Goal: Task Accomplishment & Management: Manage account settings

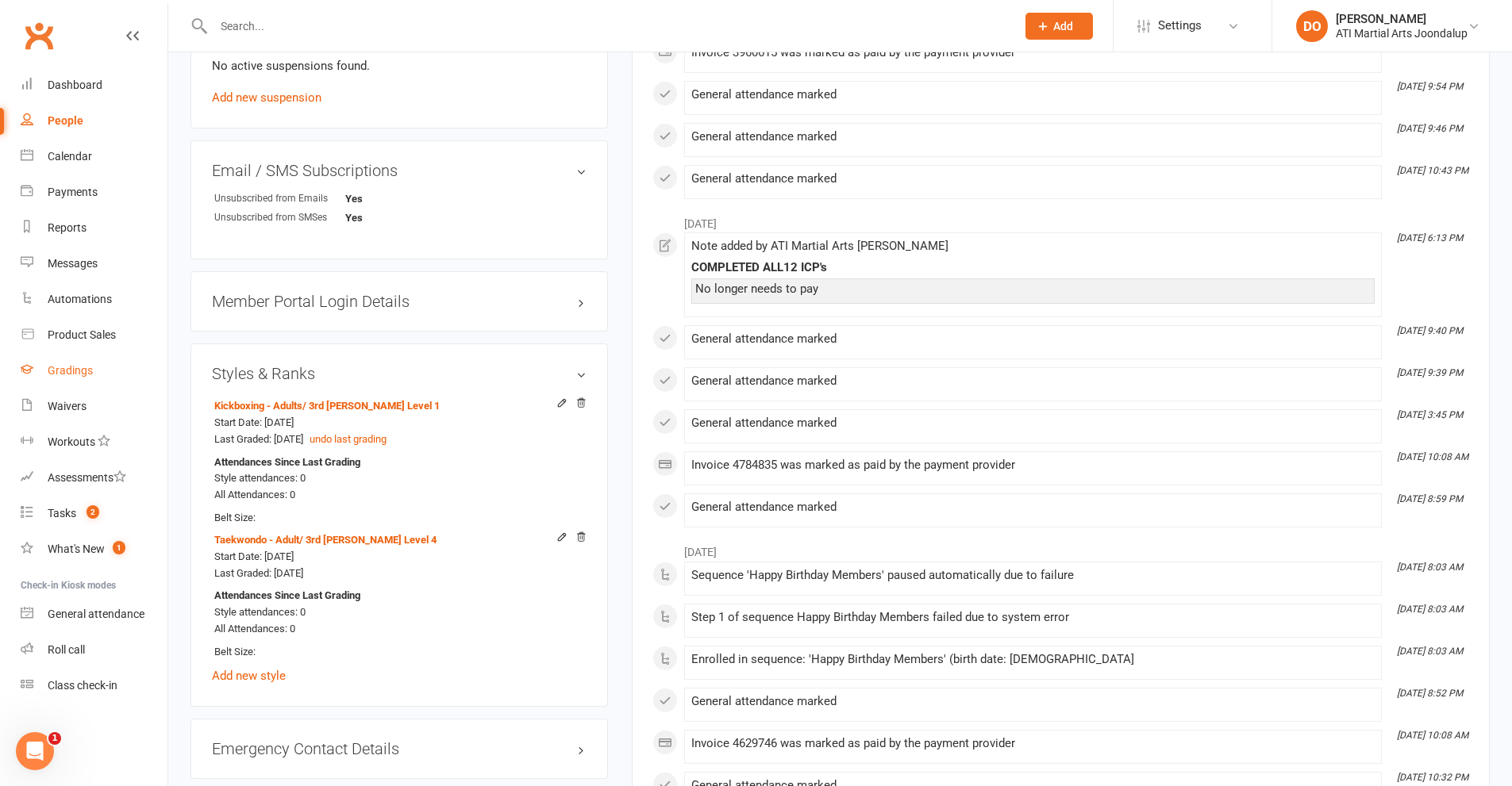
click at [77, 367] on div "Gradings" at bounding box center [70, 370] width 45 height 12
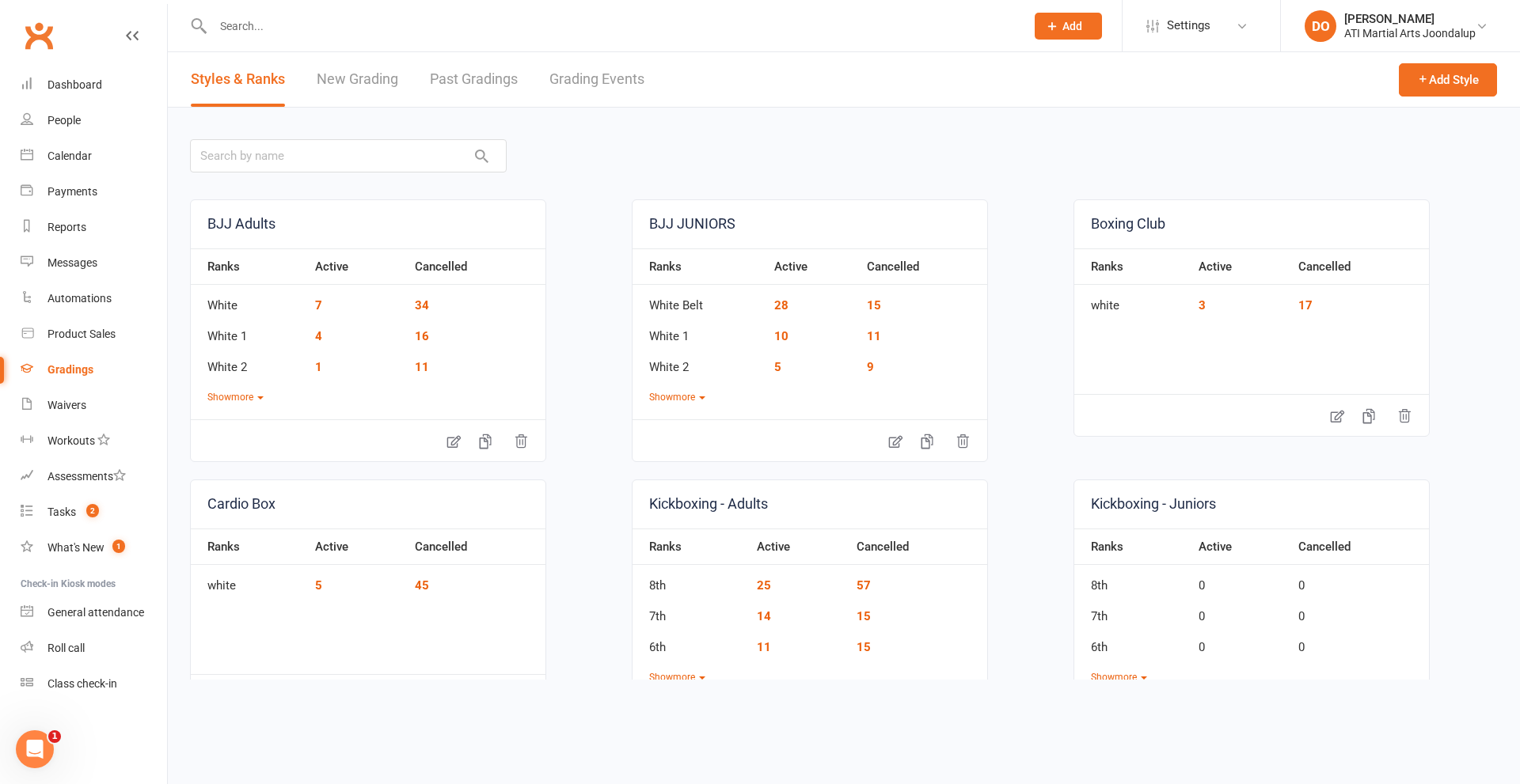
click at [586, 85] on link "Grading Events" at bounding box center [597, 79] width 95 height 55
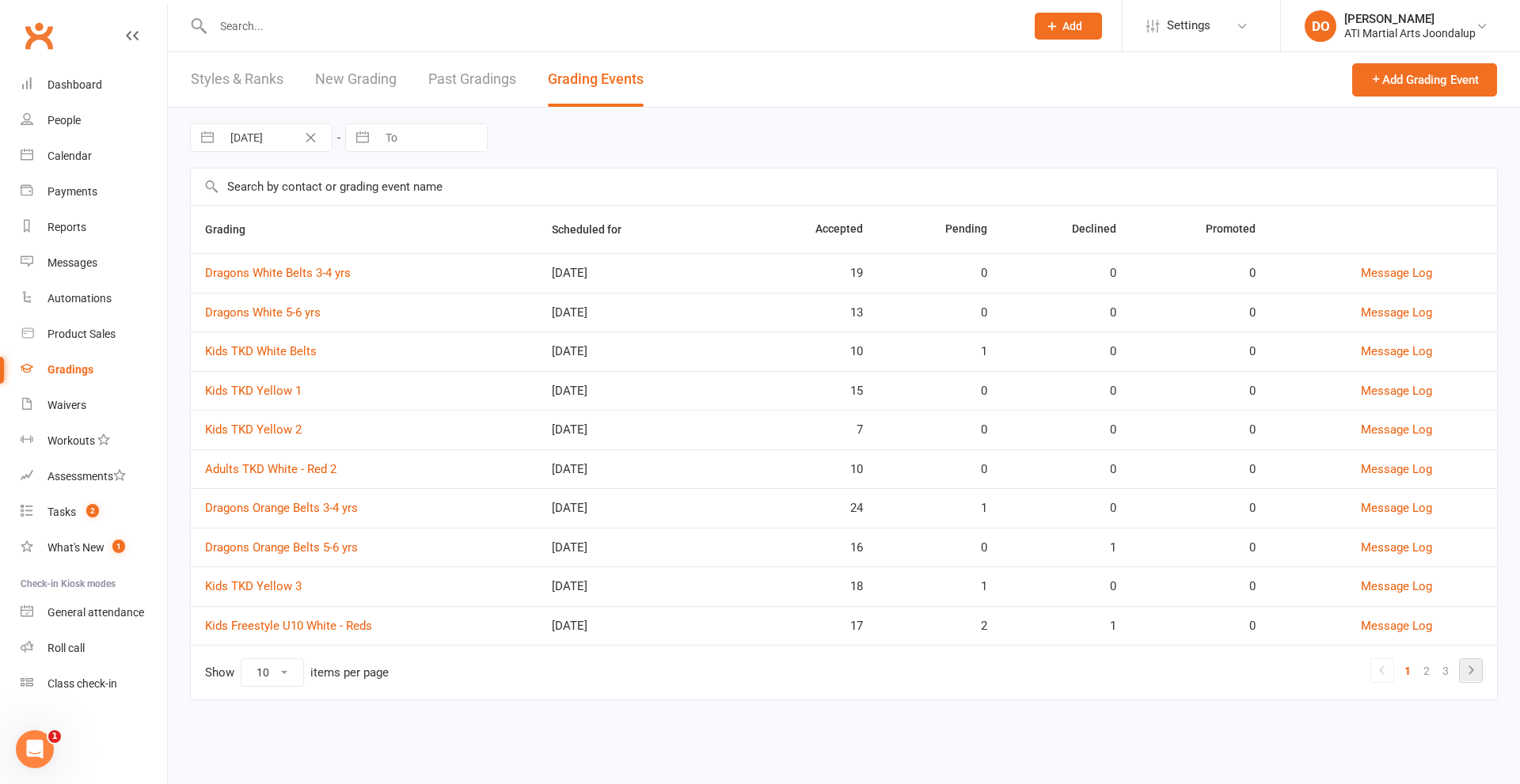
click at [1466, 667] on icon at bounding box center [1471, 670] width 19 height 19
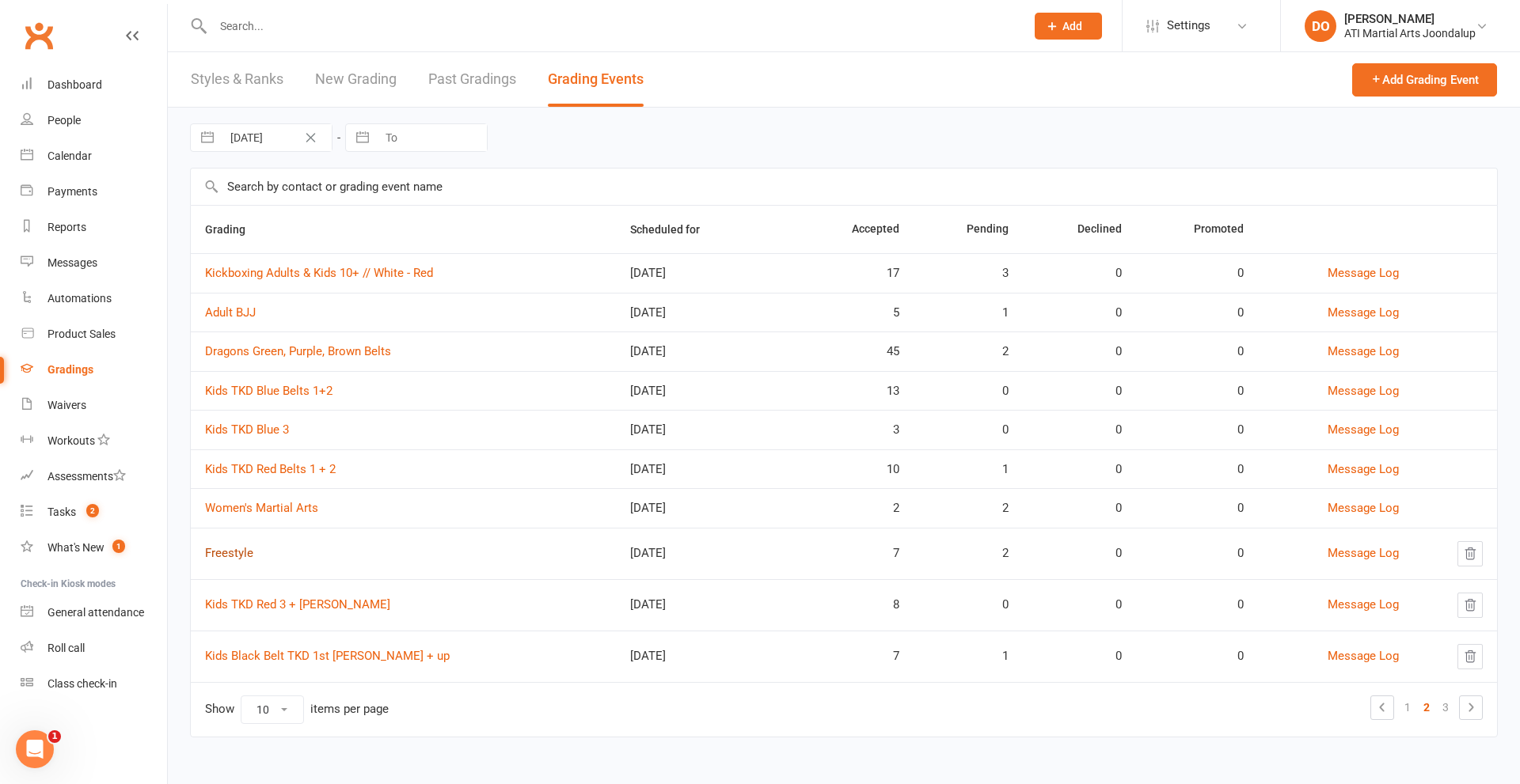
click at [237, 552] on link "Freestyle" at bounding box center [229, 553] width 48 height 14
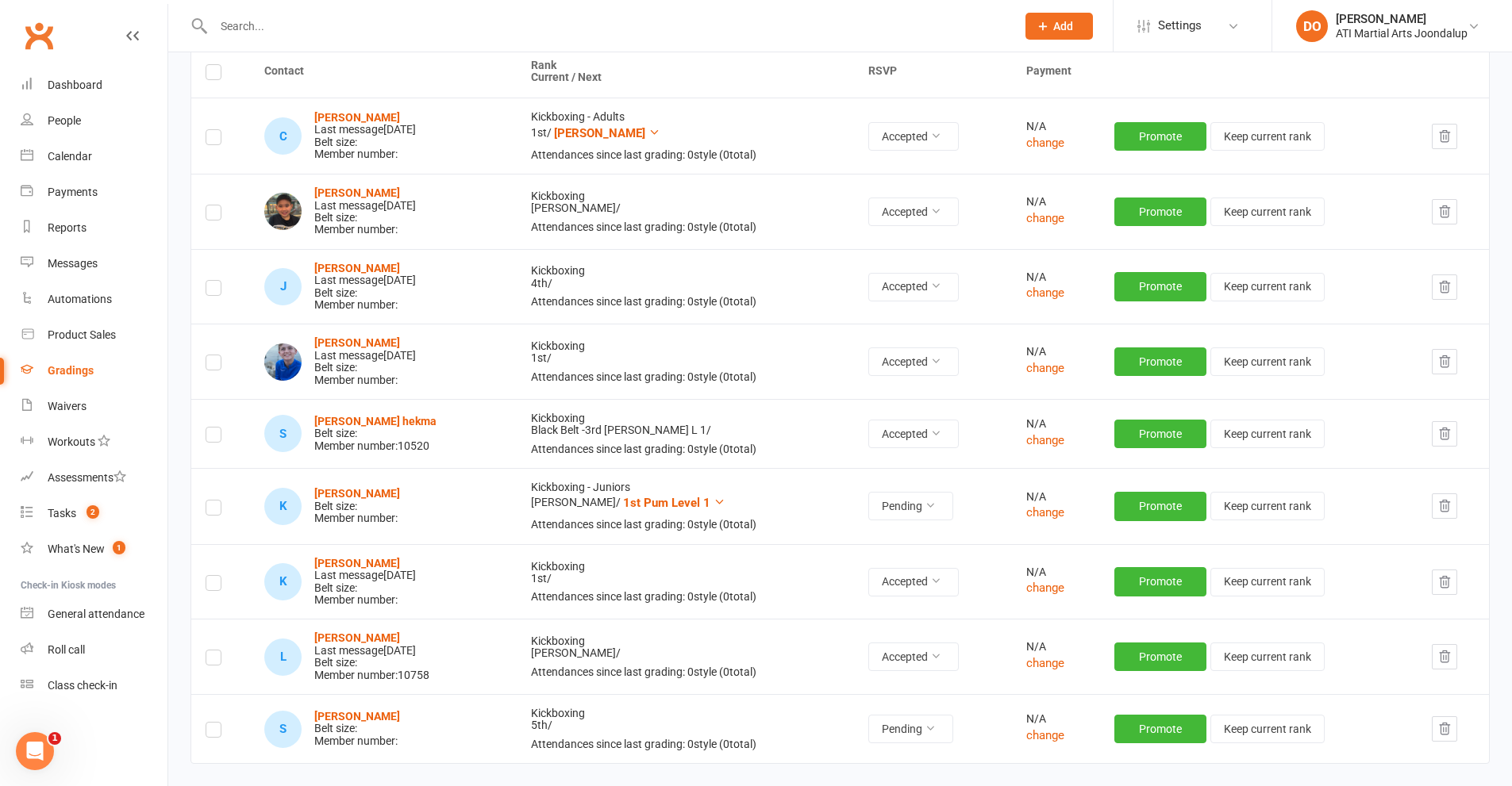
scroll to position [37, 0]
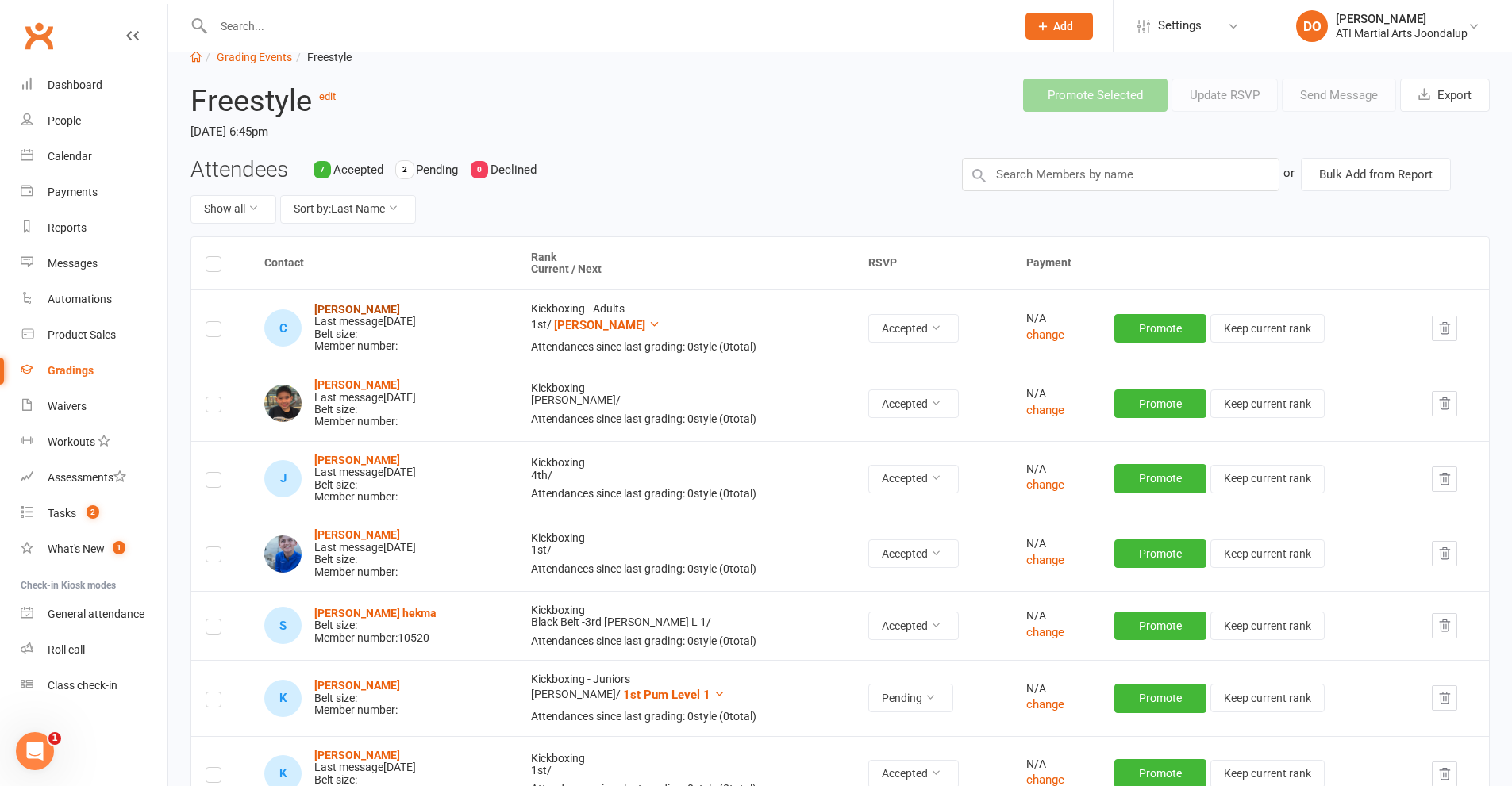
click at [362, 305] on strong "Charlotte Block" at bounding box center [357, 309] width 86 height 12
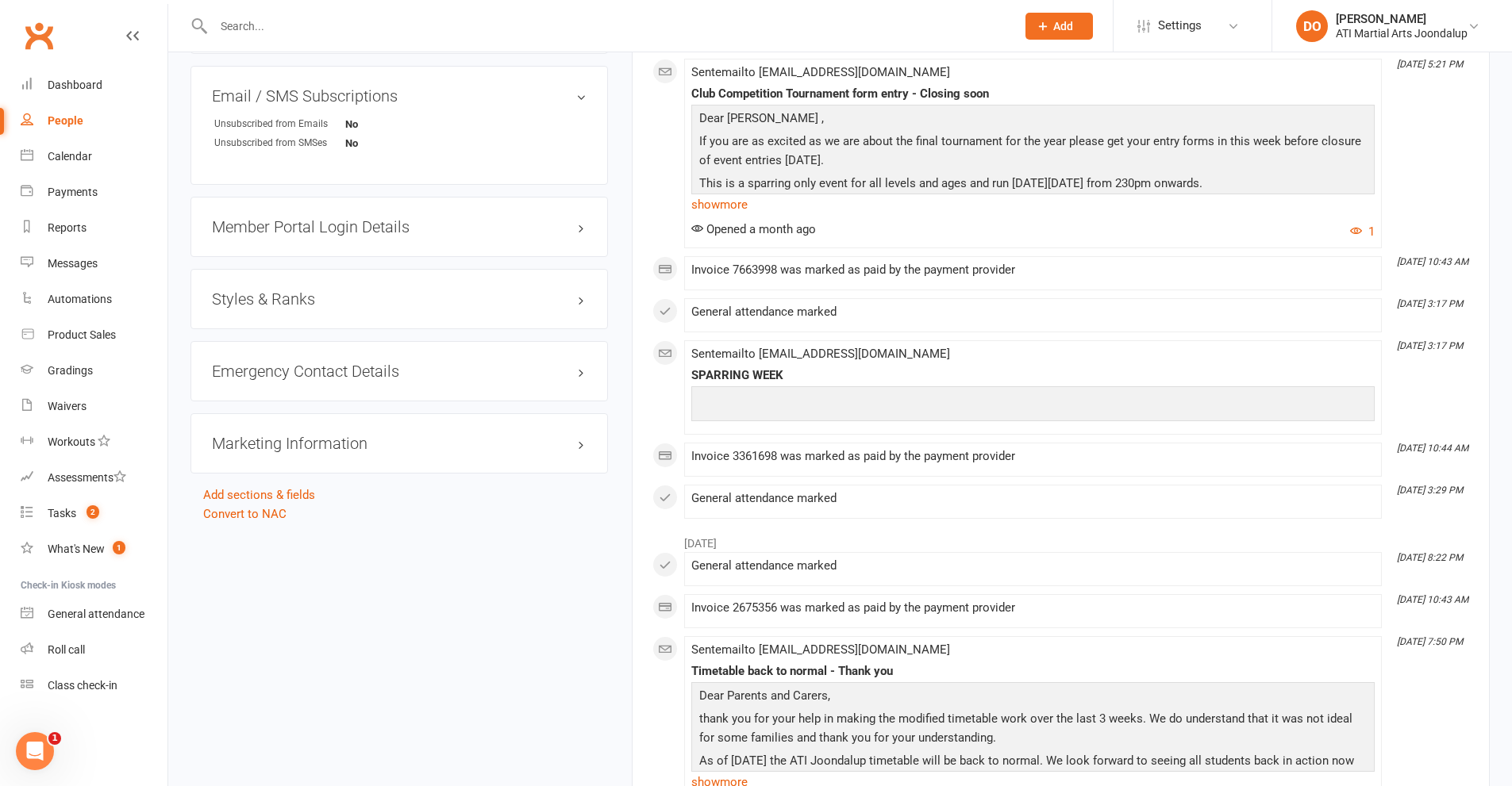
scroll to position [1825, 0]
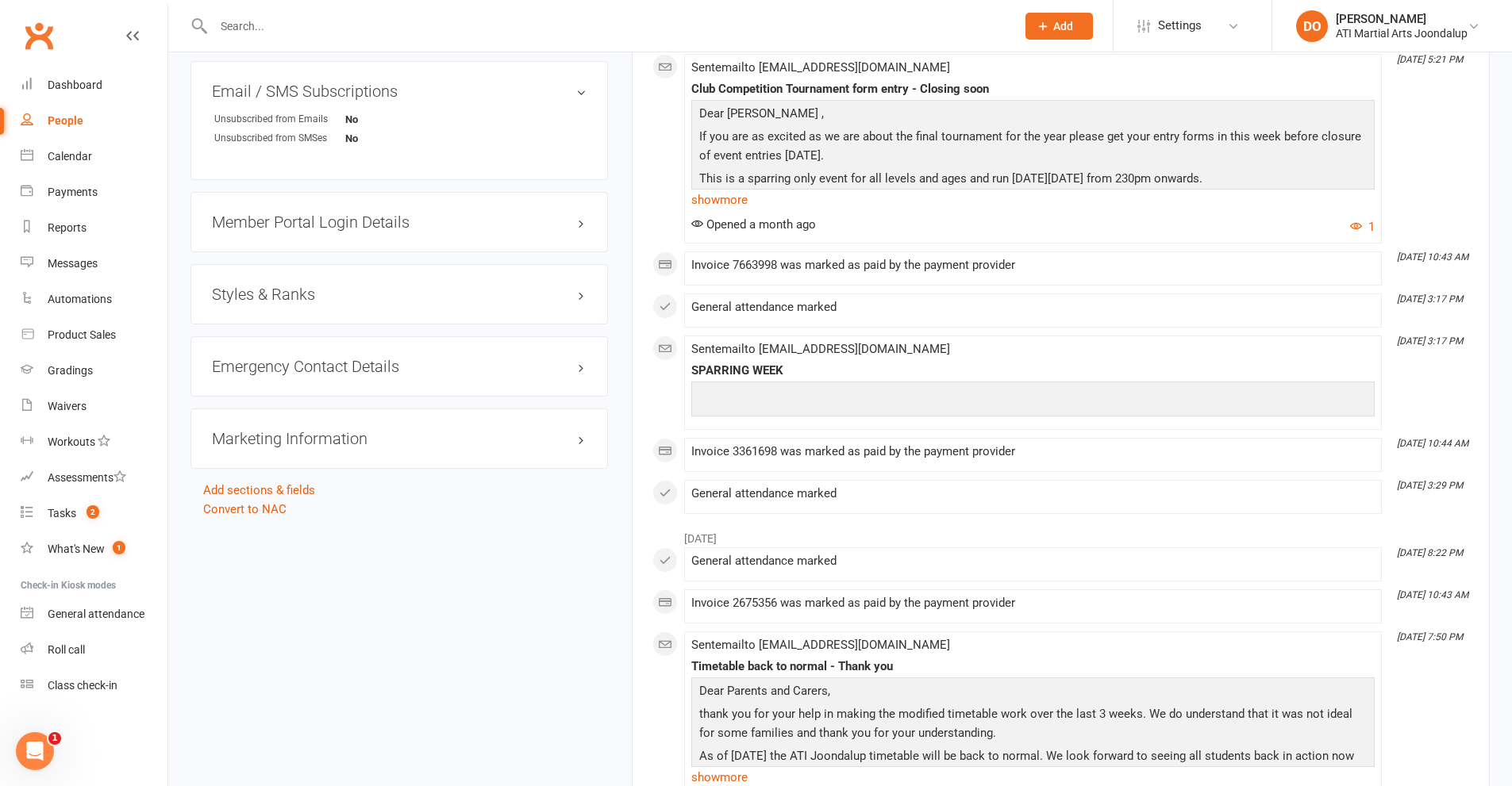
click at [582, 290] on h3 "Styles & Ranks" at bounding box center [399, 294] width 374 height 17
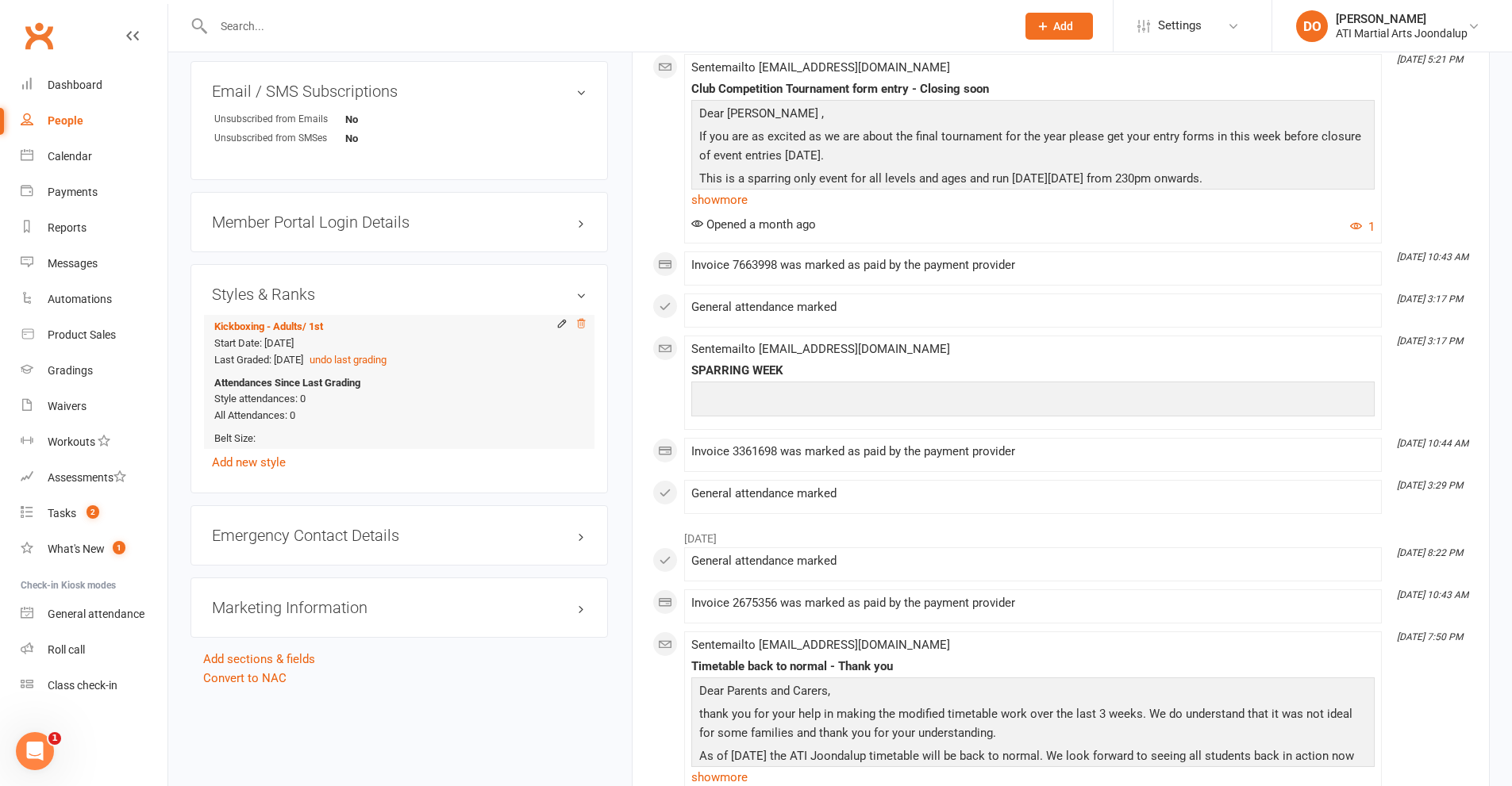
click at [580, 321] on icon at bounding box center [581, 323] width 8 height 9
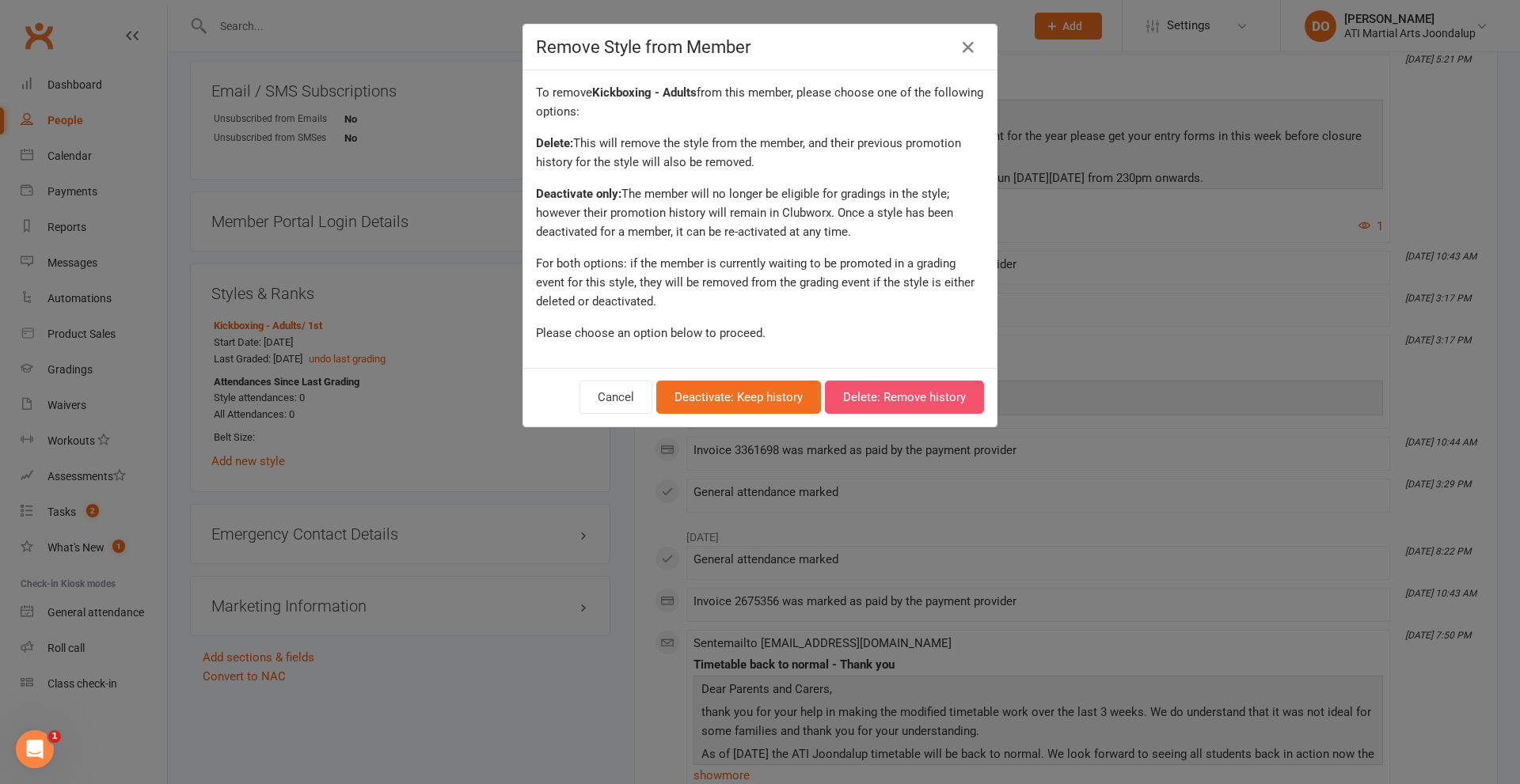
drag, startPoint x: 875, startPoint y: 380, endPoint x: 875, endPoint y: 391, distance: 11.0
click at [875, 387] on div "Cancel Deactivate: Keep history Delete: Remove history" at bounding box center [760, 398] width 473 height 58
click at [875, 391] on button "Delete: Remove history" at bounding box center [904, 397] width 159 height 33
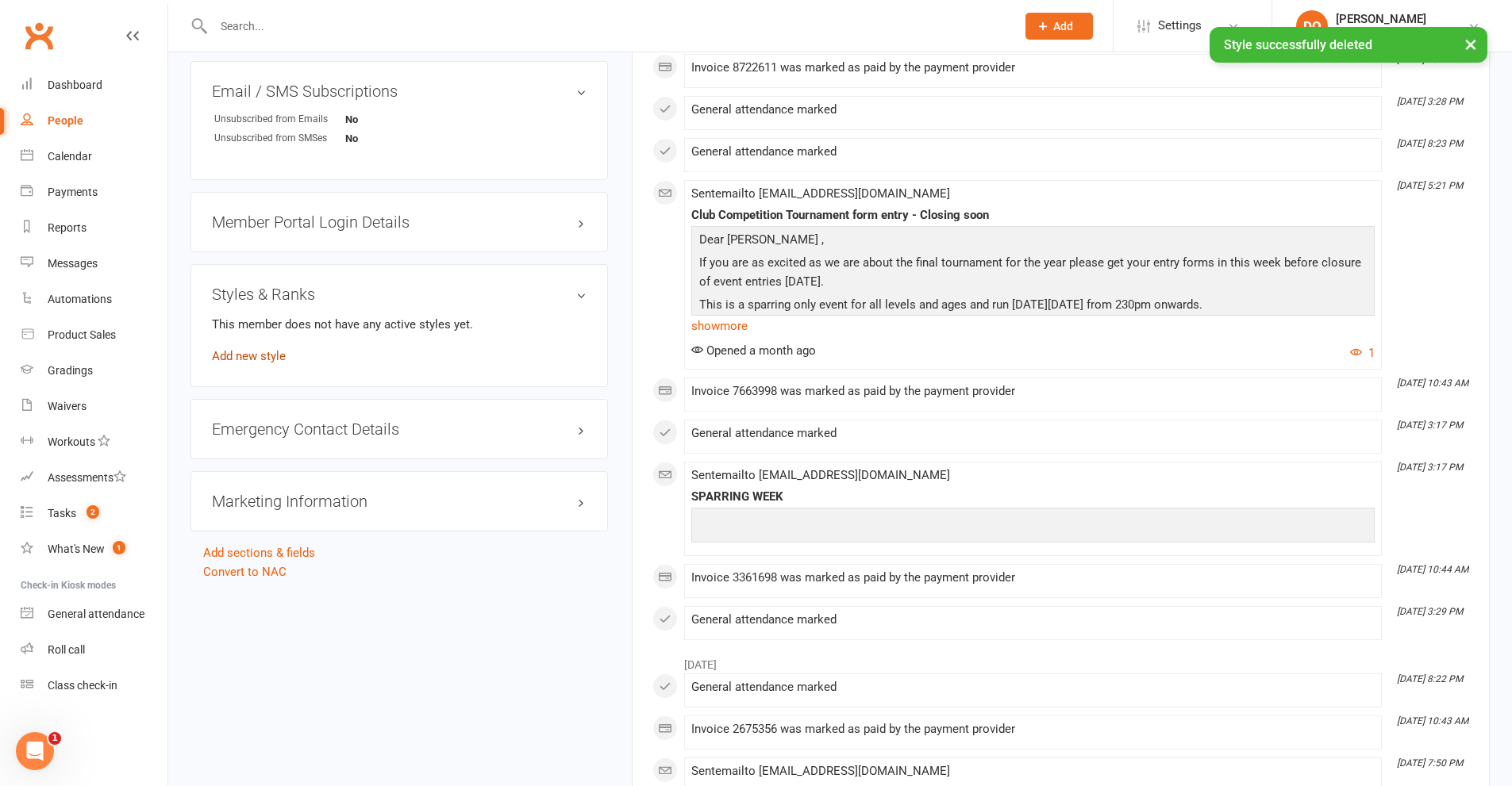
click at [258, 354] on link "Add new style" at bounding box center [249, 356] width 74 height 14
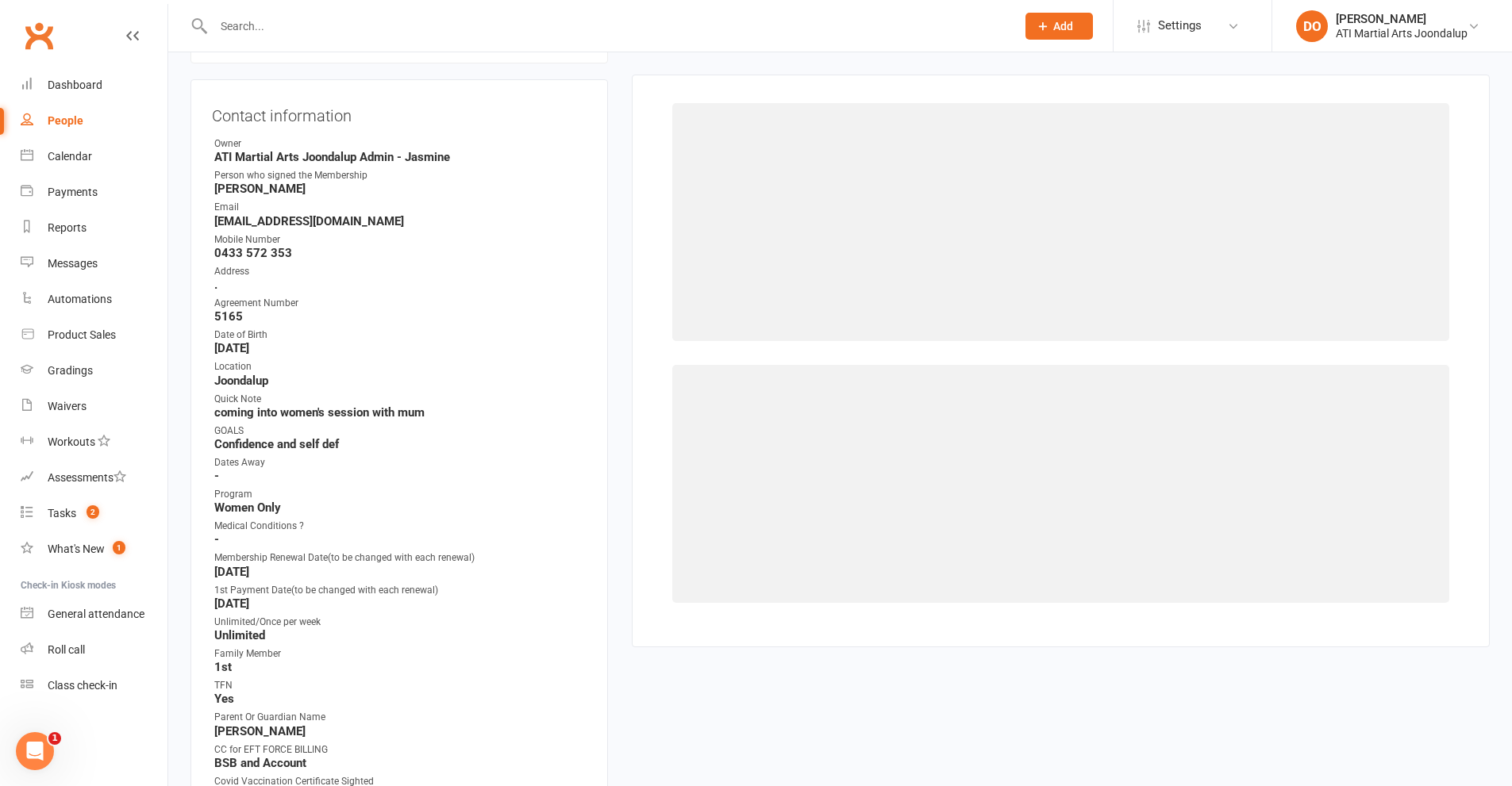
scroll to position [136, 0]
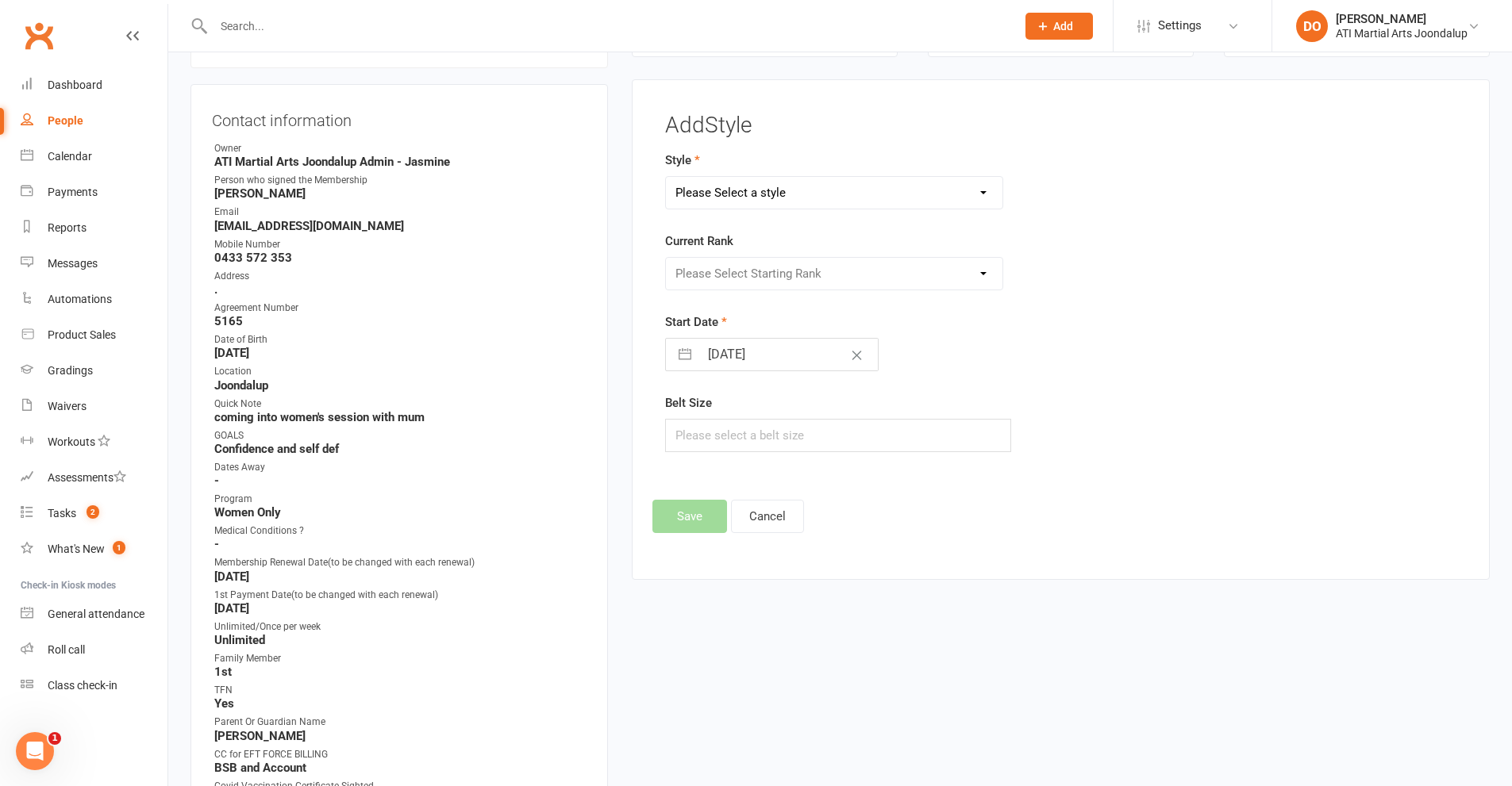
click at [979, 194] on select "Please Select a style BJJ Adults BJJ JUNIORS Boxing Club Cardio Box Kickboxing …" at bounding box center [834, 193] width 337 height 32
select select "2492"
click at [666, 177] on select "Please Select a style BJJ Adults BJJ JUNIORS Boxing Club Cardio Box Kickboxing …" at bounding box center [834, 193] width 337 height 32
click at [985, 271] on select "Please Select Starting Rank 8th 7th 6th 5th 4th 3rd 2nd 1st Cho Dan Bo 1st Dan …" at bounding box center [834, 274] width 337 height 32
select select "25119"
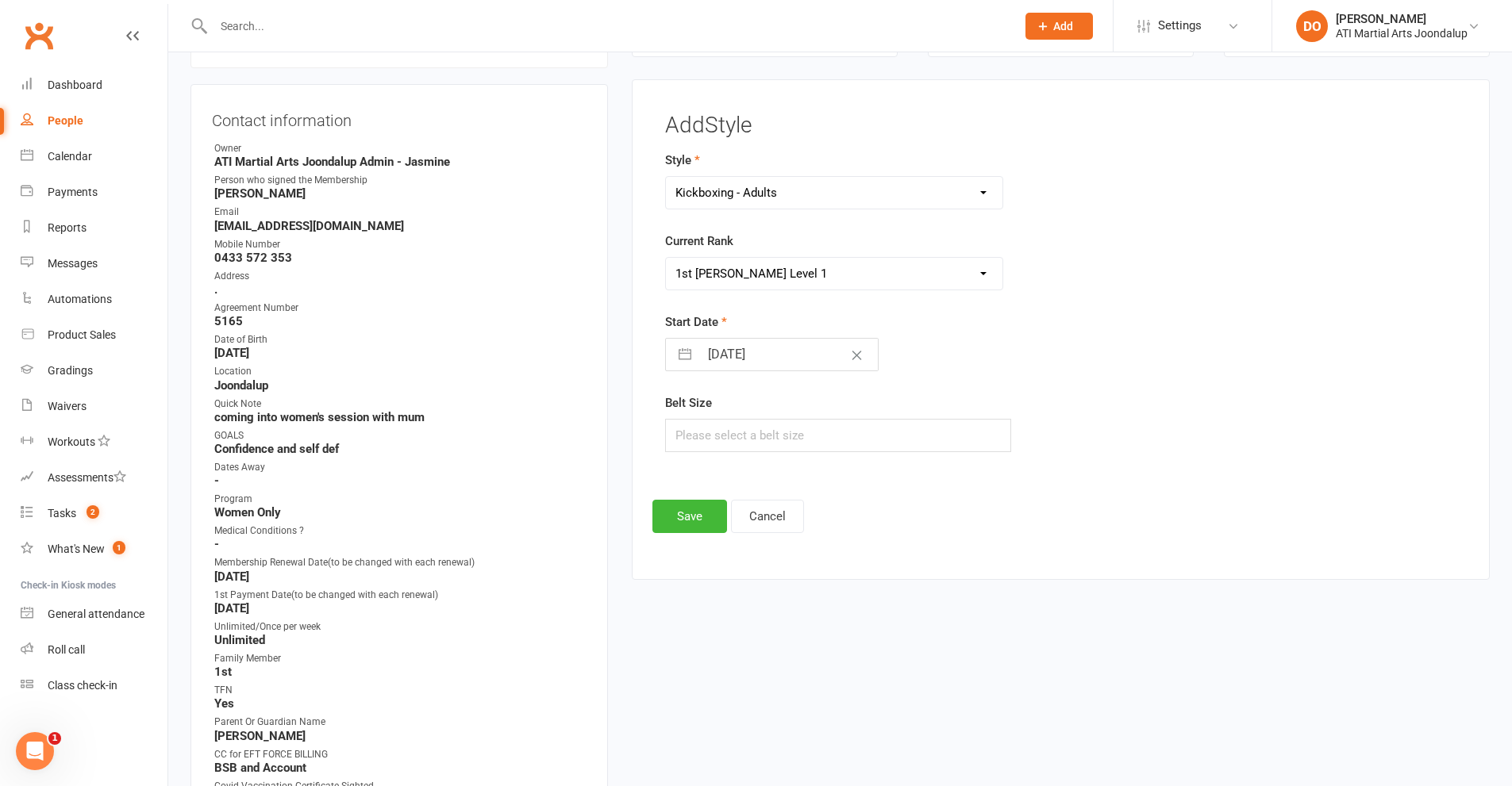
click at [666, 258] on select "Please Select Starting Rank 8th 7th 6th 5th 4th 3rd 2nd 1st Cho Dan Bo 1st Dan …" at bounding box center [834, 274] width 337 height 32
click at [692, 517] on button "Save" at bounding box center [689, 516] width 75 height 33
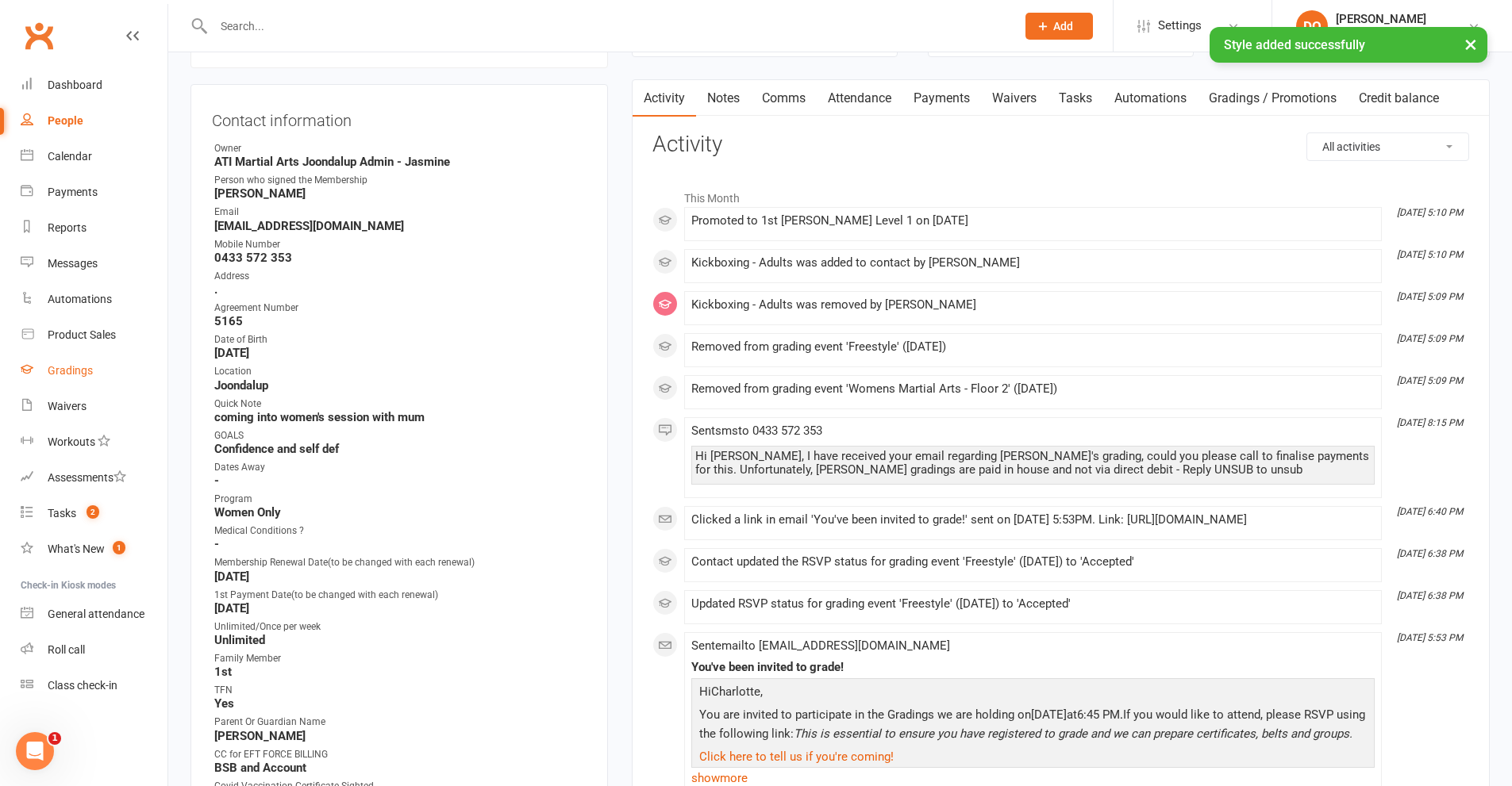
click at [60, 372] on div "Gradings" at bounding box center [70, 370] width 45 height 12
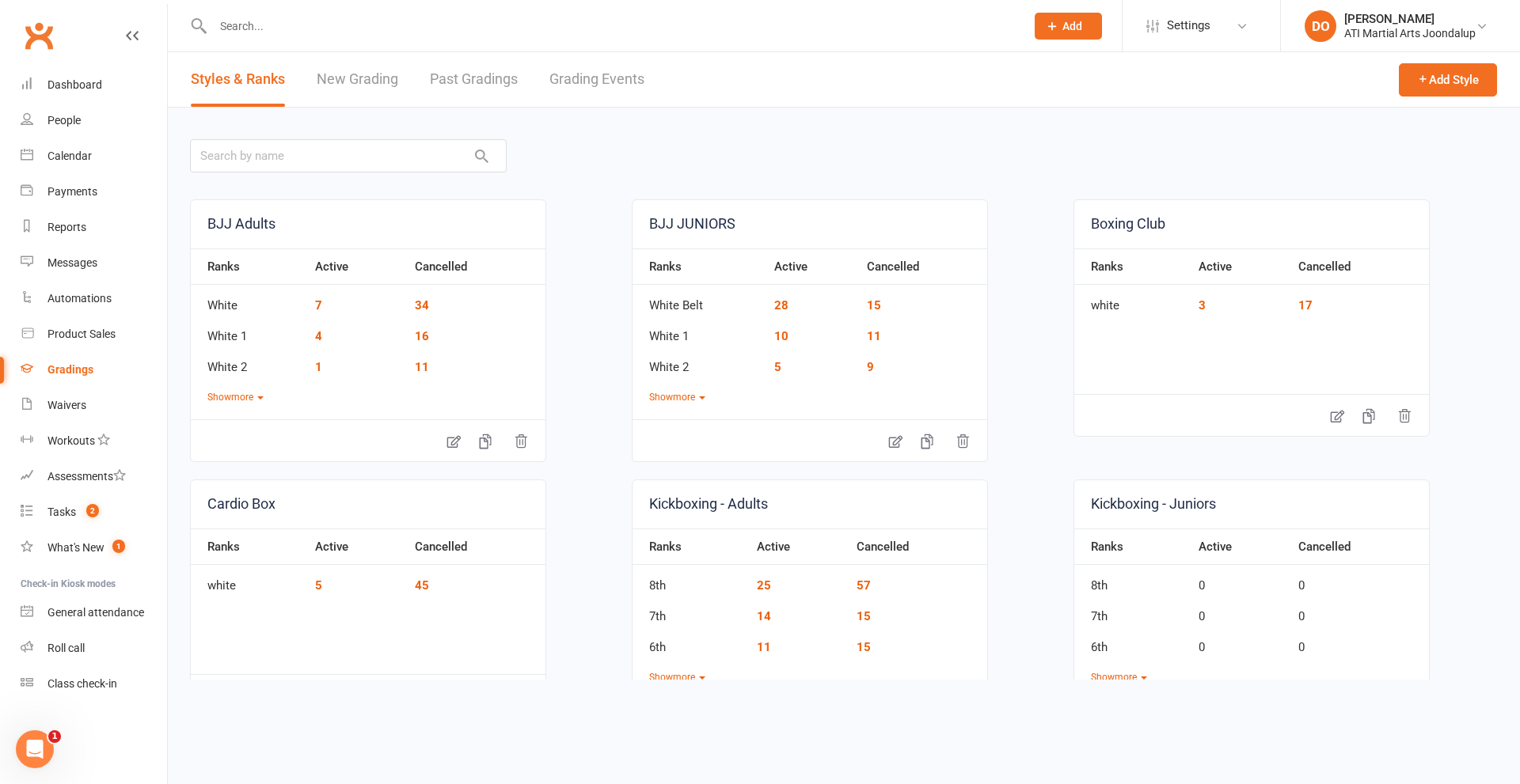
click at [590, 76] on link "Grading Events" at bounding box center [597, 79] width 95 height 55
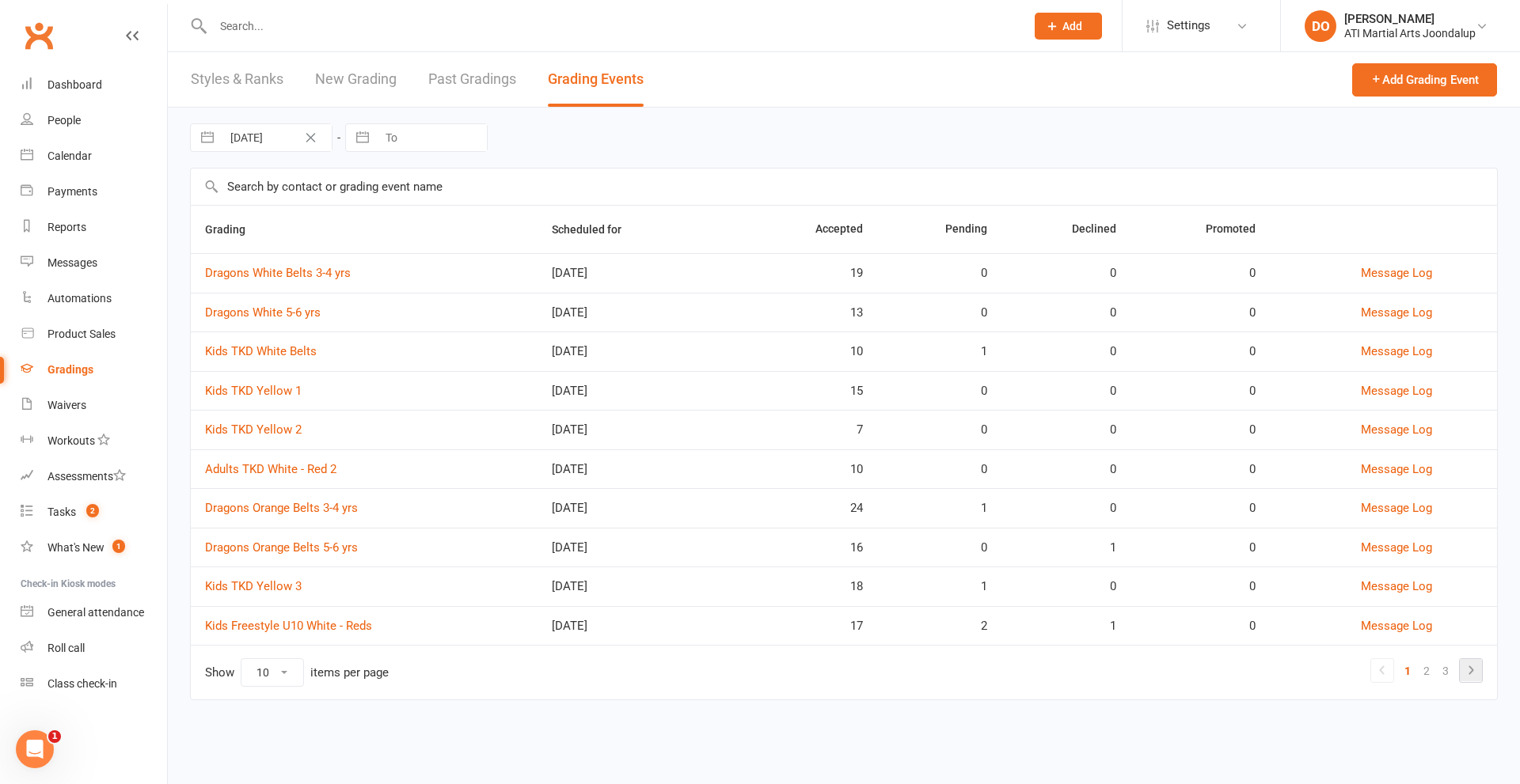
click at [1466, 668] on icon at bounding box center [1471, 670] width 19 height 19
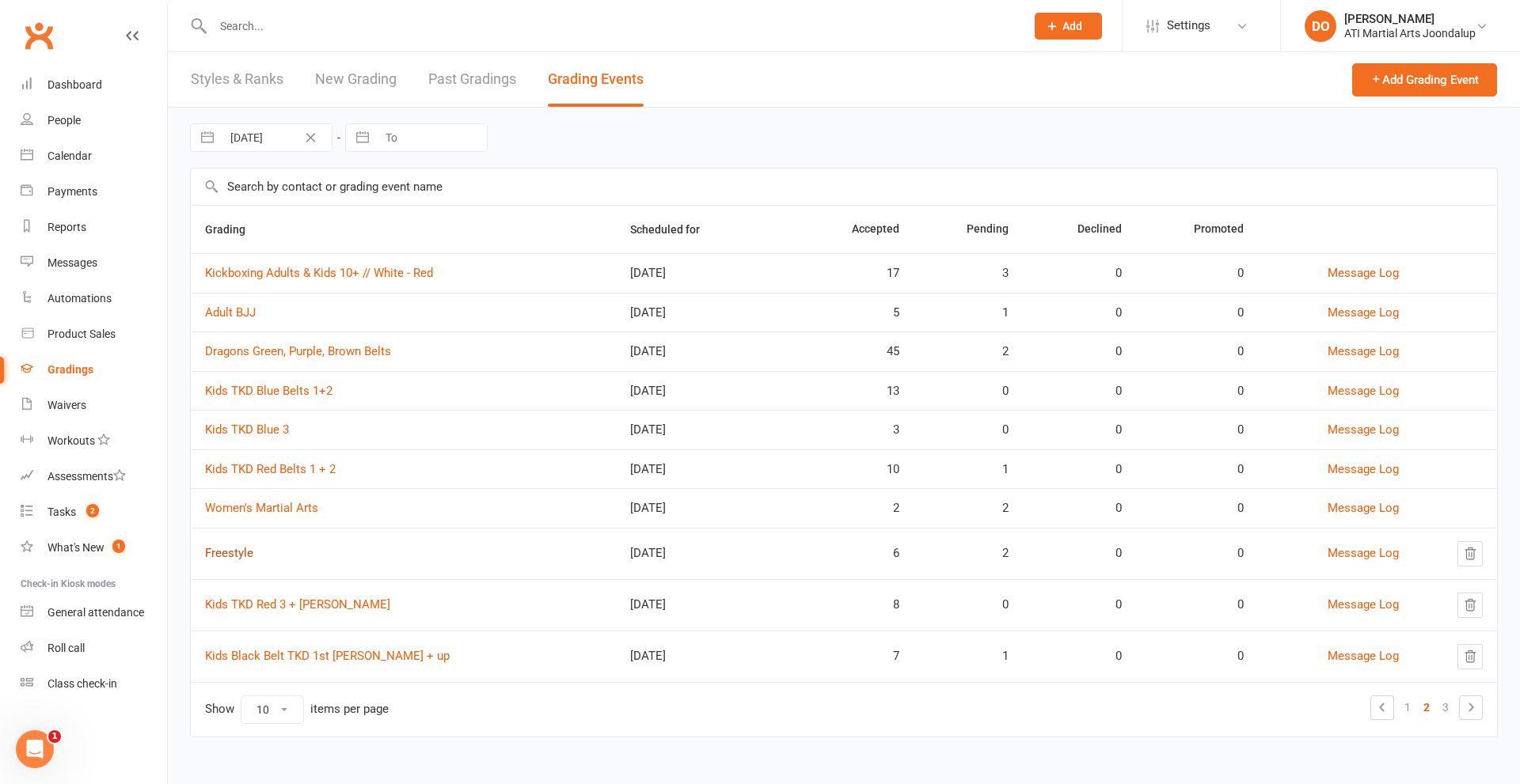
click at [233, 551] on link "Freestyle" at bounding box center [229, 553] width 48 height 14
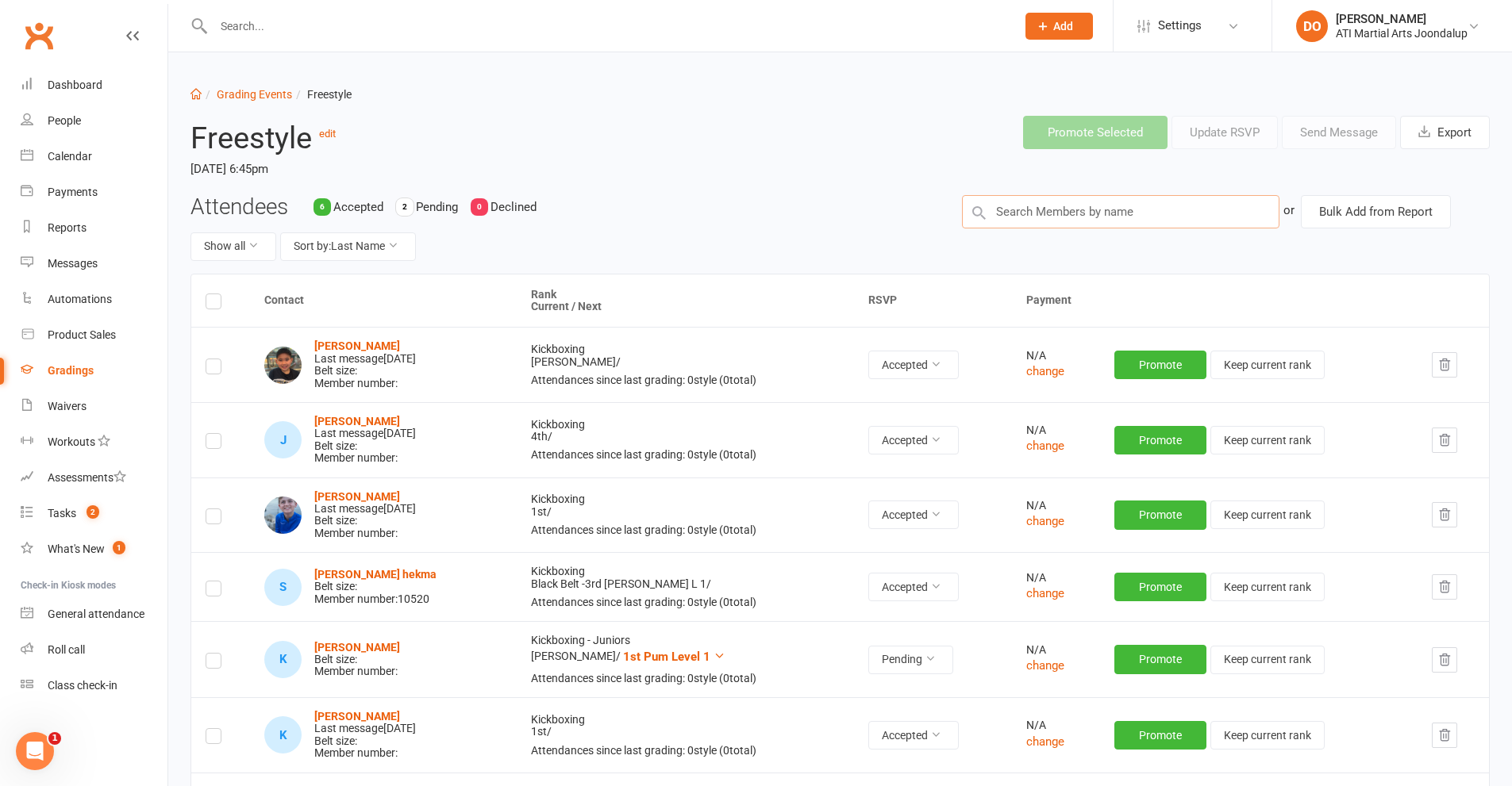
click at [1125, 219] on input "text" at bounding box center [1121, 212] width 318 height 33
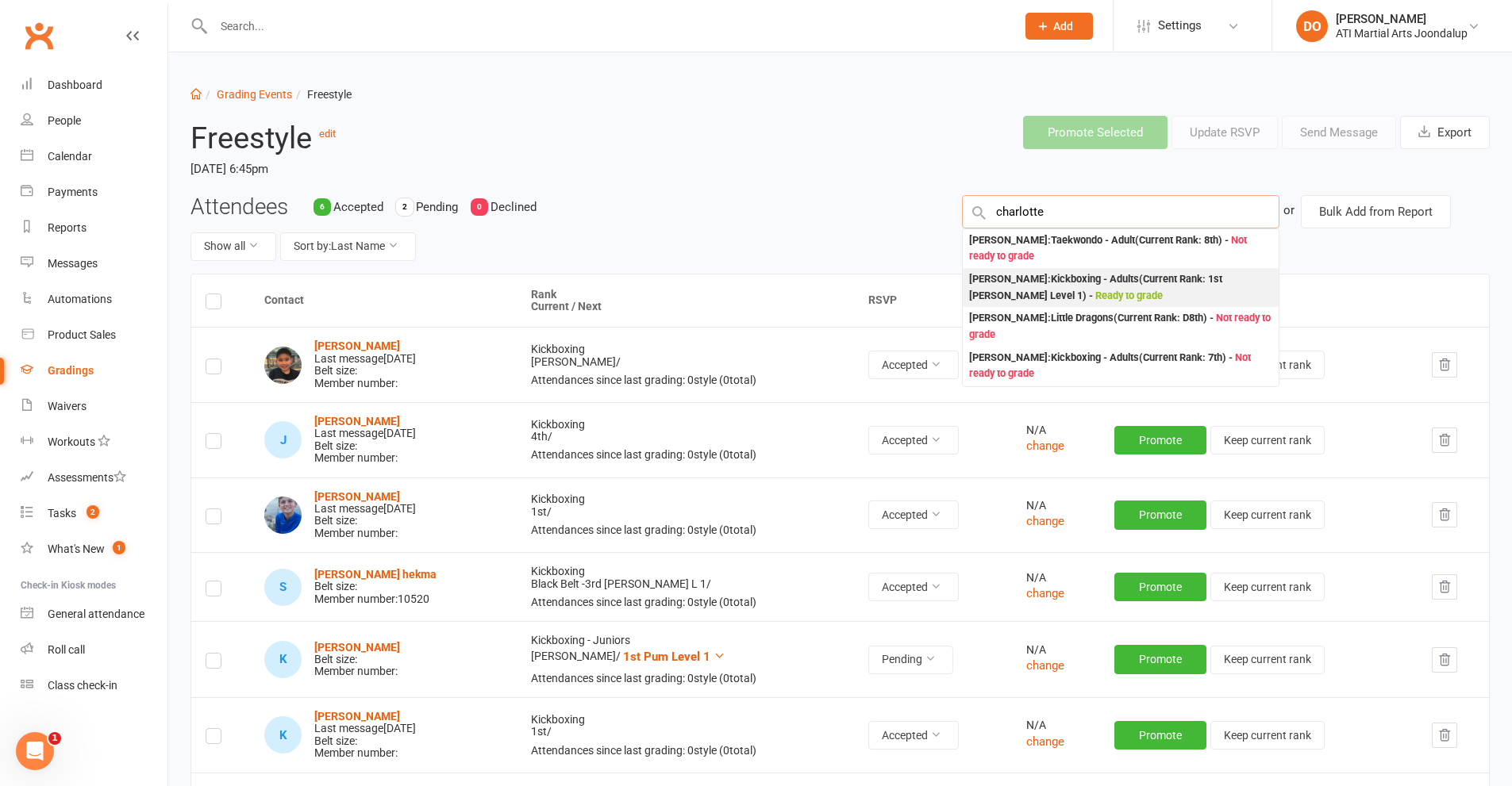
type input "charlotte"
click at [1074, 288] on div "Charlotte Block : Kickboxing - Adults (Current Rank: 1st Dan Level 1 ) - Ready …" at bounding box center [1121, 287] width 303 height 32
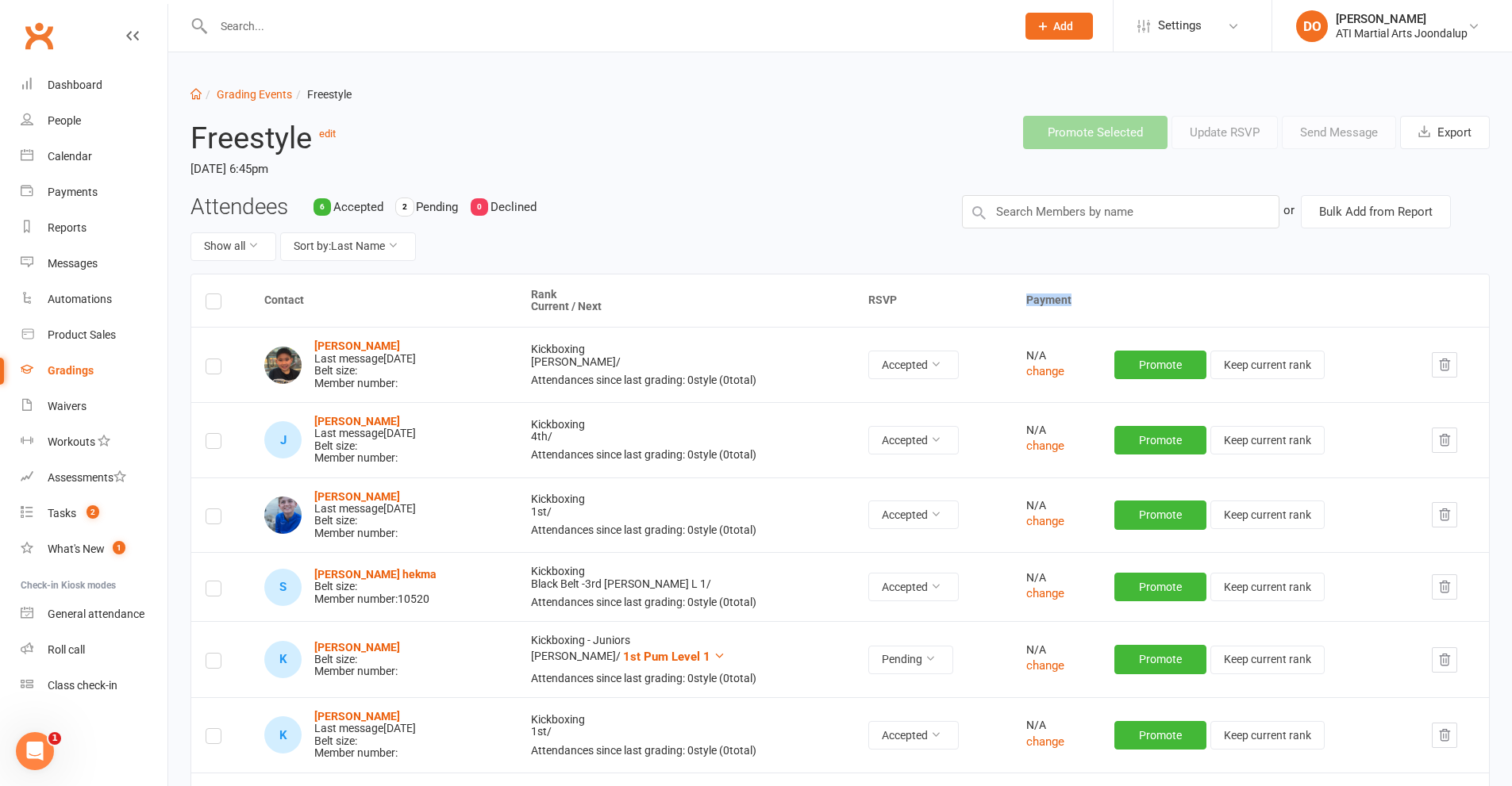
click at [1074, 288] on th "Payment" at bounding box center [1250, 301] width 477 height 53
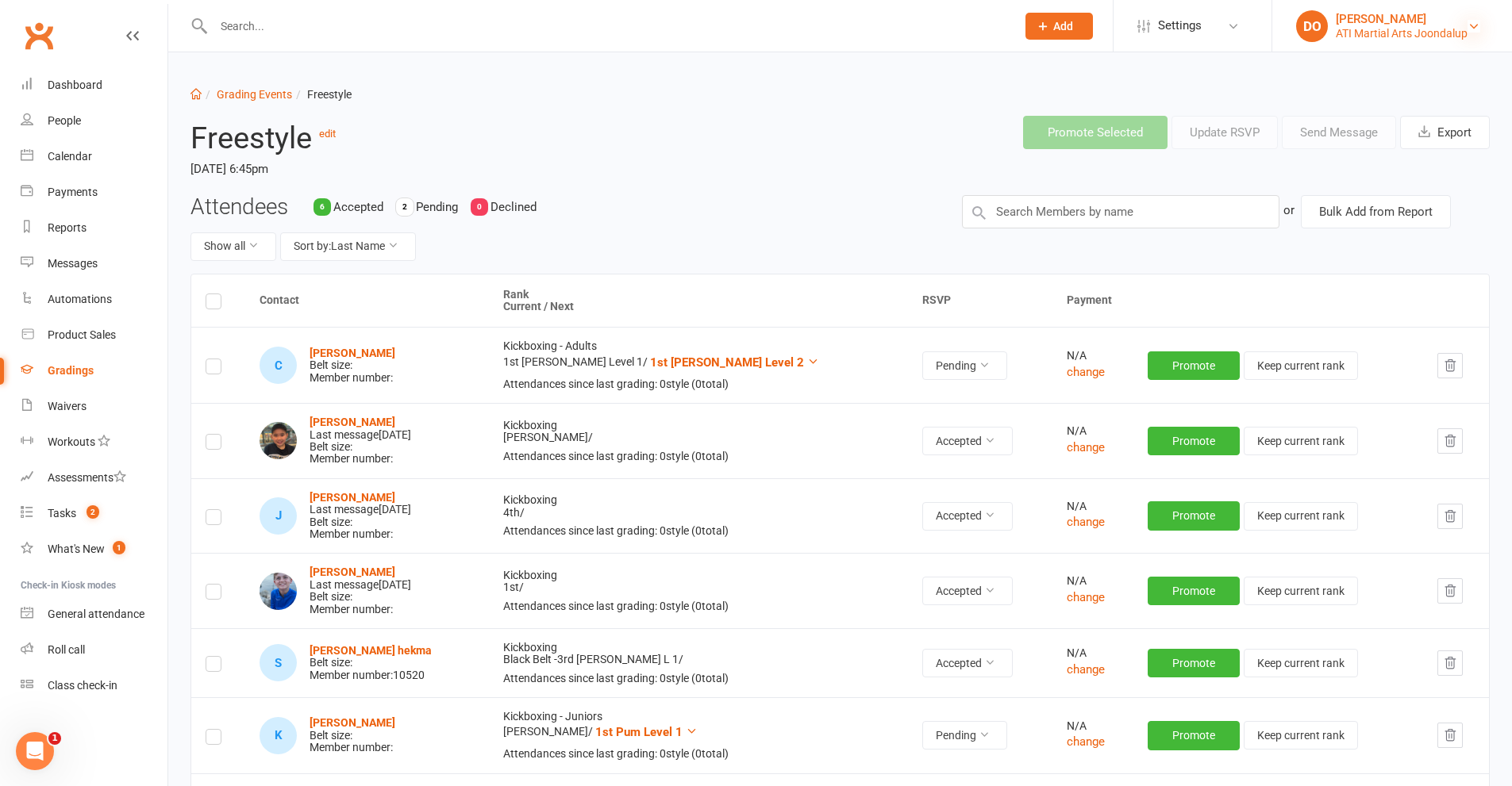
click at [1477, 27] on icon at bounding box center [1473, 26] width 12 height 12
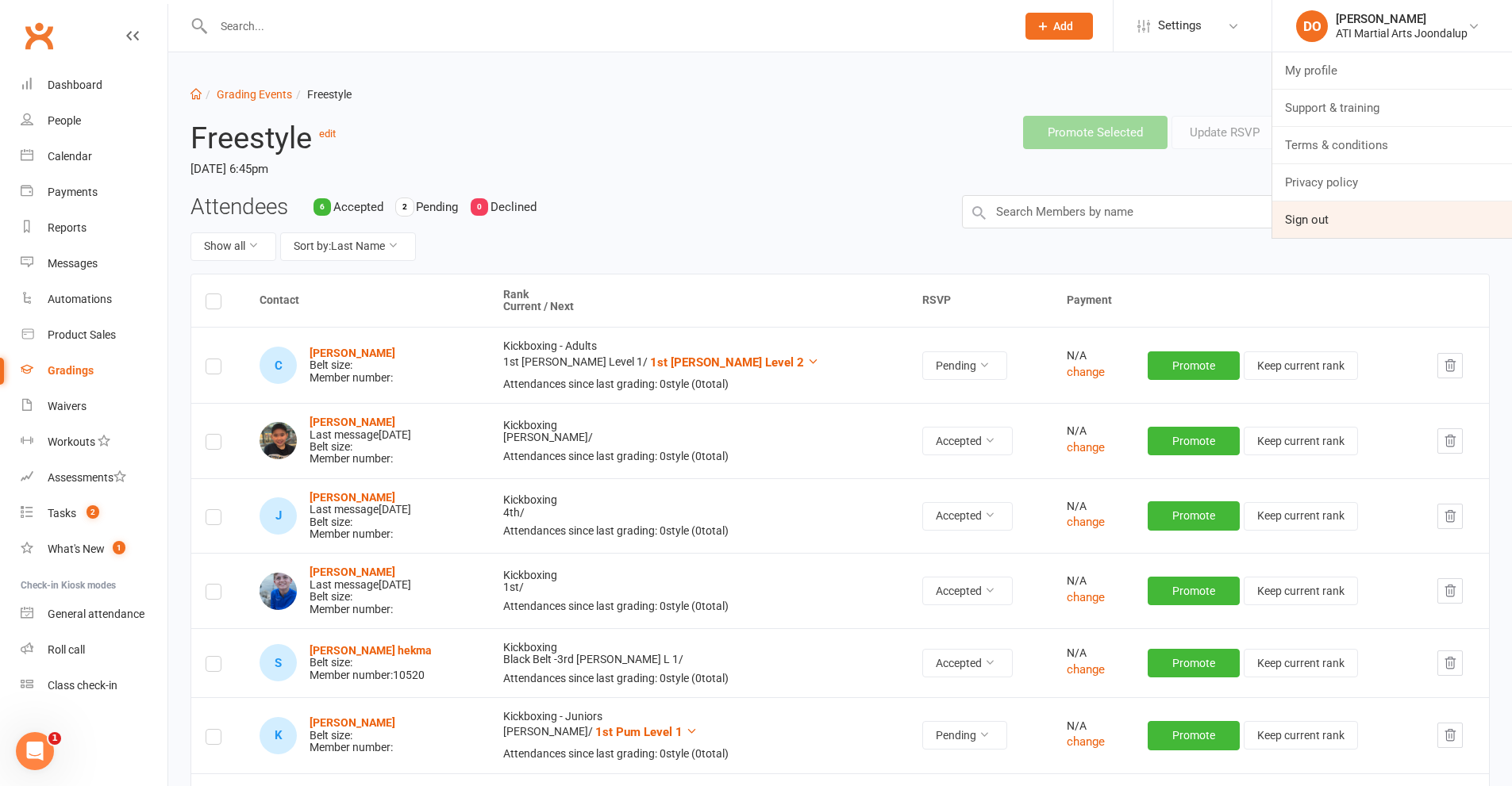
click at [1316, 215] on link "Sign out" at bounding box center [1392, 219] width 240 height 37
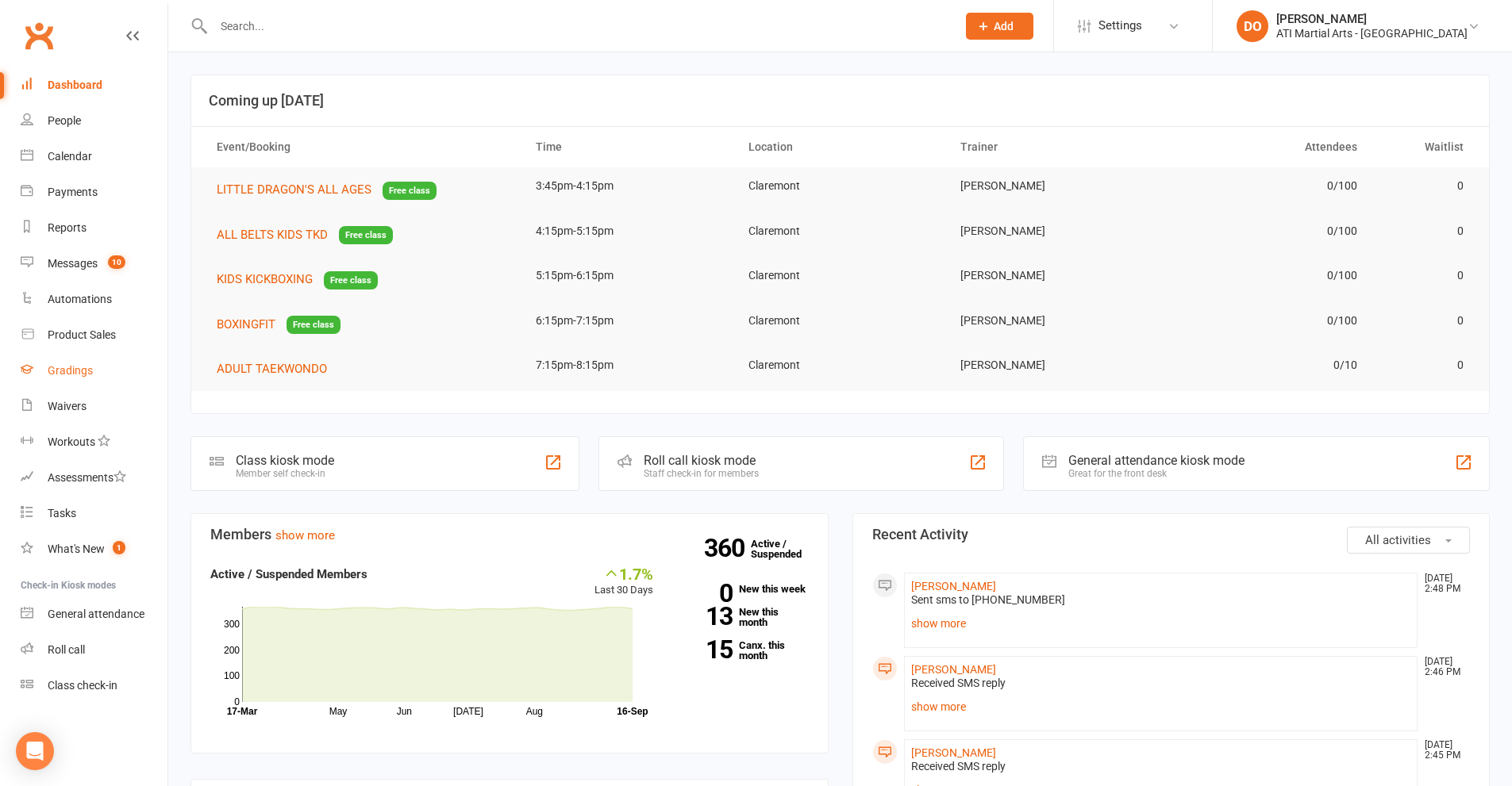
click at [69, 368] on div "Gradings" at bounding box center [70, 370] width 45 height 12
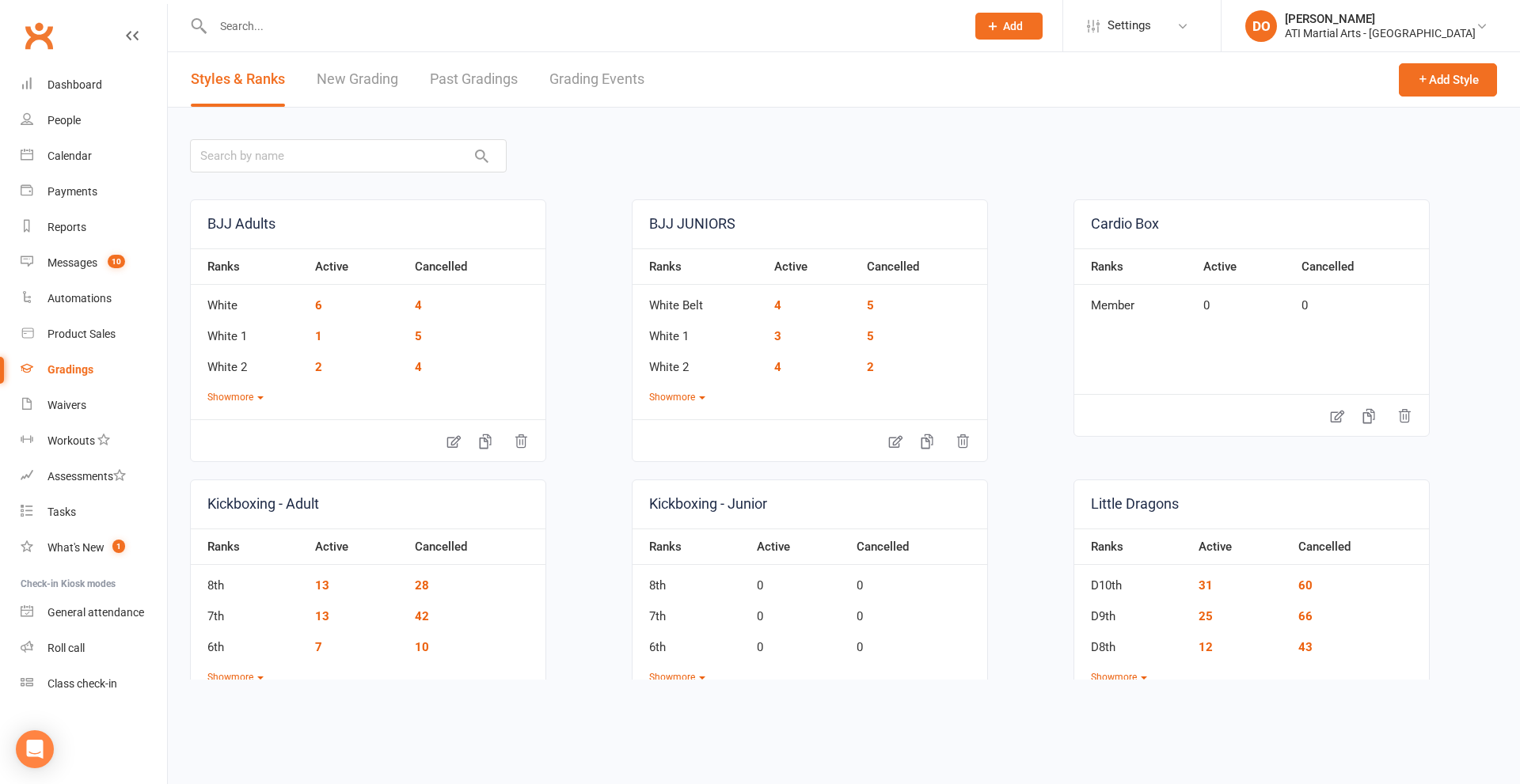
click at [611, 82] on link "Grading Events" at bounding box center [597, 79] width 95 height 55
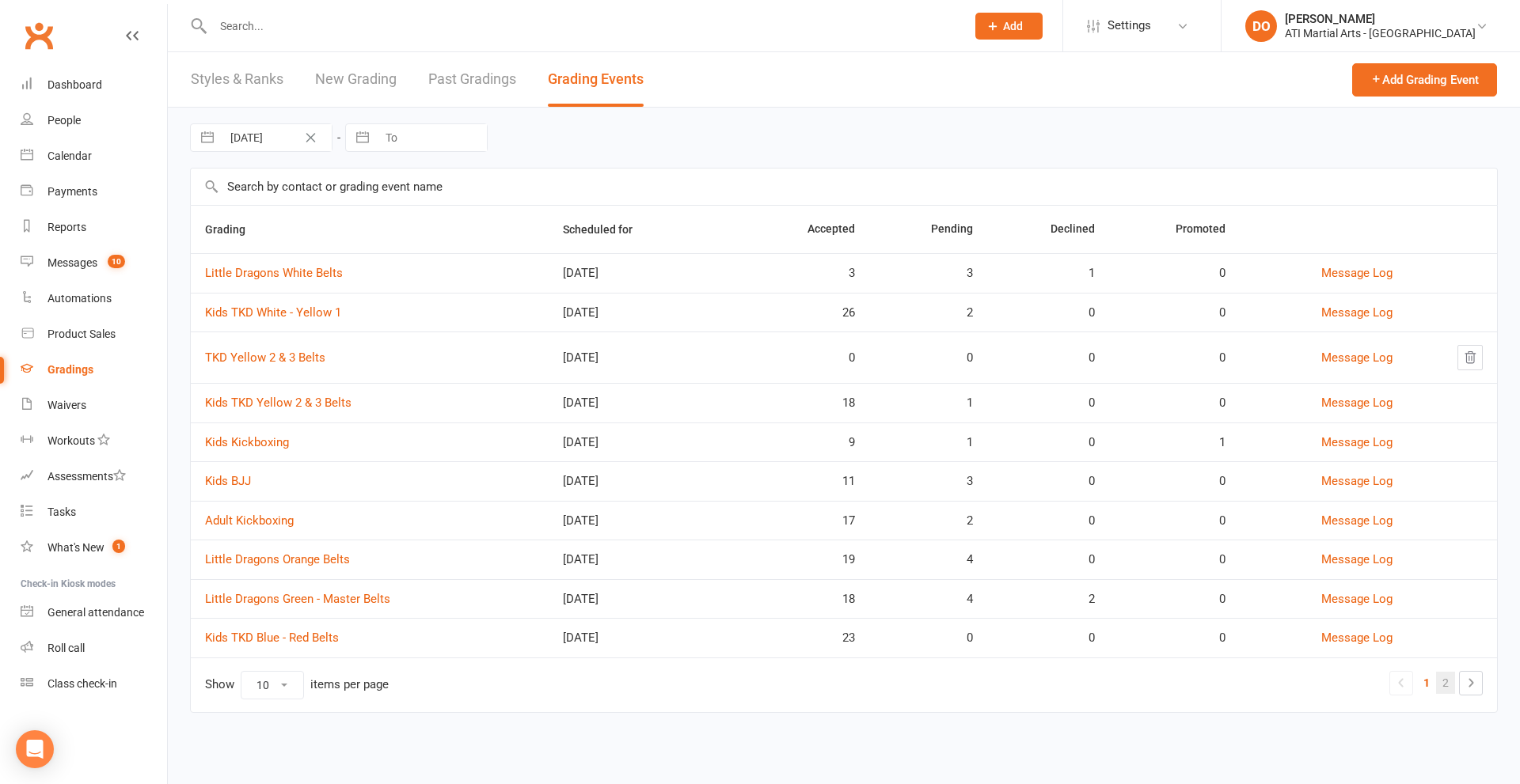
click at [1442, 684] on link "2" at bounding box center [1446, 683] width 19 height 23
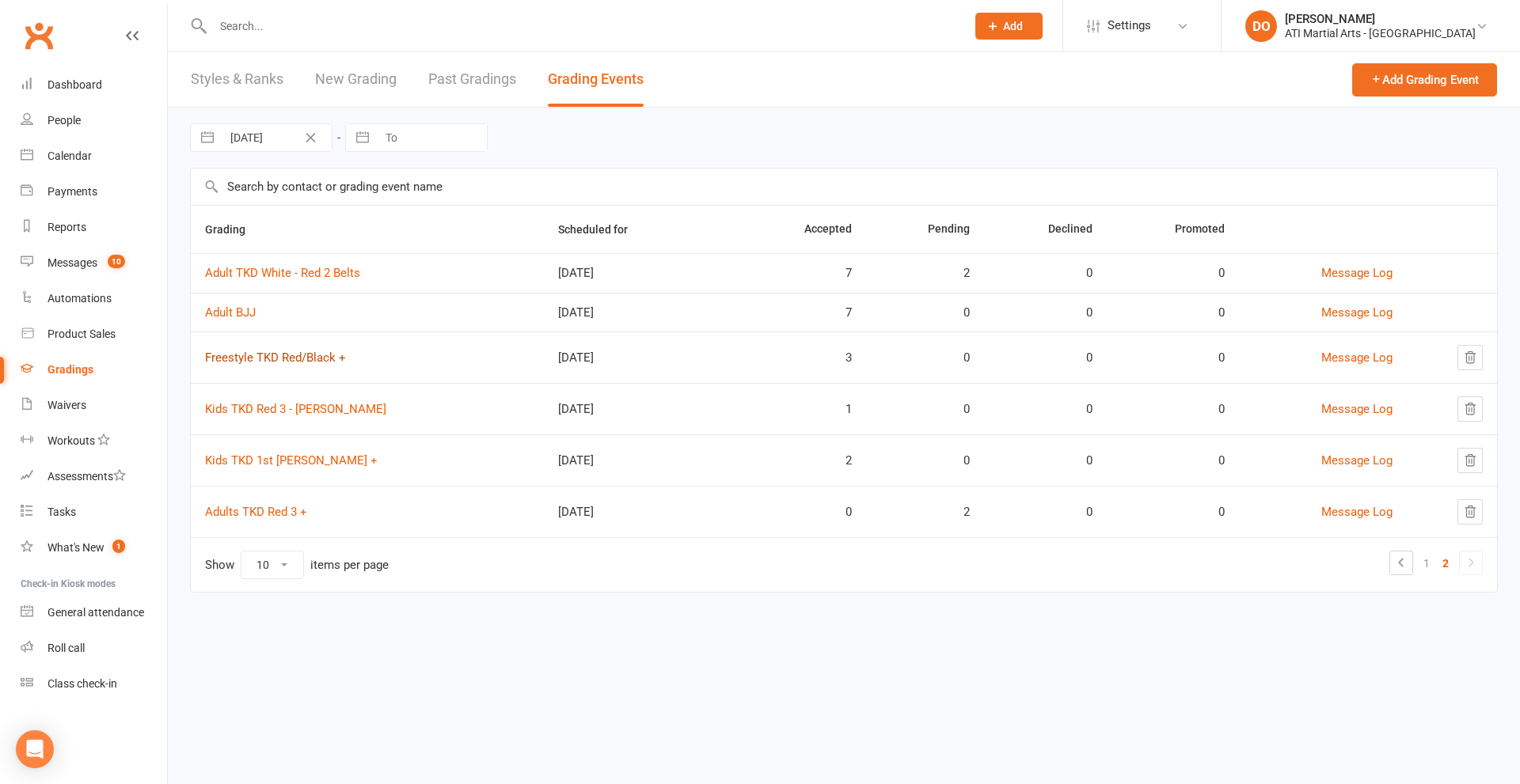
click at [244, 358] on link "Freestyle TKD Red/Black +" at bounding box center [276, 357] width 141 height 14
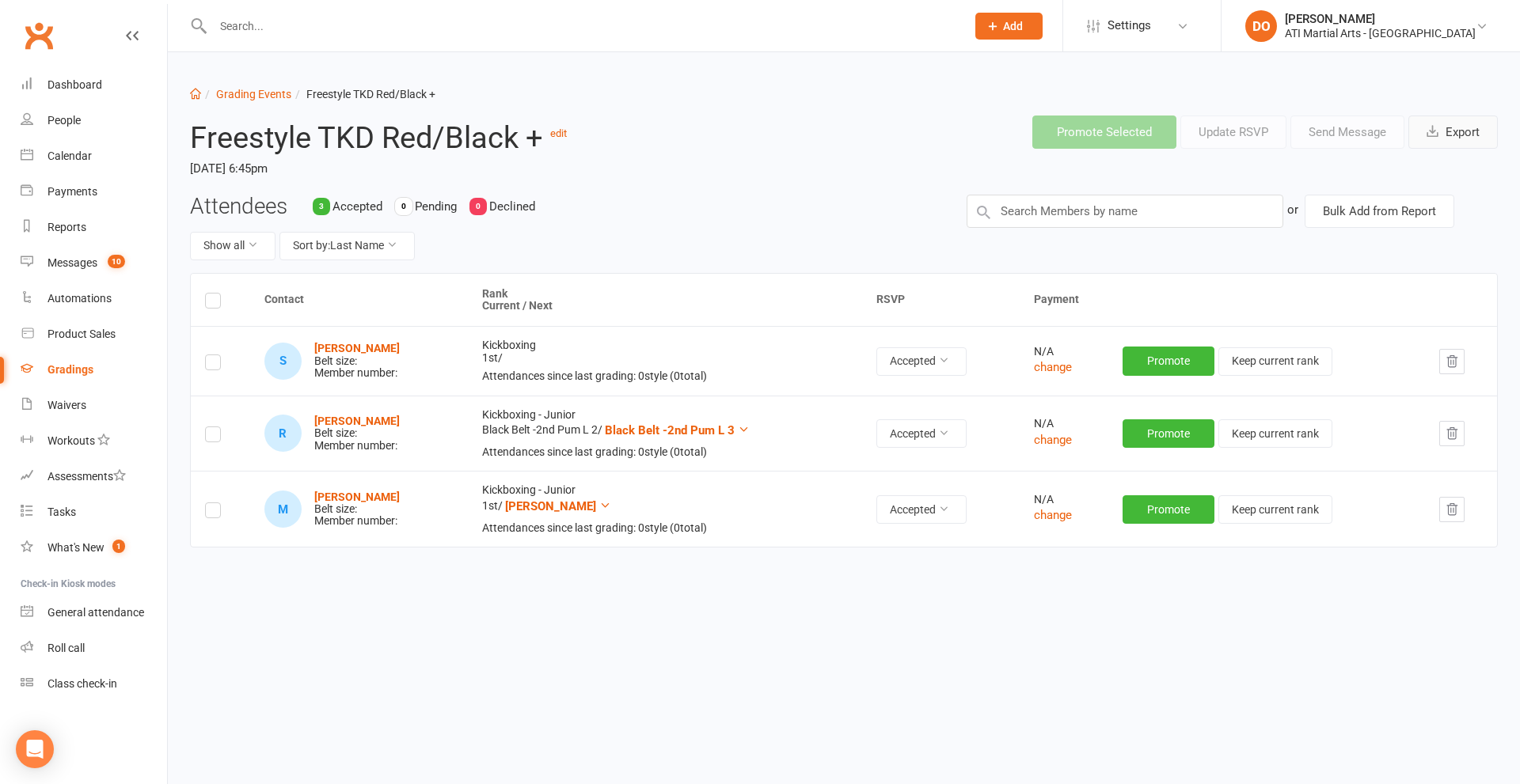
click at [1459, 131] on button "Export" at bounding box center [1452, 132] width 90 height 33
click at [339, 346] on strong "Samuel Barnett" at bounding box center [356, 348] width 86 height 12
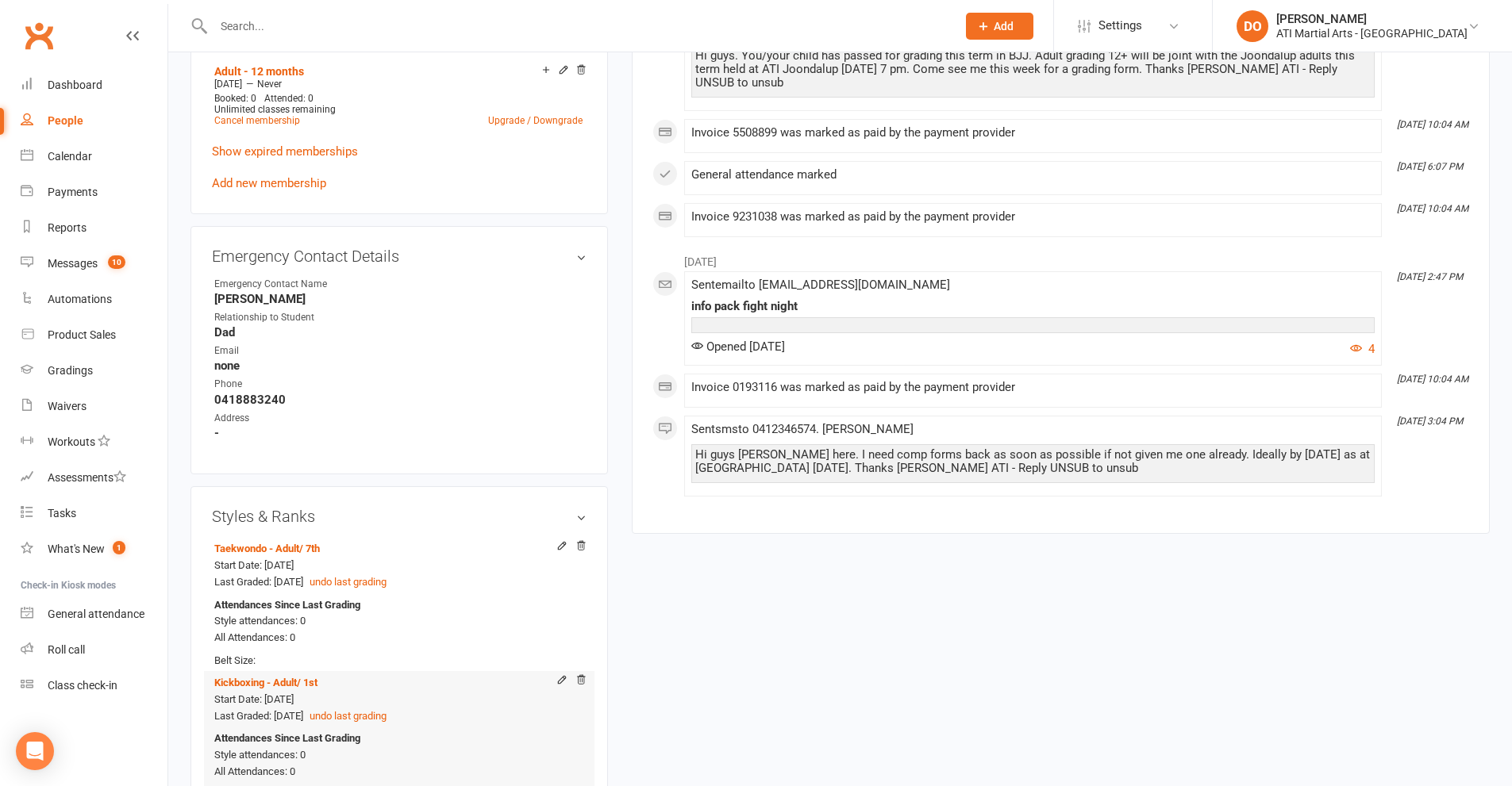
scroll to position [1666, 0]
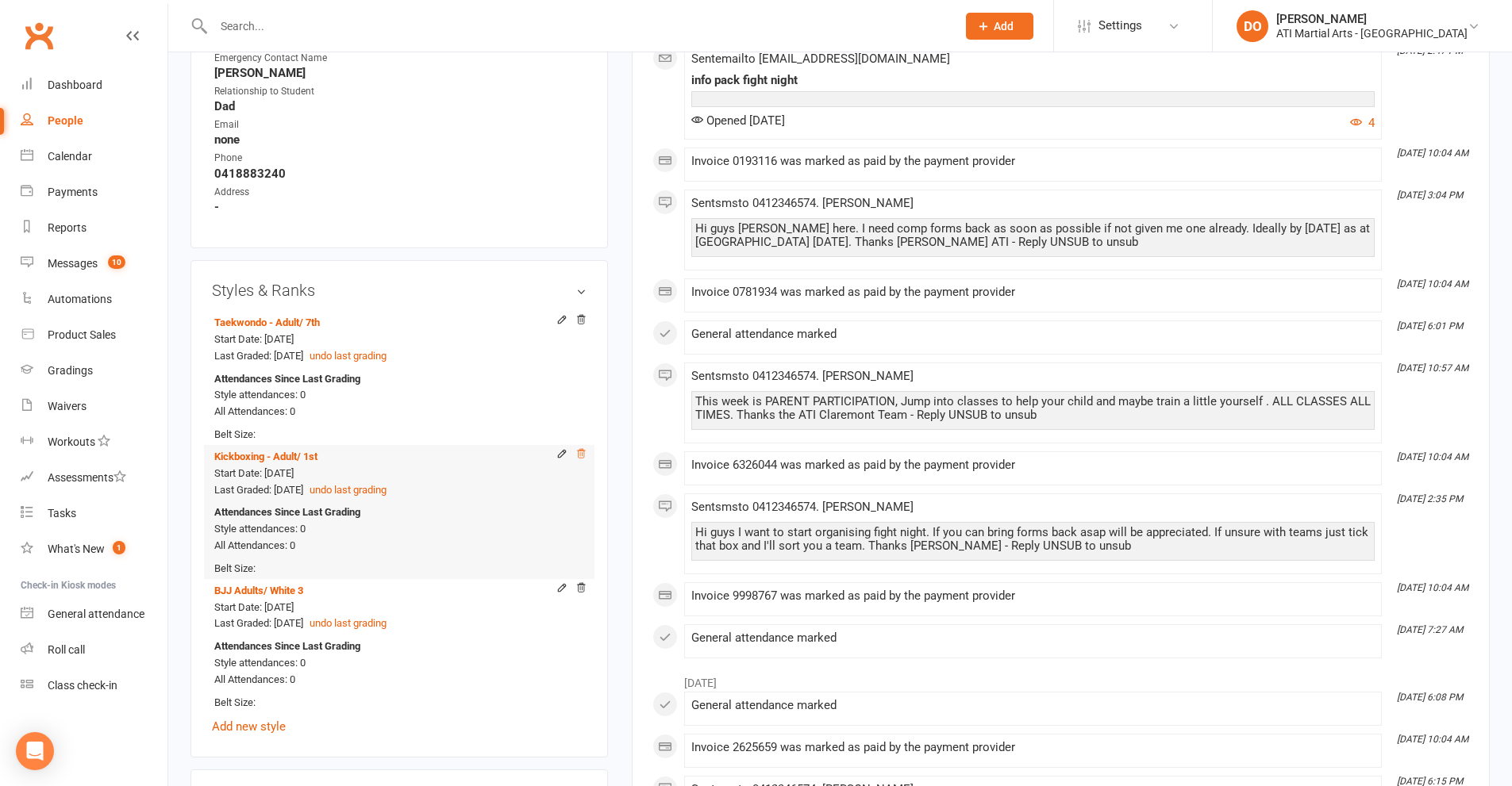
click at [580, 453] on icon at bounding box center [581, 453] width 8 height 9
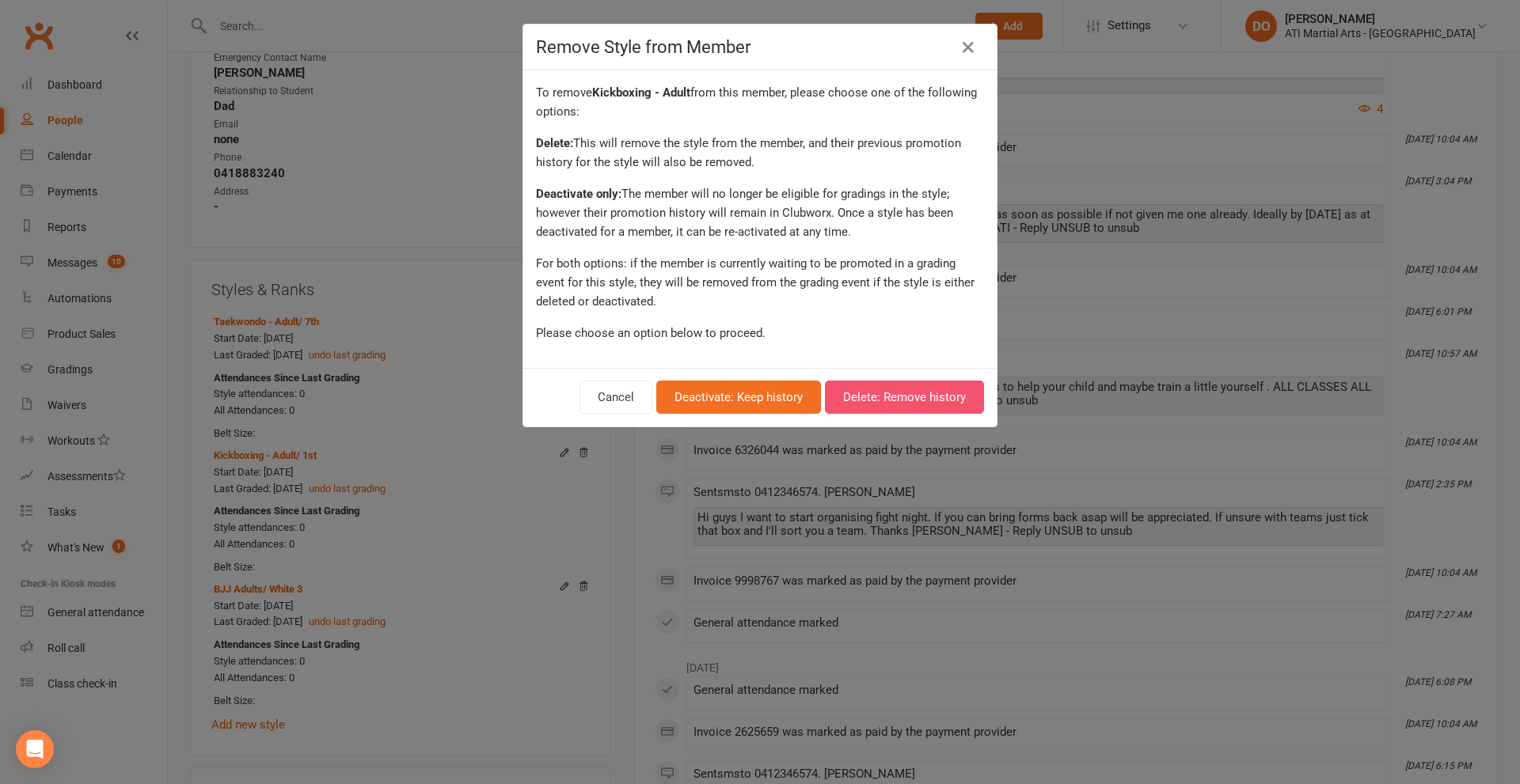
click at [900, 388] on button "Delete: Remove history" at bounding box center [904, 397] width 159 height 33
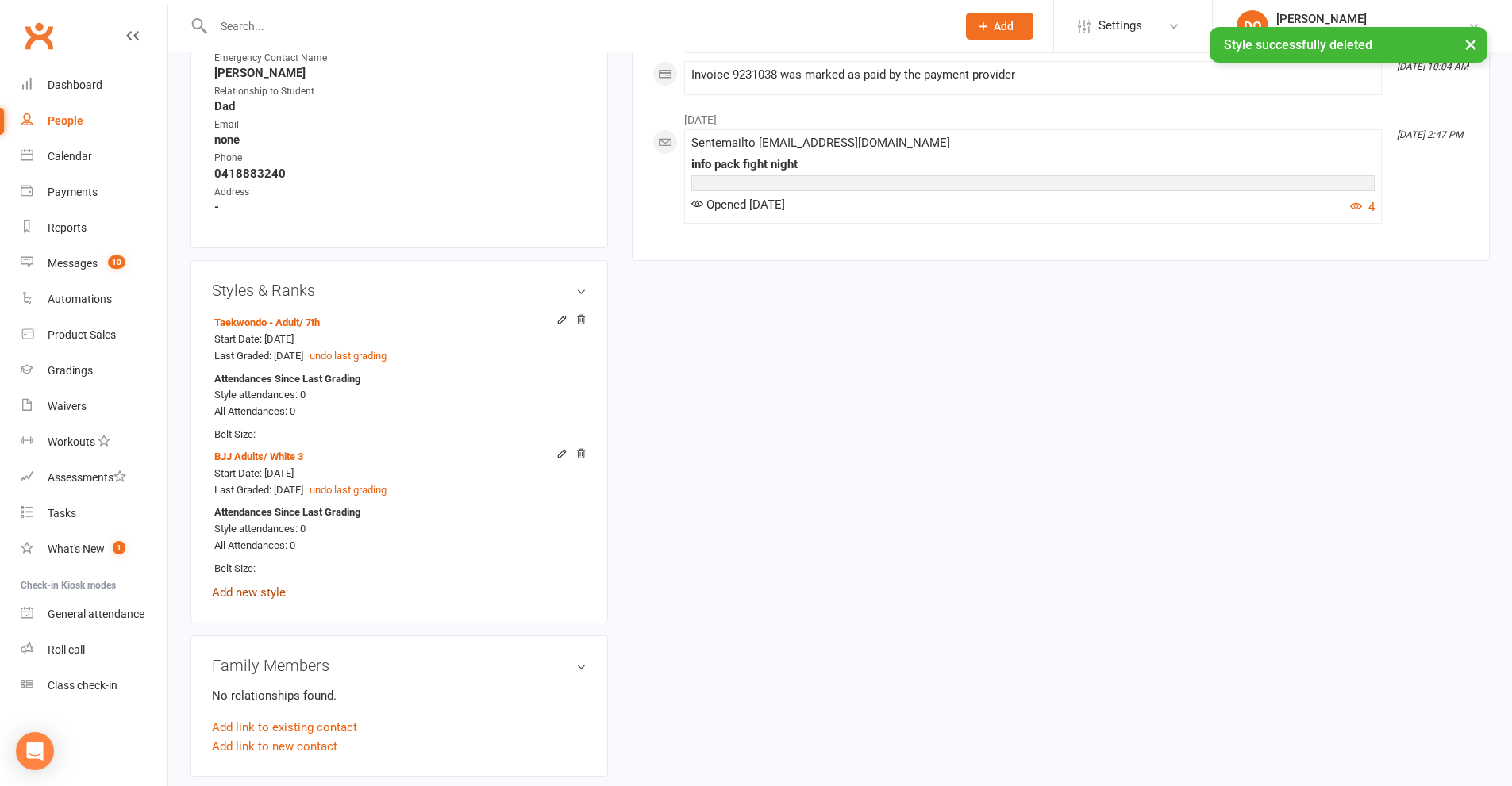
click at [235, 592] on link "Add new style" at bounding box center [249, 592] width 74 height 14
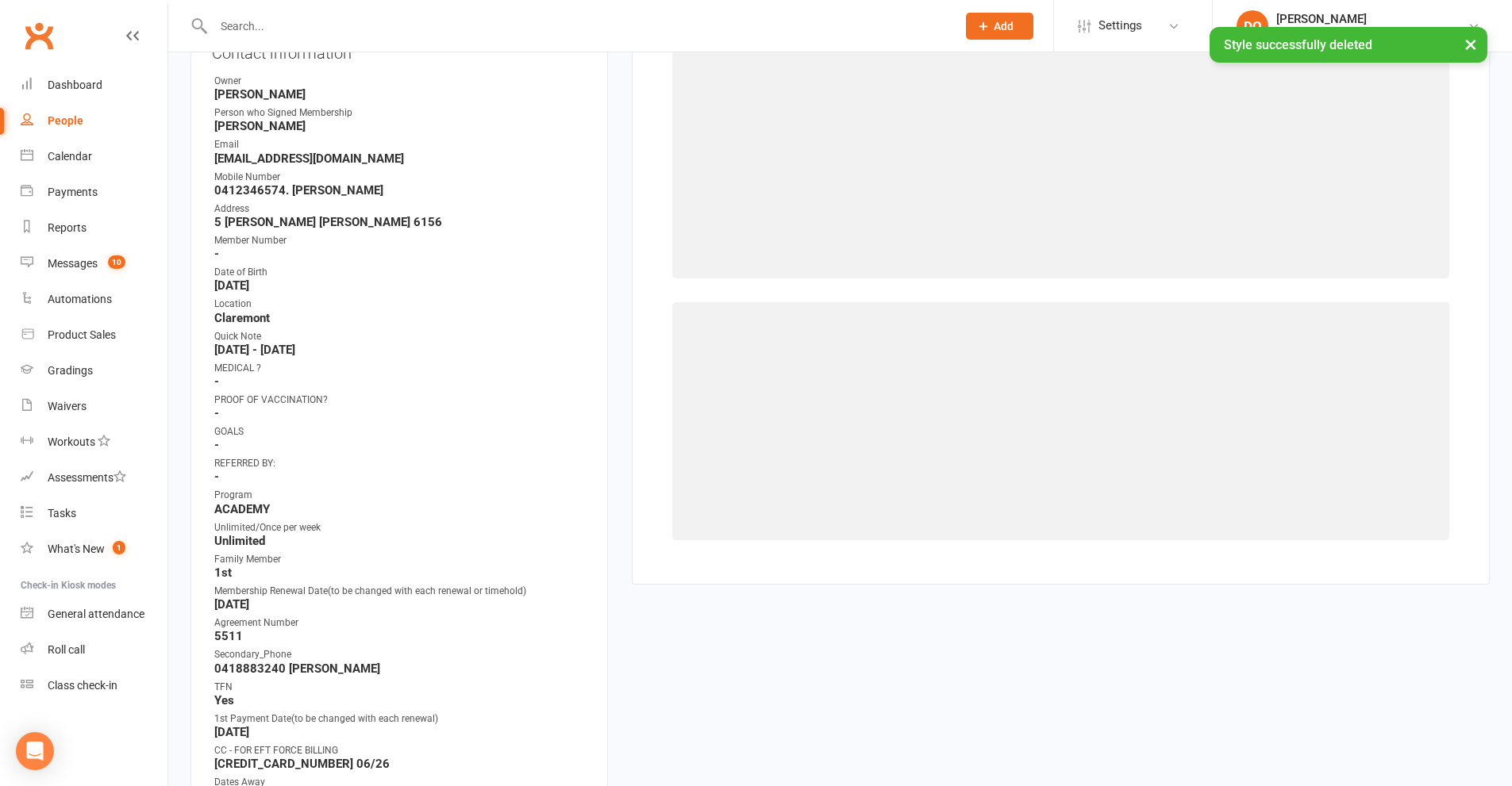
scroll to position [136, 0]
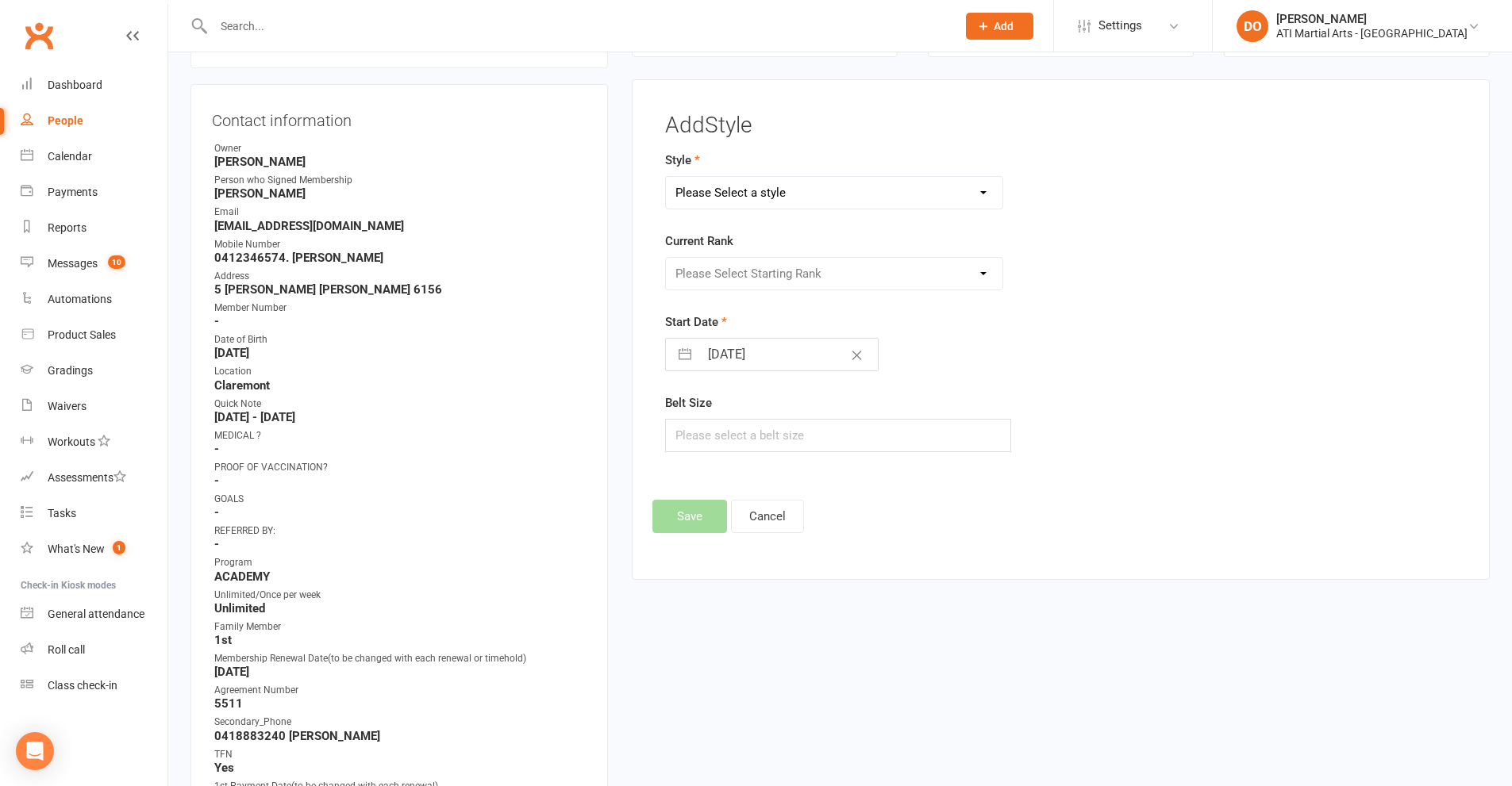
click at [988, 191] on select "Please Select a style BJJ Adults BJJ JUNIORS Cardio Box Kickboxing - Adult Kick…" at bounding box center [834, 193] width 337 height 32
click at [666, 177] on select "Please Select a style BJJ Adults BJJ JUNIORS Cardio Box Kickboxing - Adult Kick…" at bounding box center [834, 193] width 337 height 32
click at [985, 186] on select "BJJ Adults BJJ JUNIORS Cardio Box Kickboxing - Adult Kickboxing - Junior Little…" at bounding box center [834, 193] width 337 height 32
select select "2493"
click at [666, 177] on select "BJJ Adults BJJ JUNIORS Cardio Box Kickboxing - Adult Kickboxing - Junior Little…" at bounding box center [834, 193] width 337 height 32
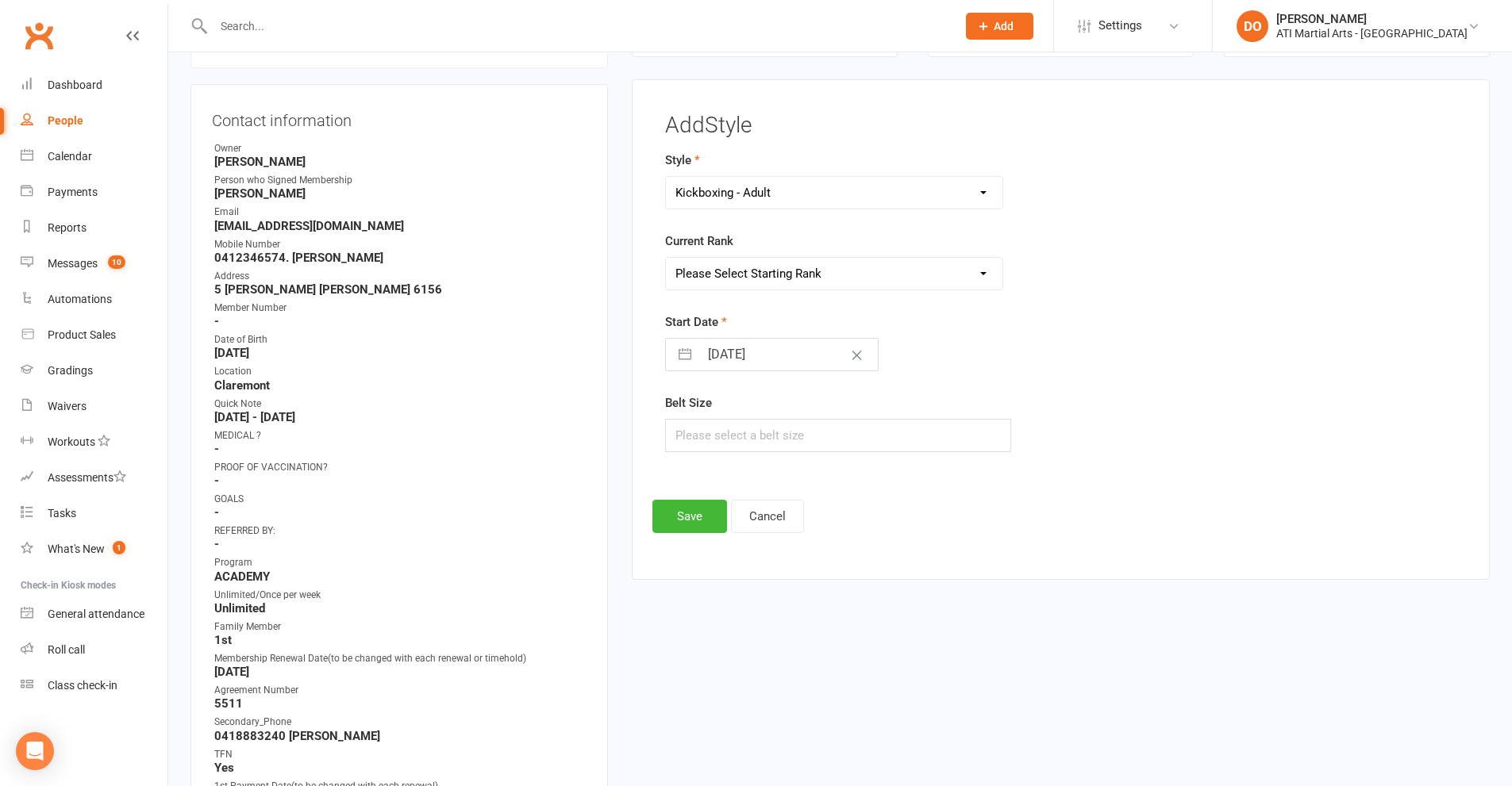
click at [984, 273] on select "Please Select Starting Rank 8th 7th 6th 5th 4th 3rd 2nd 1st Cho Dan Bo 1st Dan …" at bounding box center [834, 274] width 337 height 32
select select "25146"
click at [666, 258] on select "Please Select Starting Rank 8th 7th 6th 5th 4th 3rd 2nd 1st Cho Dan Bo 1st Dan …" at bounding box center [834, 274] width 337 height 32
click at [672, 521] on button "Save" at bounding box center [689, 516] width 75 height 33
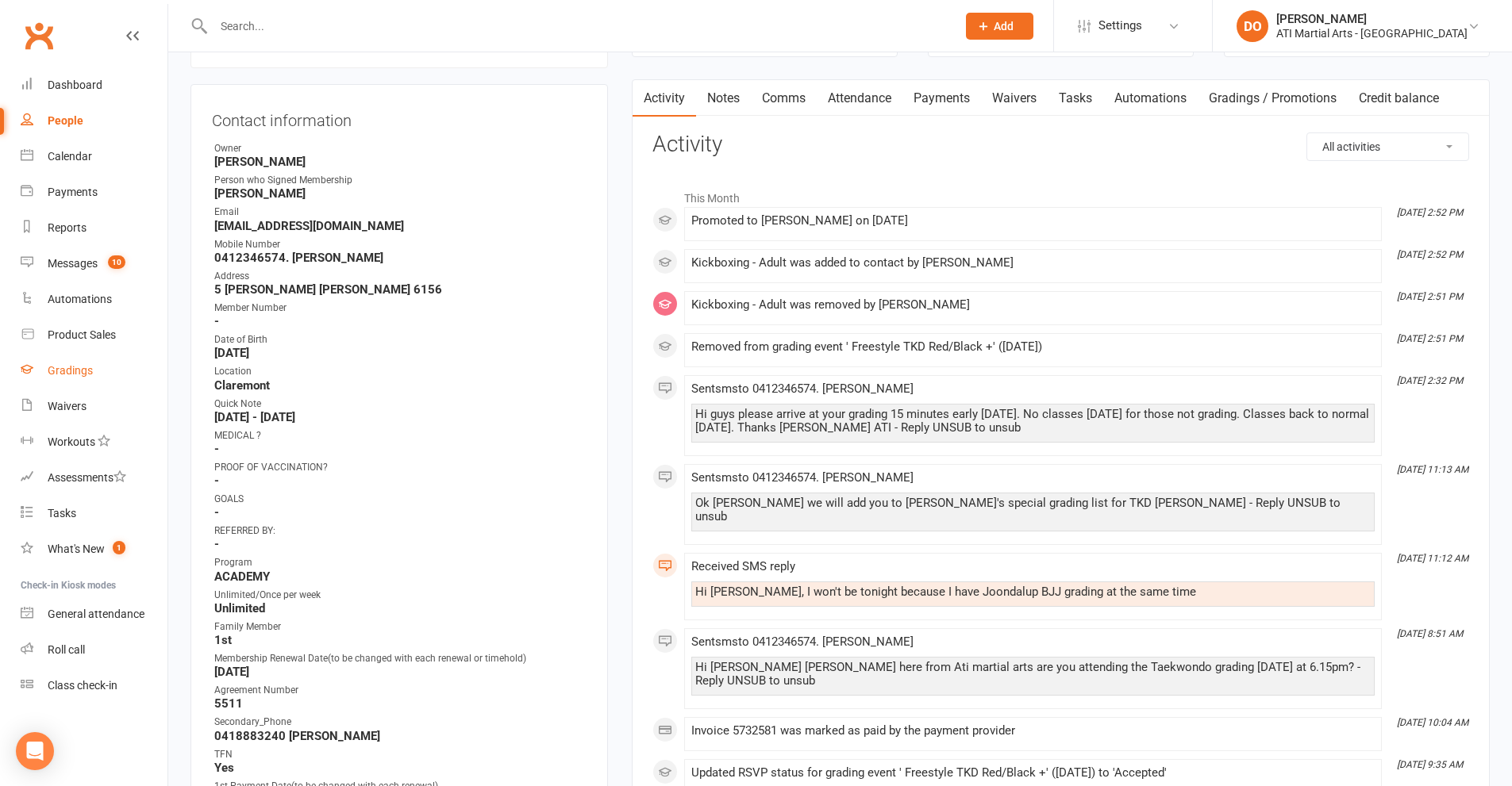
click at [55, 369] on div "Gradings" at bounding box center [70, 370] width 45 height 12
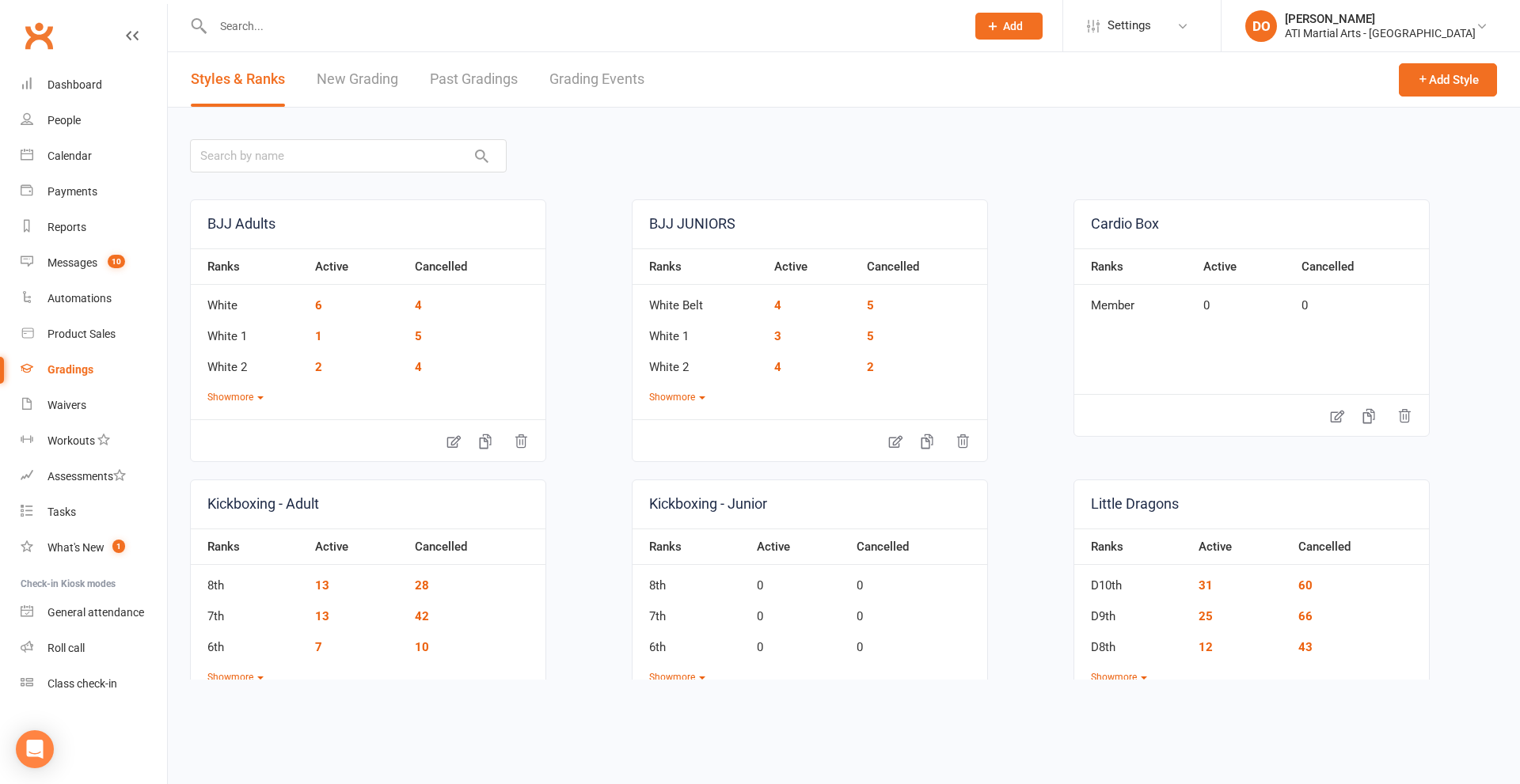
click at [617, 76] on link "Grading Events" at bounding box center [597, 79] width 95 height 55
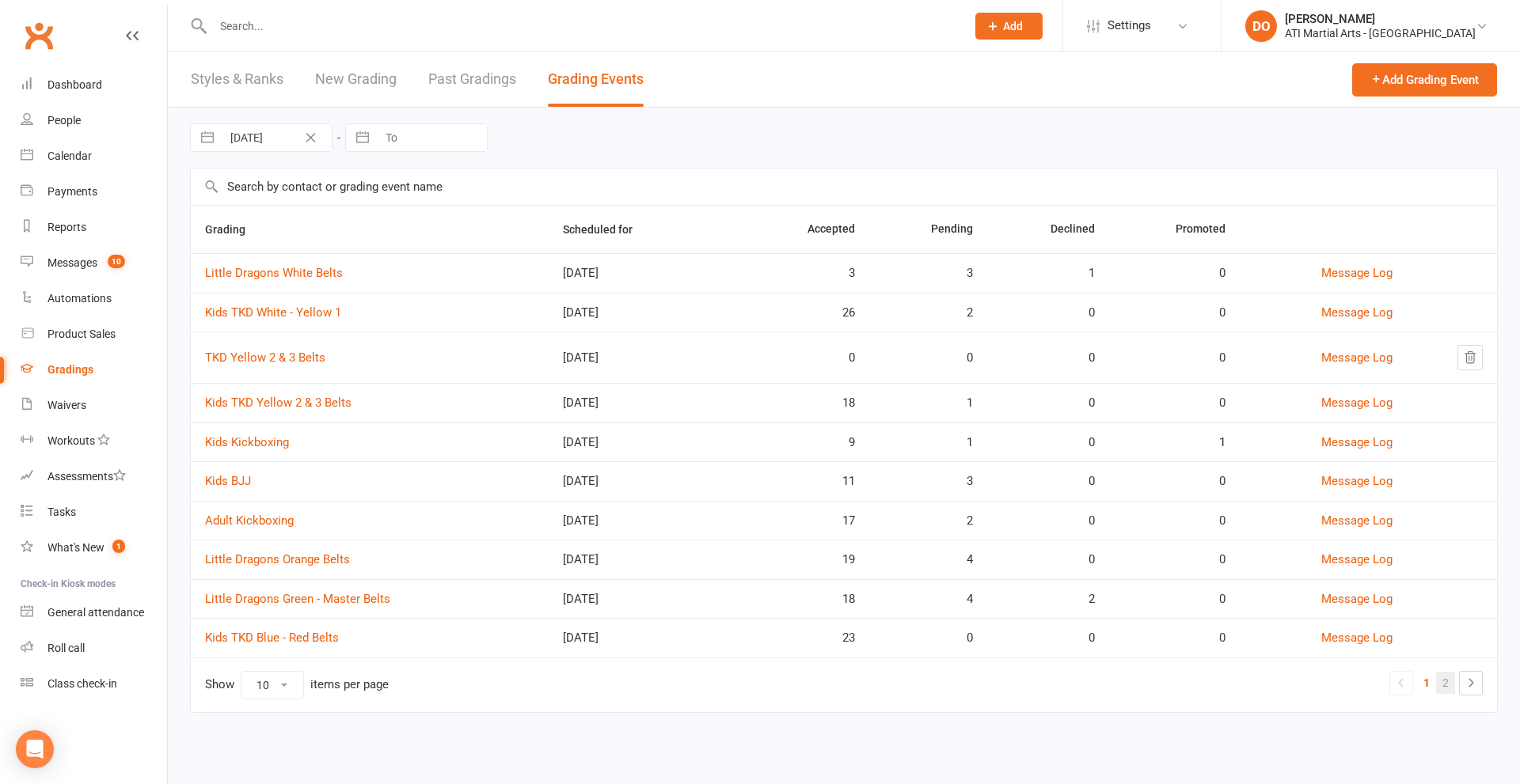
click at [1442, 685] on link "2" at bounding box center [1446, 683] width 19 height 23
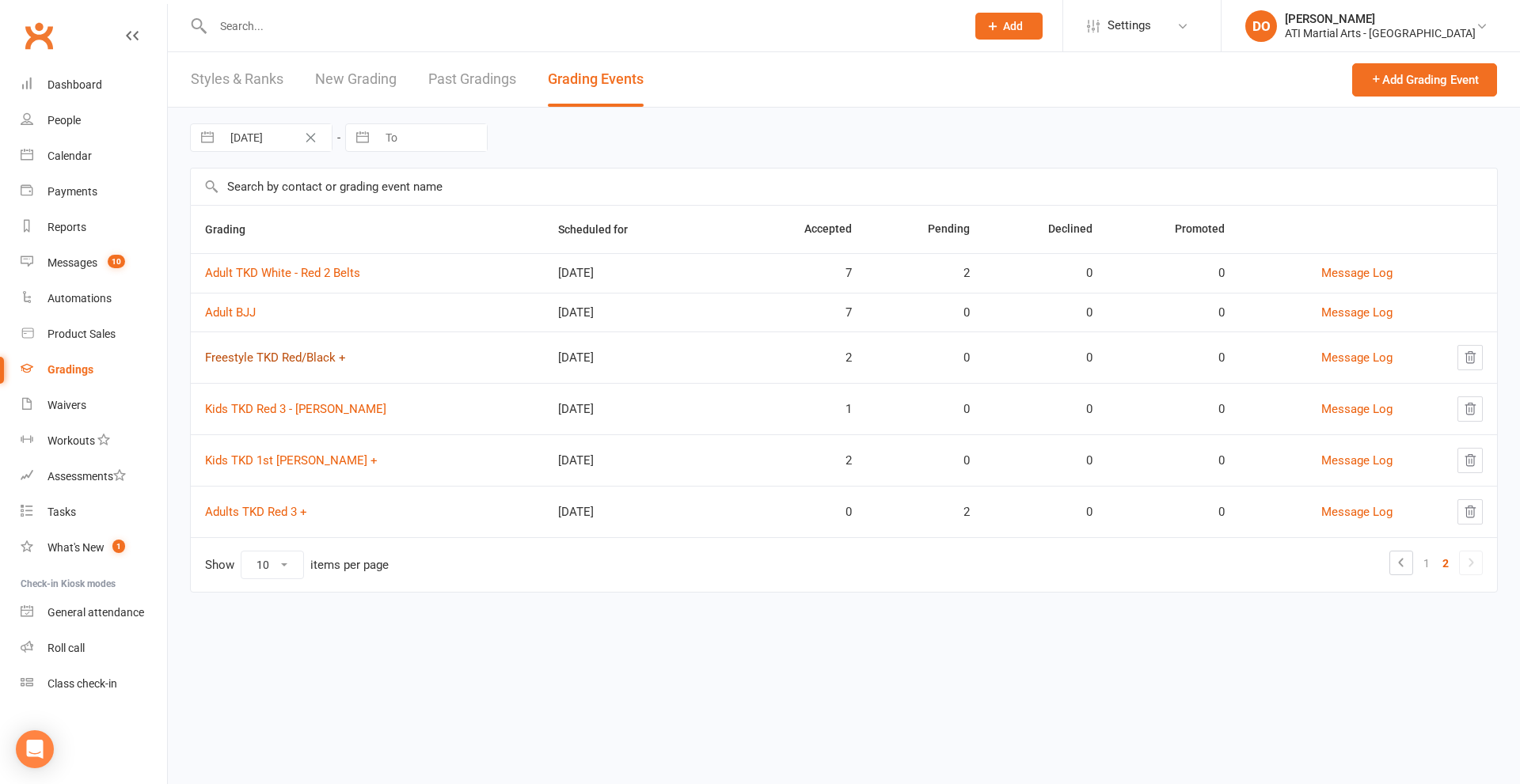
click at [257, 353] on link "Freestyle TKD Red/Black +" at bounding box center [276, 357] width 141 height 14
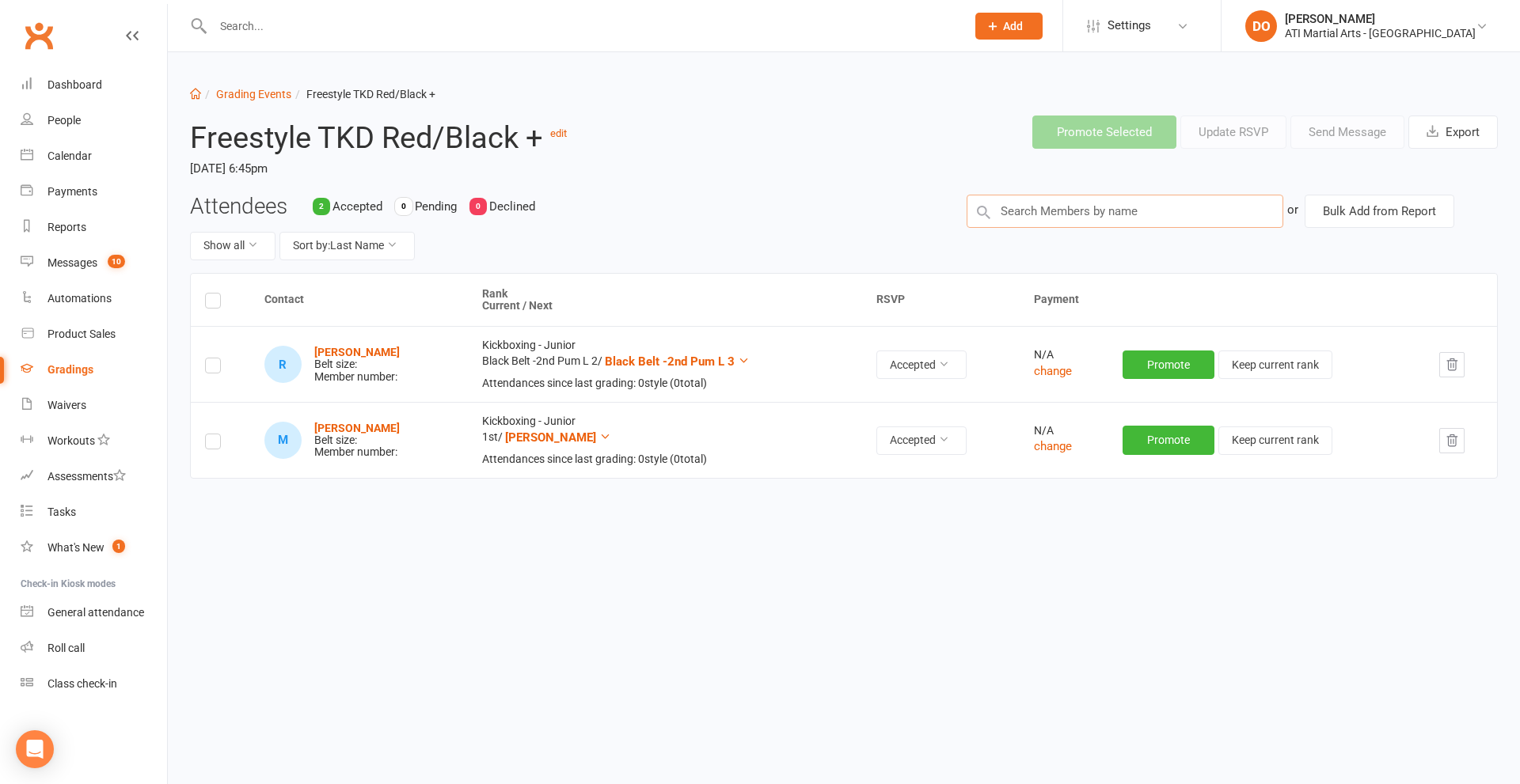
click at [1071, 208] on input "text" at bounding box center [1125, 211] width 317 height 33
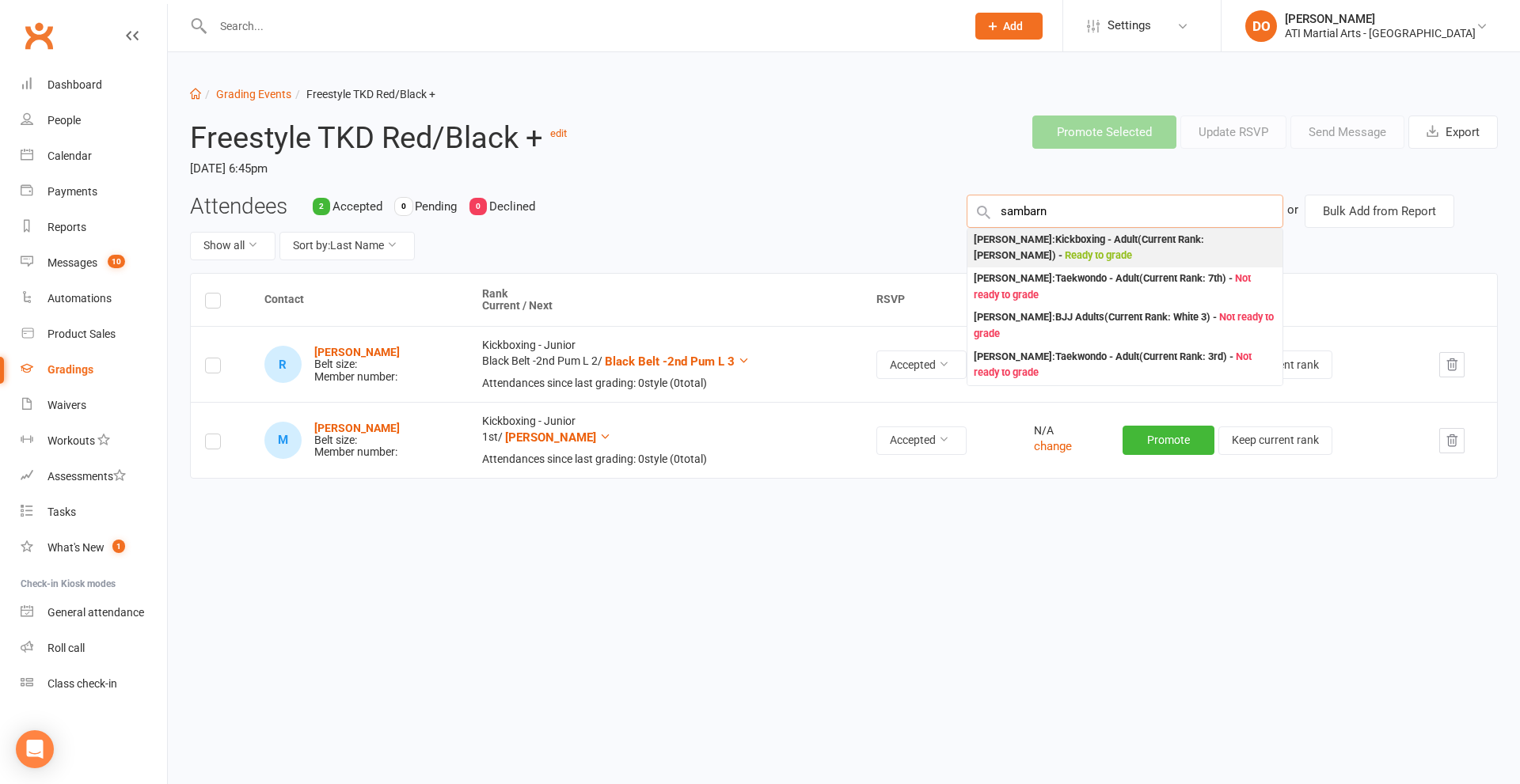
type input "sambarn"
click at [1027, 246] on div "Samuel Barnett : Kickboxing - Adult (Current Rank: Cho Dan Bo ) - Ready to grade" at bounding box center [1124, 248] width 302 height 32
click at [1027, 246] on div "Attendees 2 Accepted 0 Pending 0 Declined Show all Sort by: Last Name Samuel Ba…" at bounding box center [843, 234] width 1332 height 78
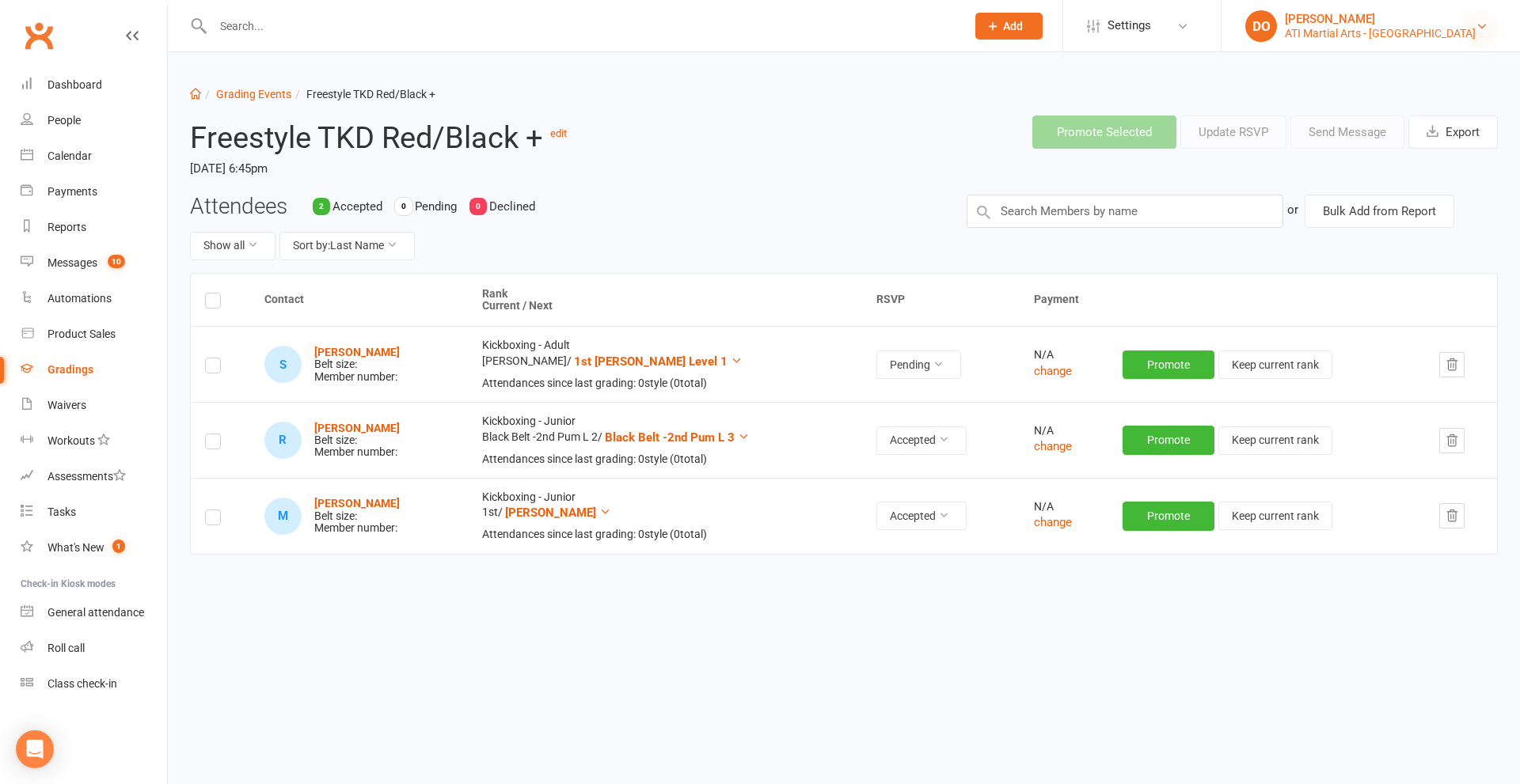
click at [1479, 27] on icon at bounding box center [1481, 25] width 12 height 12
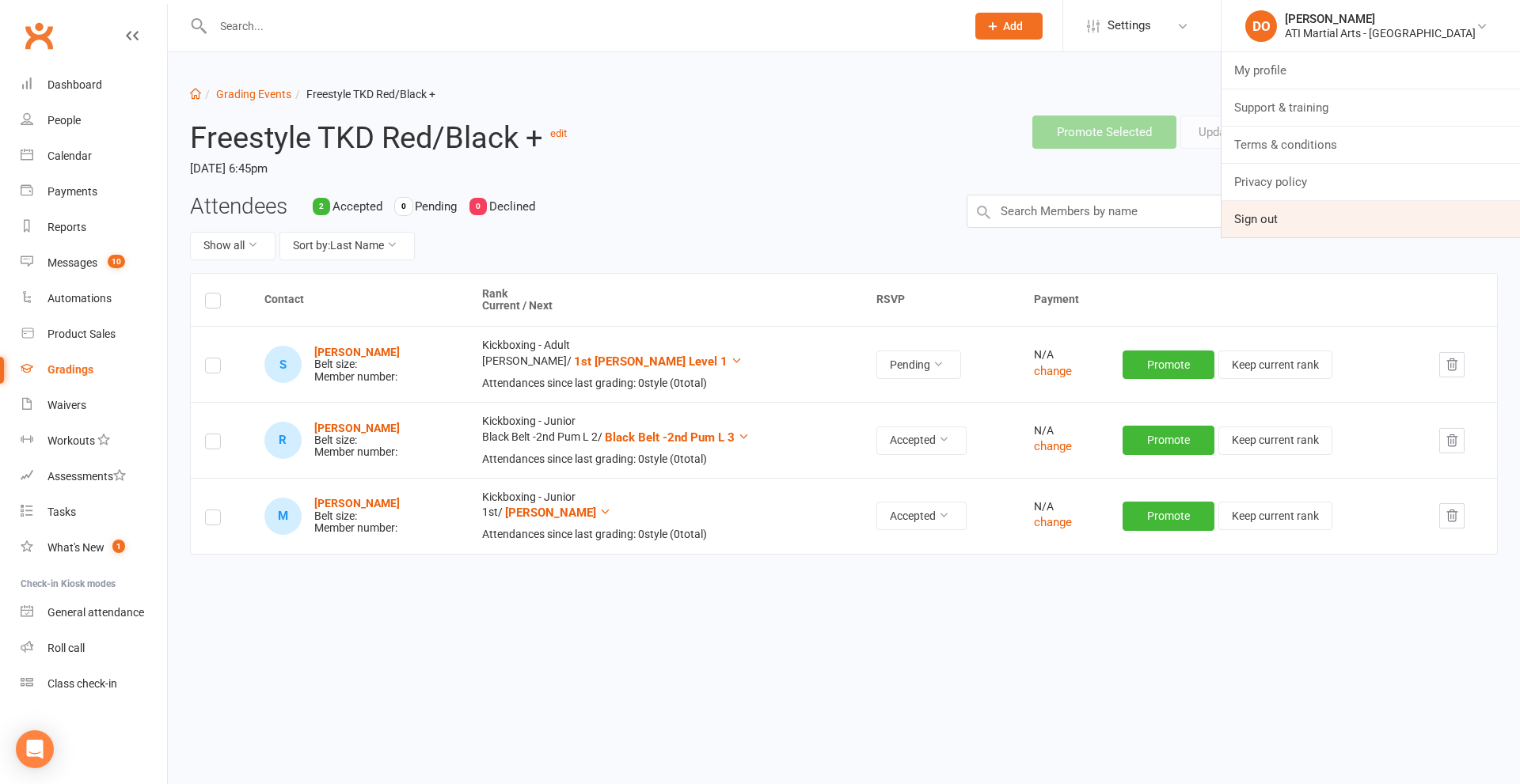
click at [1306, 219] on link "Sign out" at bounding box center [1370, 219] width 299 height 37
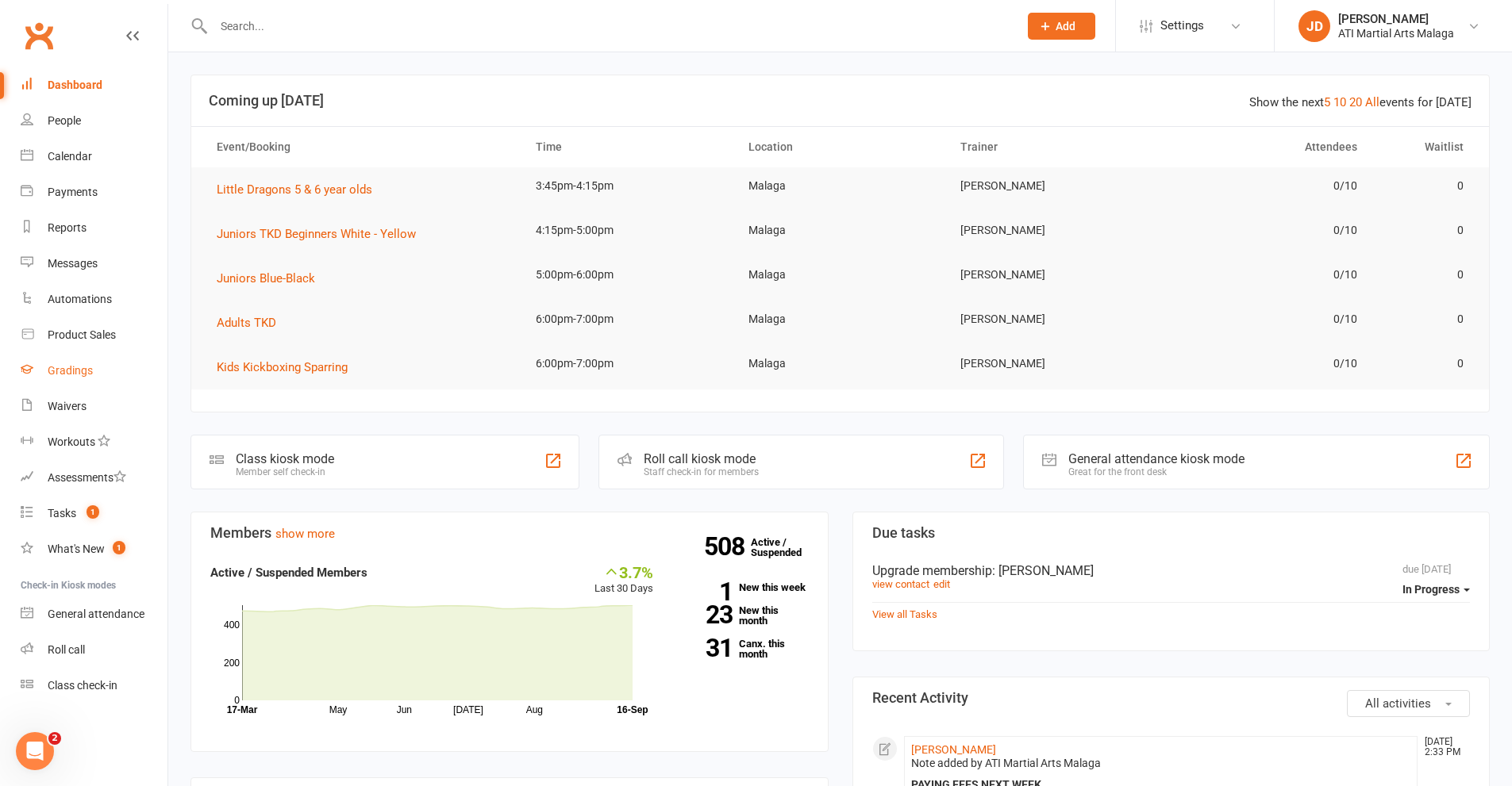
click at [60, 369] on div "Gradings" at bounding box center [70, 370] width 45 height 12
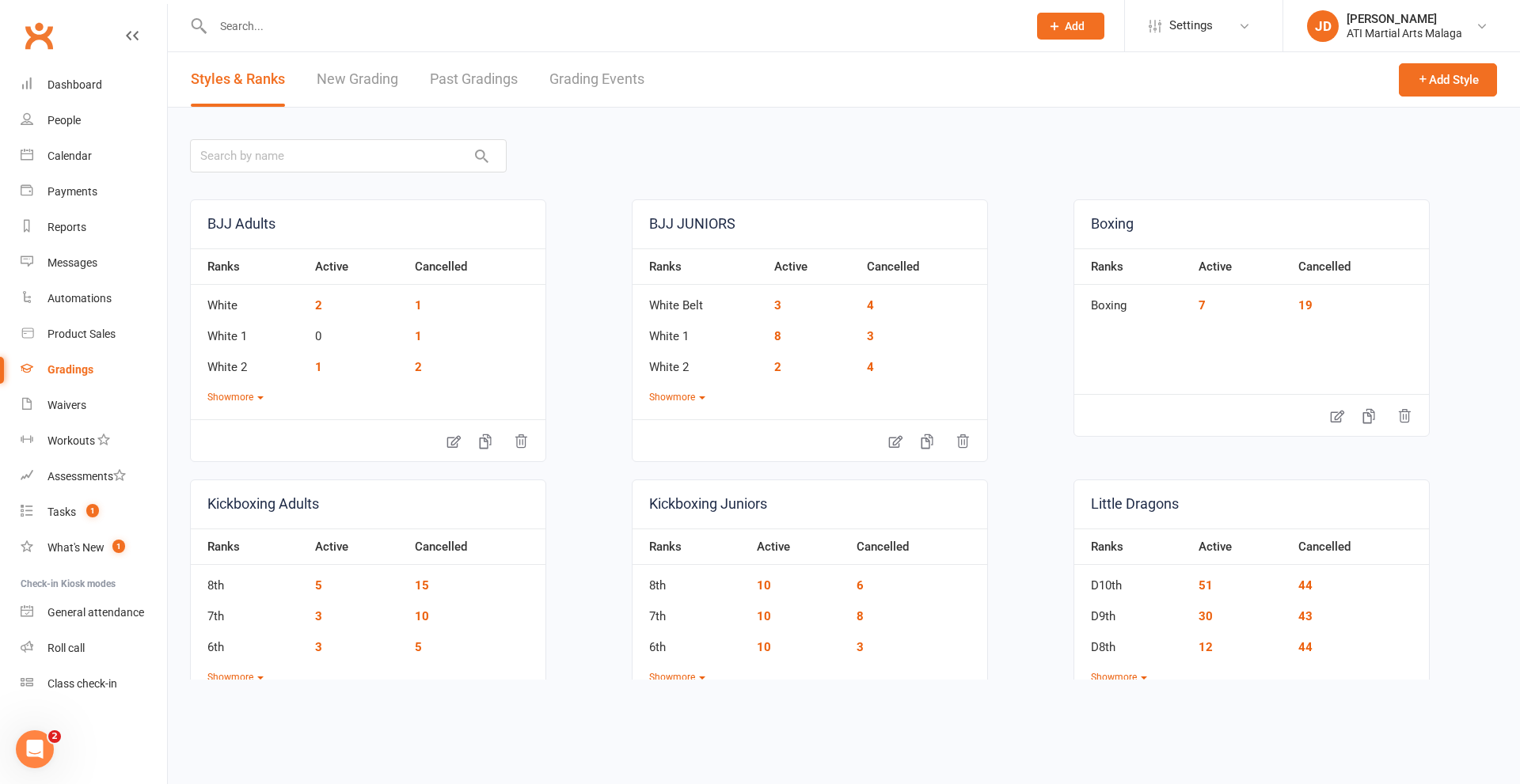
click at [602, 76] on link "Grading Events" at bounding box center [597, 79] width 95 height 55
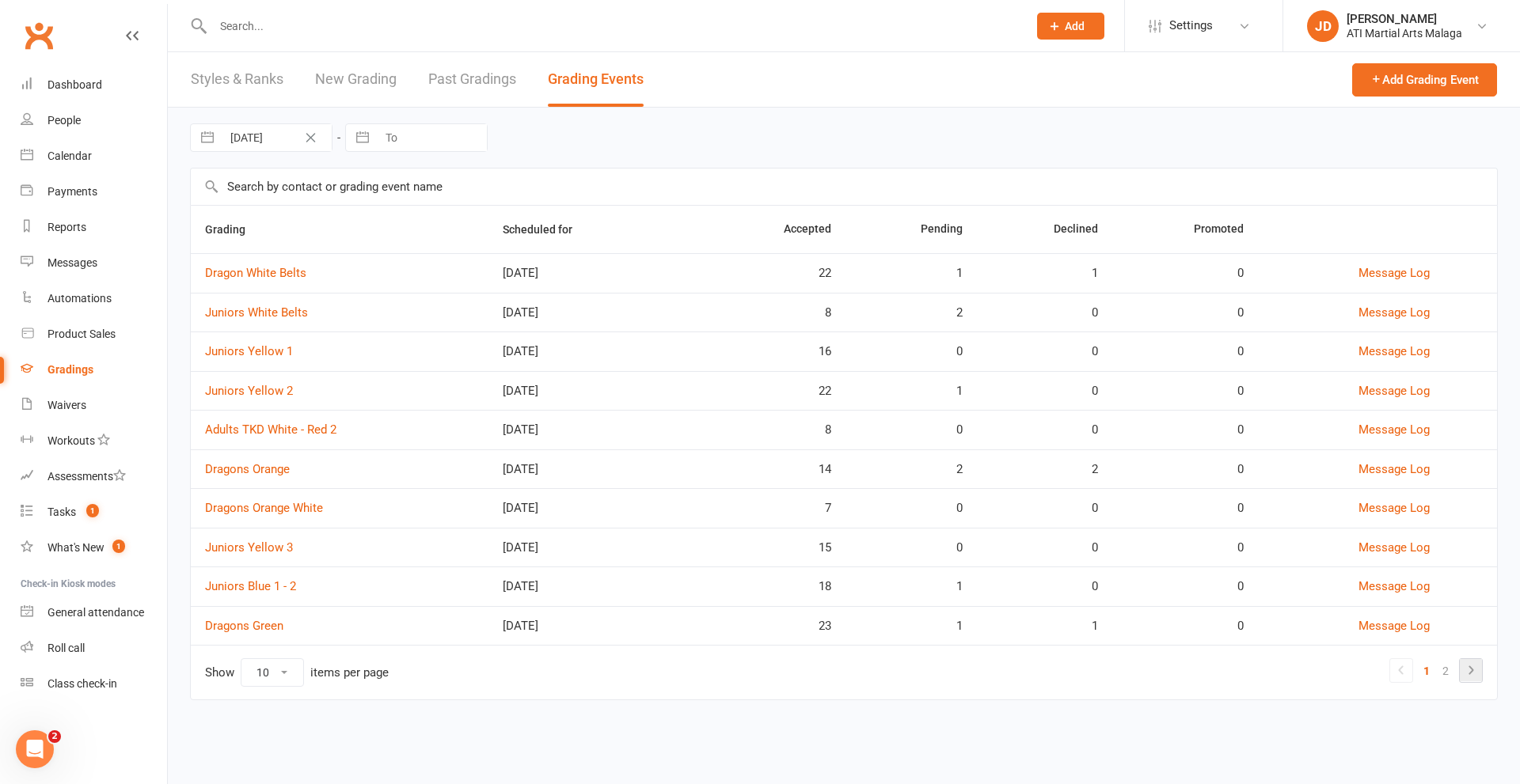
click at [1469, 673] on icon at bounding box center [1471, 670] width 19 height 19
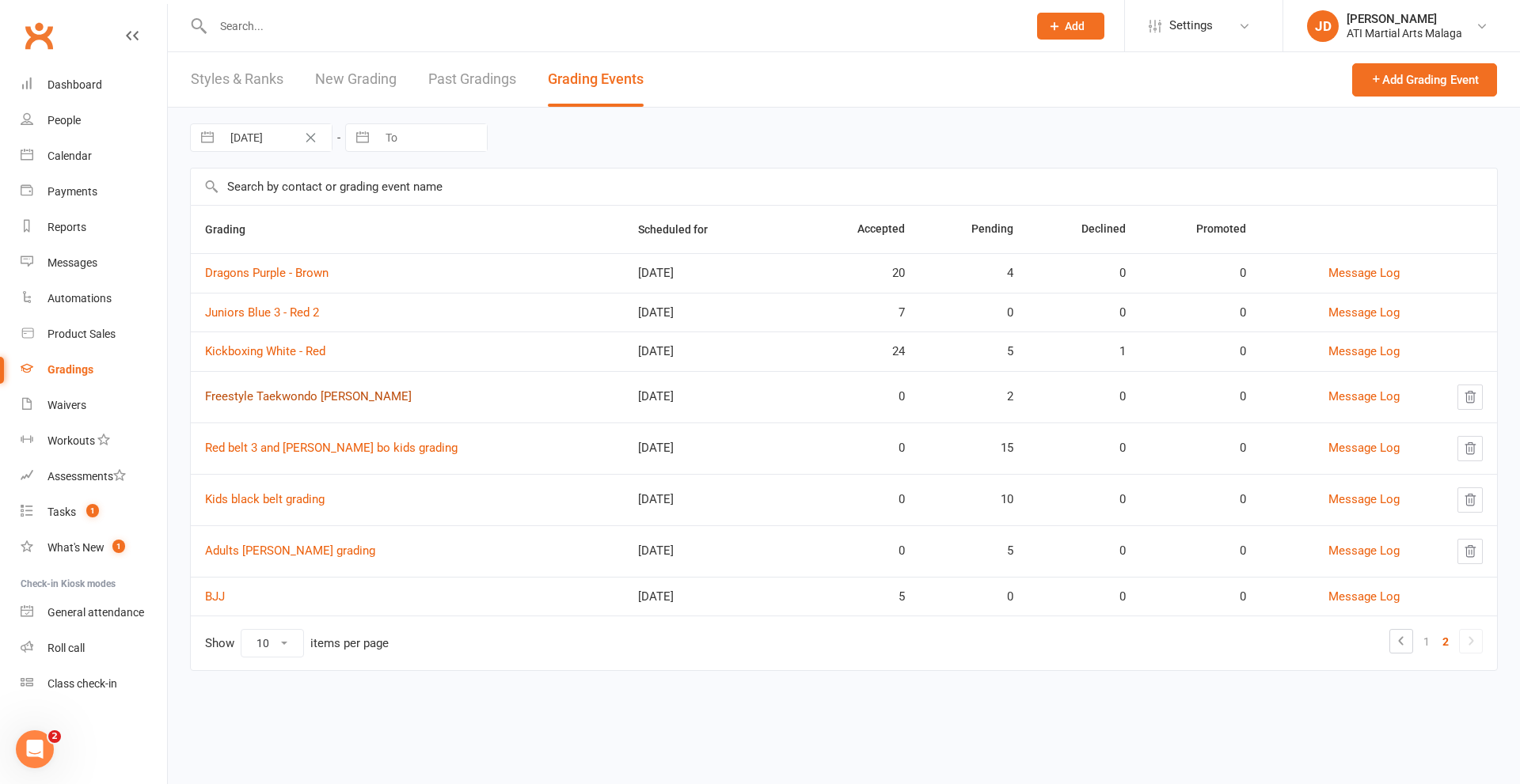
click at [265, 400] on link "Freestyle Taekwondo [PERSON_NAME]" at bounding box center [308, 396] width 206 height 14
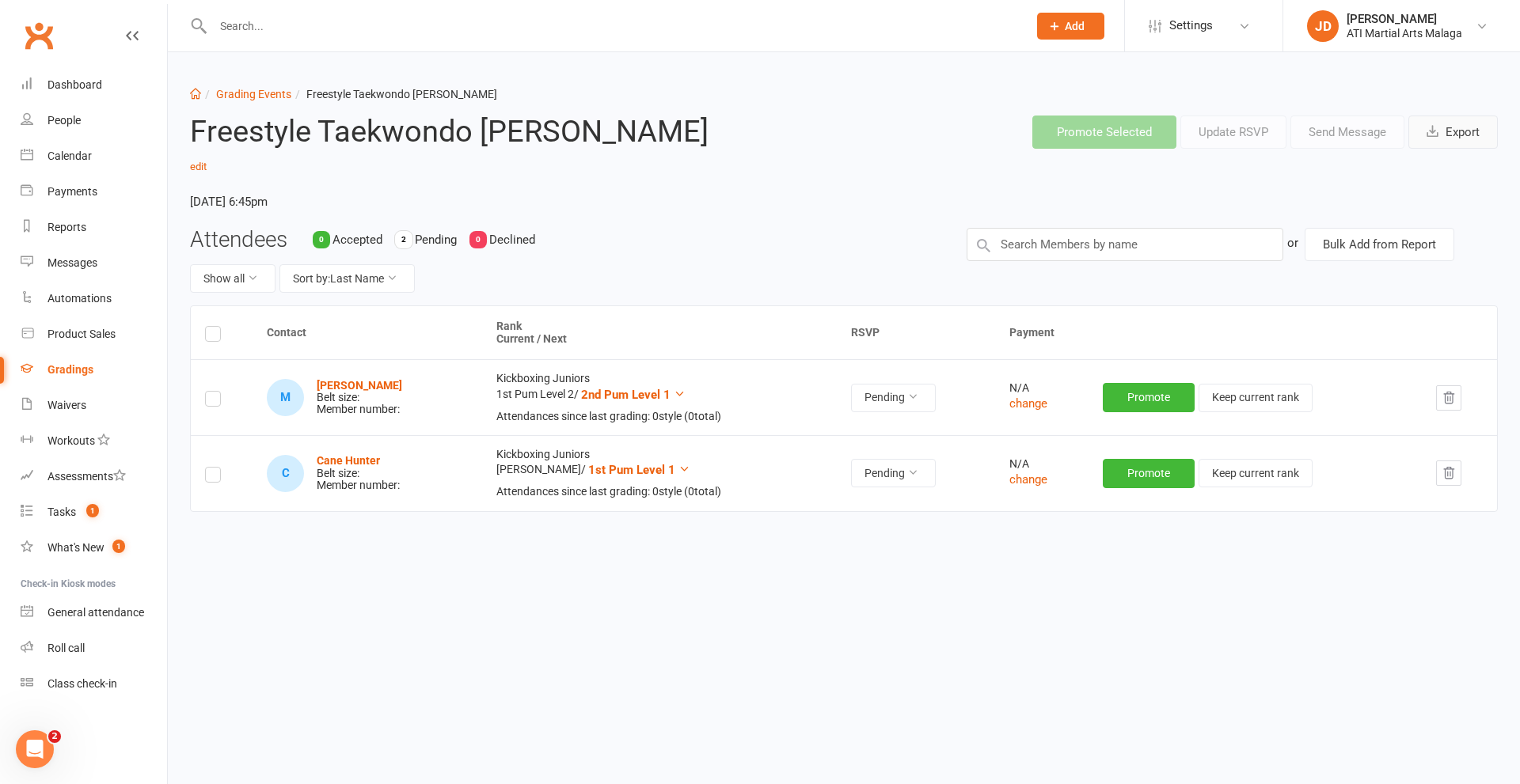
click at [1445, 129] on button "Export" at bounding box center [1452, 132] width 90 height 33
click at [1481, 27] on icon at bounding box center [1481, 25] width 12 height 12
click at [1332, 216] on link "Sign out" at bounding box center [1401, 219] width 237 height 37
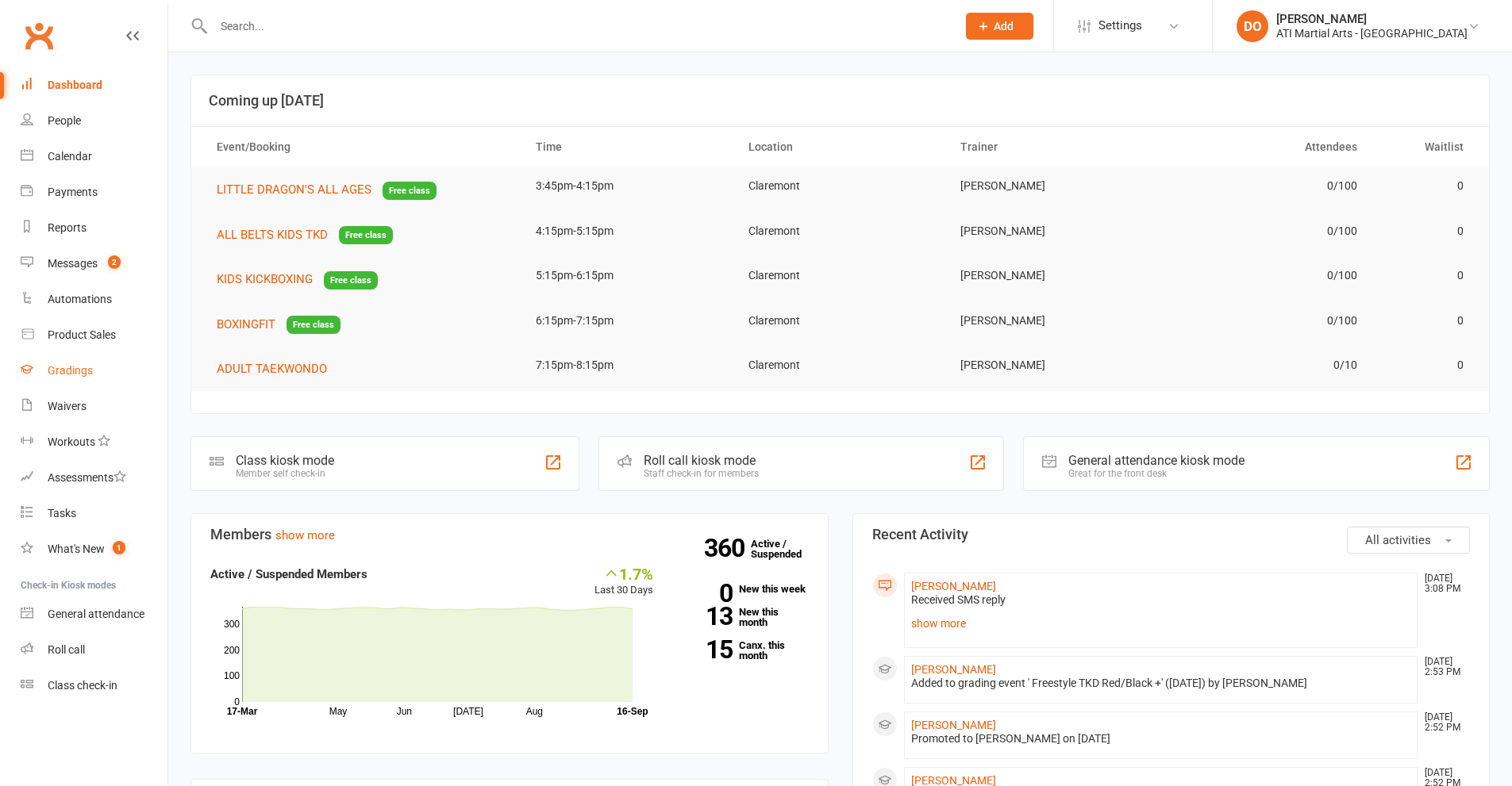
click at [67, 367] on div "Gradings" at bounding box center [70, 370] width 45 height 12
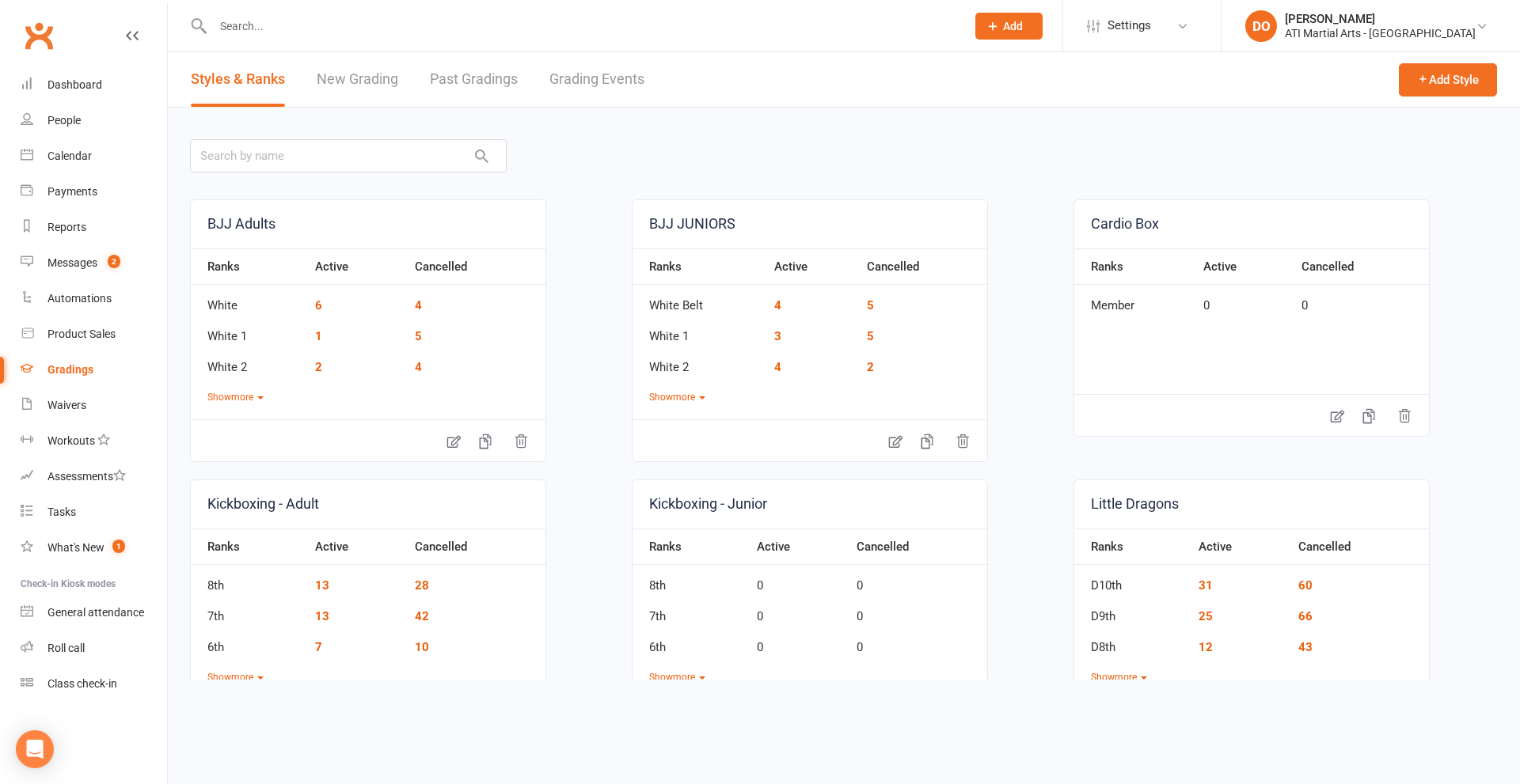
click at [599, 80] on link "Grading Events" at bounding box center [597, 79] width 95 height 55
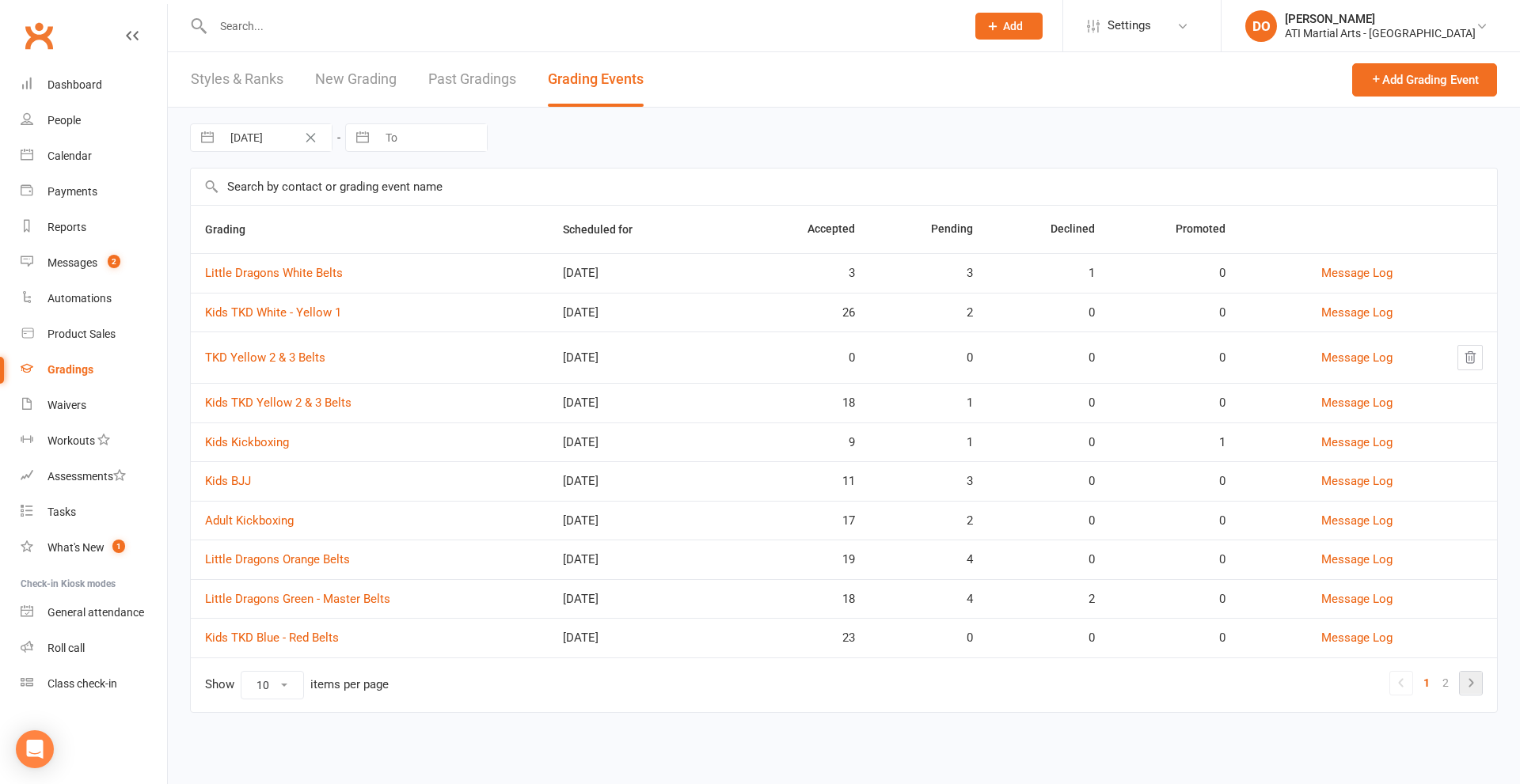
click at [1465, 681] on icon at bounding box center [1471, 683] width 19 height 19
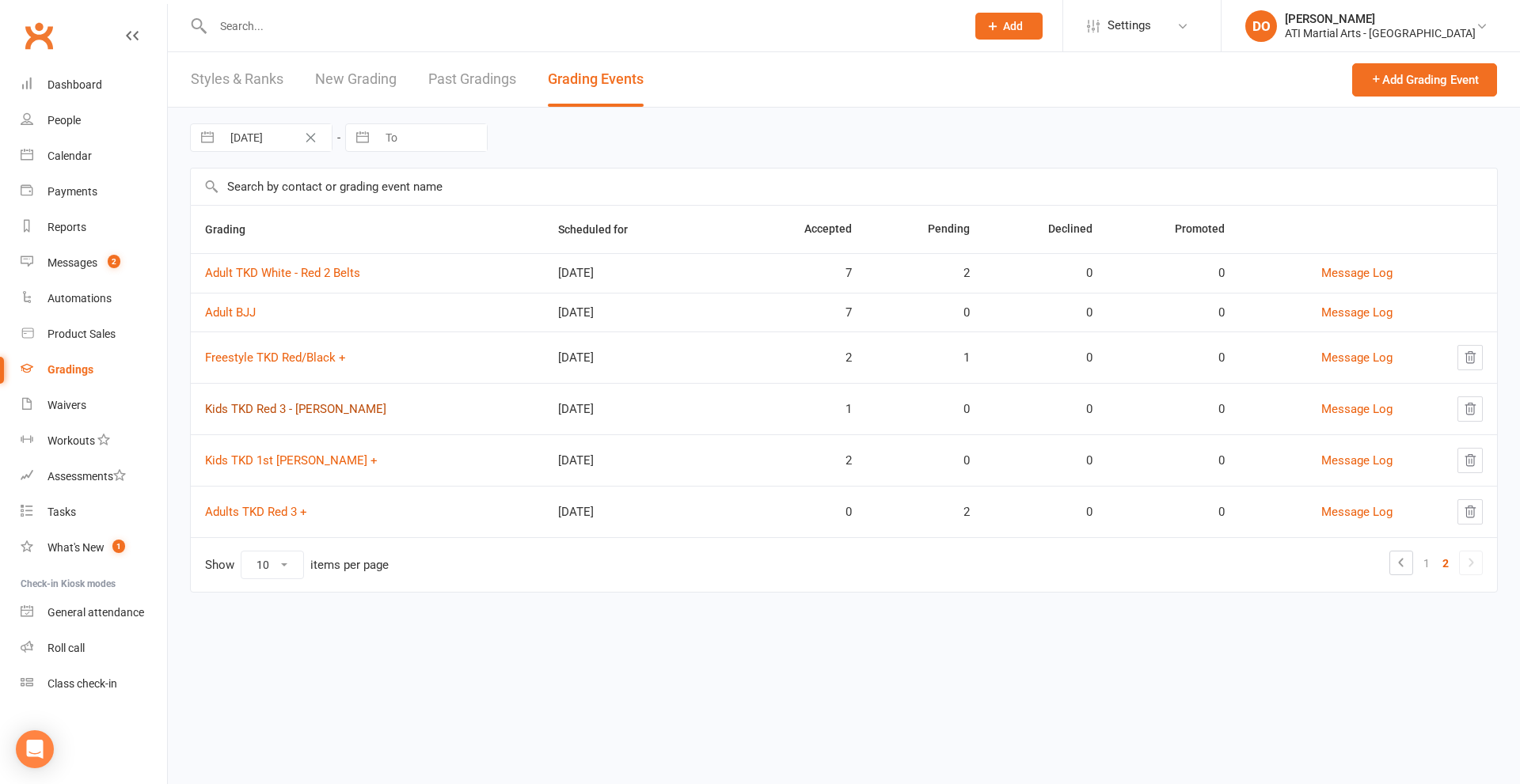
click at [262, 409] on link "Kids TKD Red 3 - Cho Dan Bo" at bounding box center [296, 409] width 181 height 14
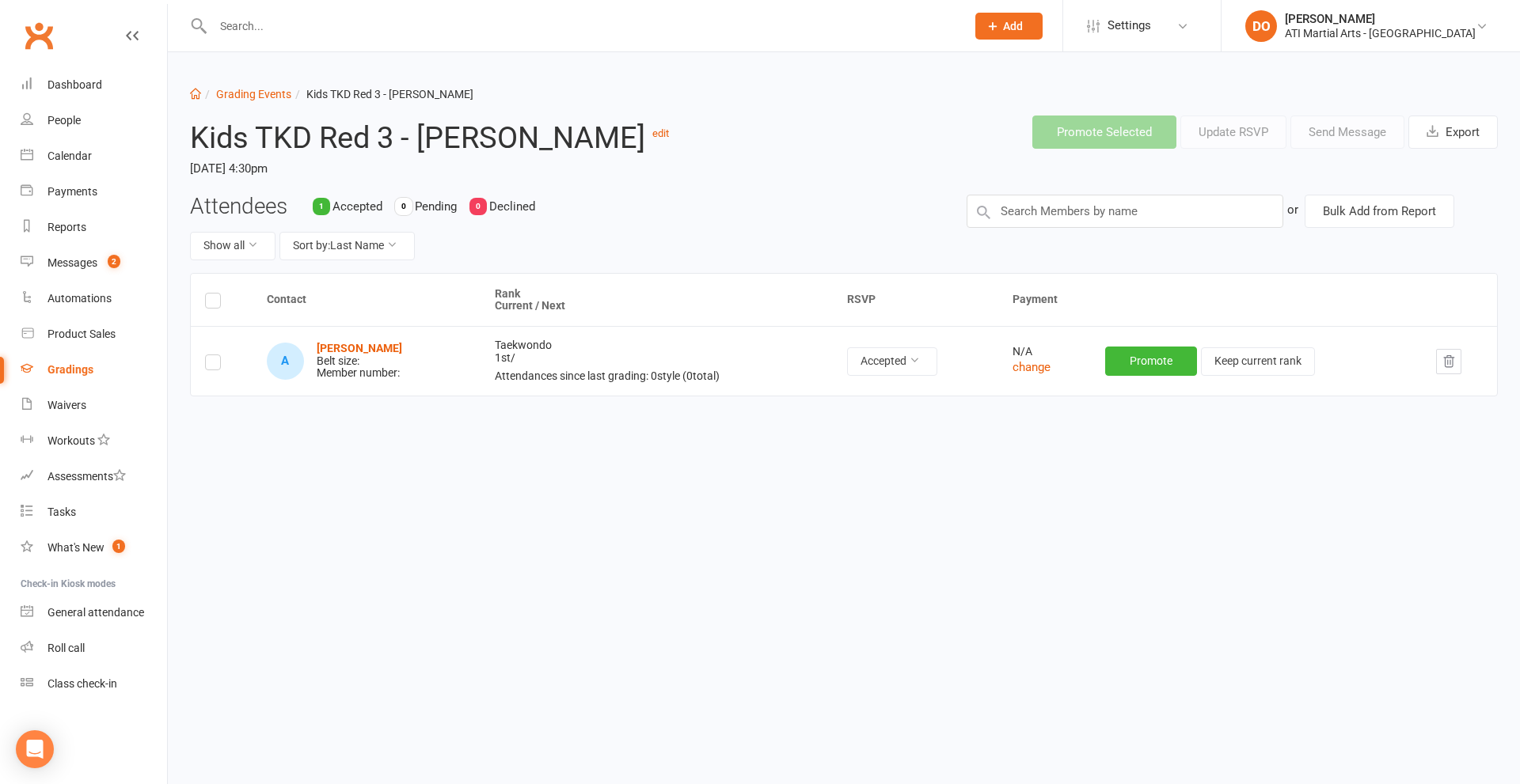
click at [1444, 363] on icon "button" at bounding box center [1448, 361] width 14 height 14
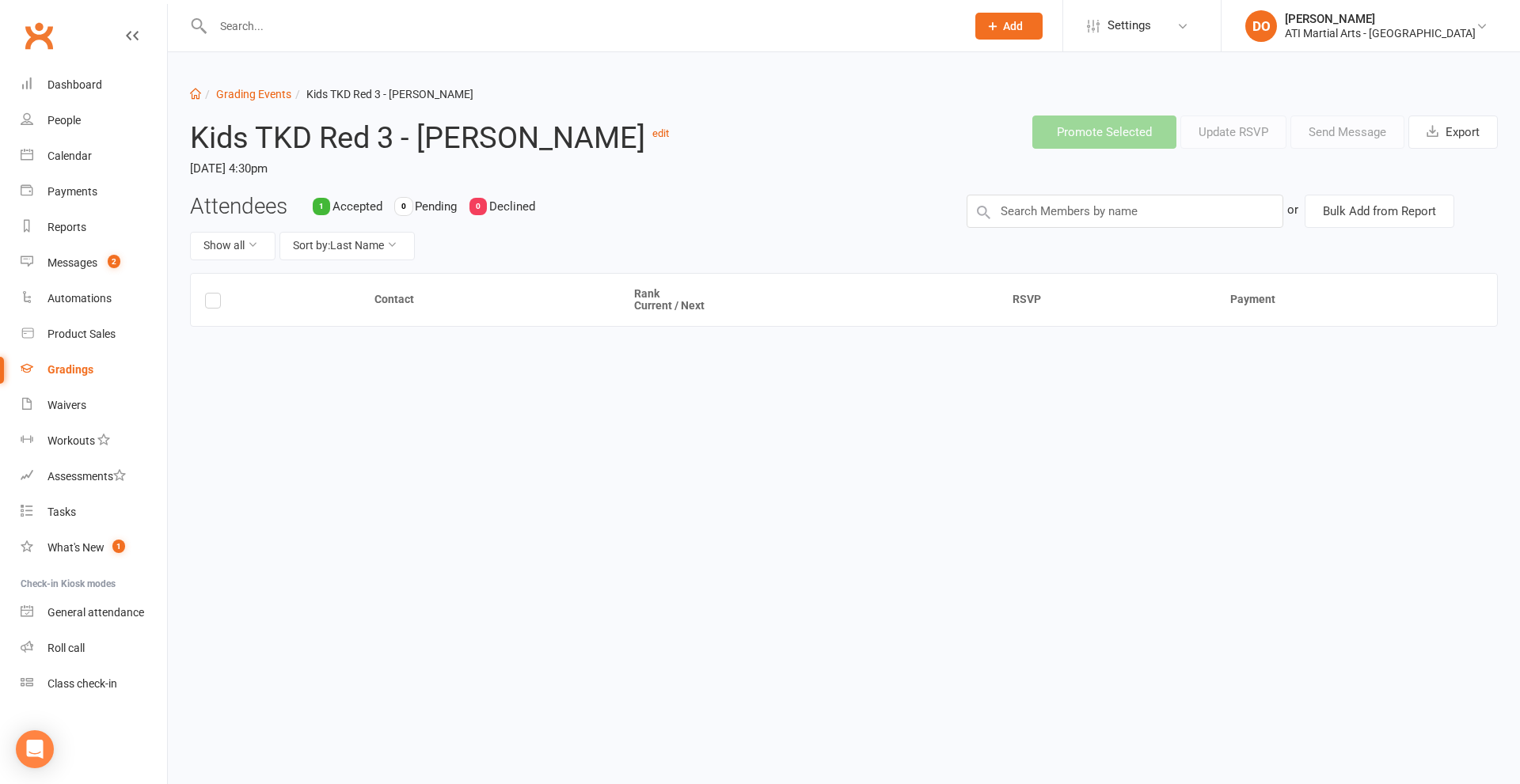
click at [250, 19] on input "text" at bounding box center [581, 26] width 746 height 23
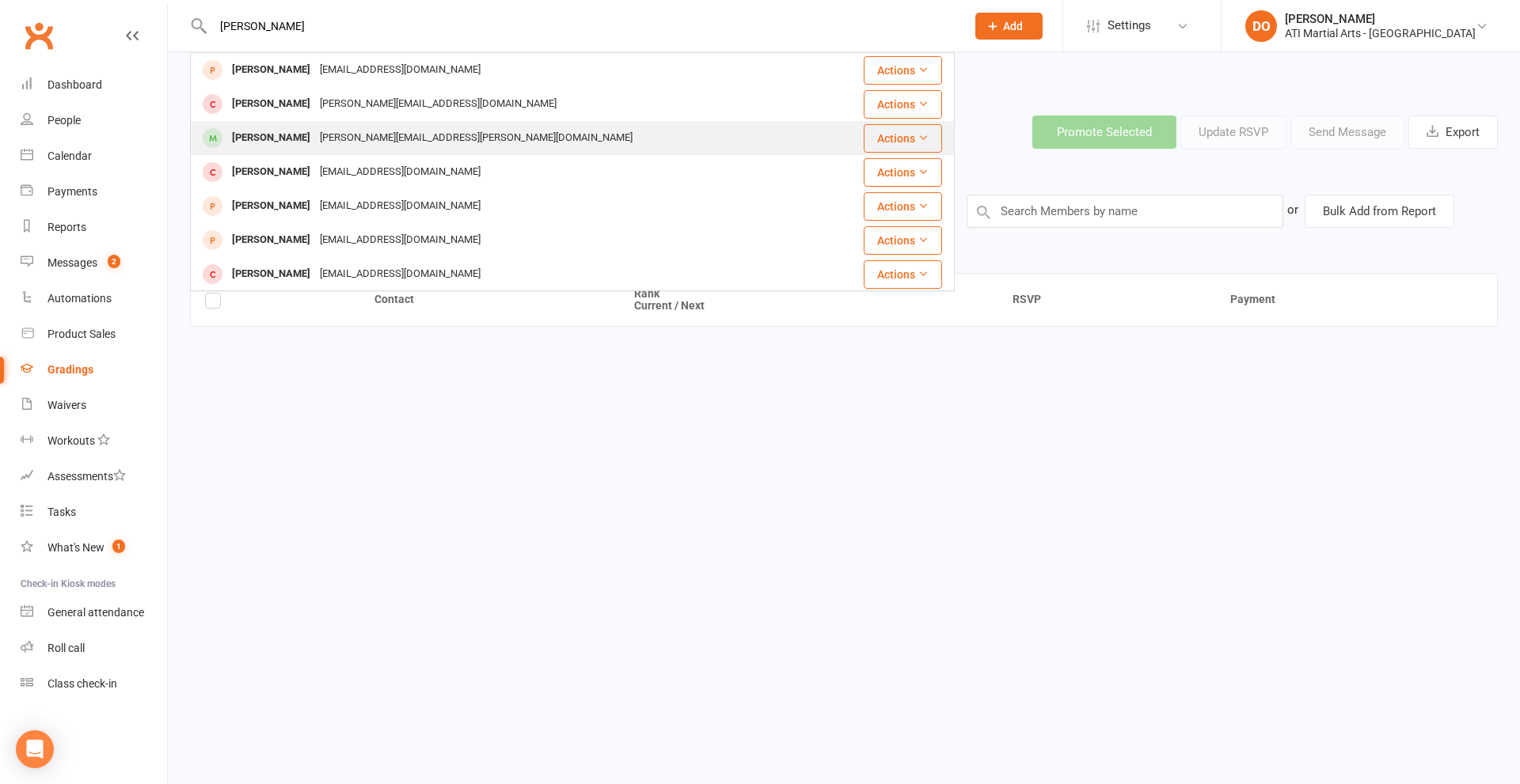
type input "alistair"
click at [289, 136] on div "Alistair Shadlow" at bounding box center [270, 138] width 88 height 23
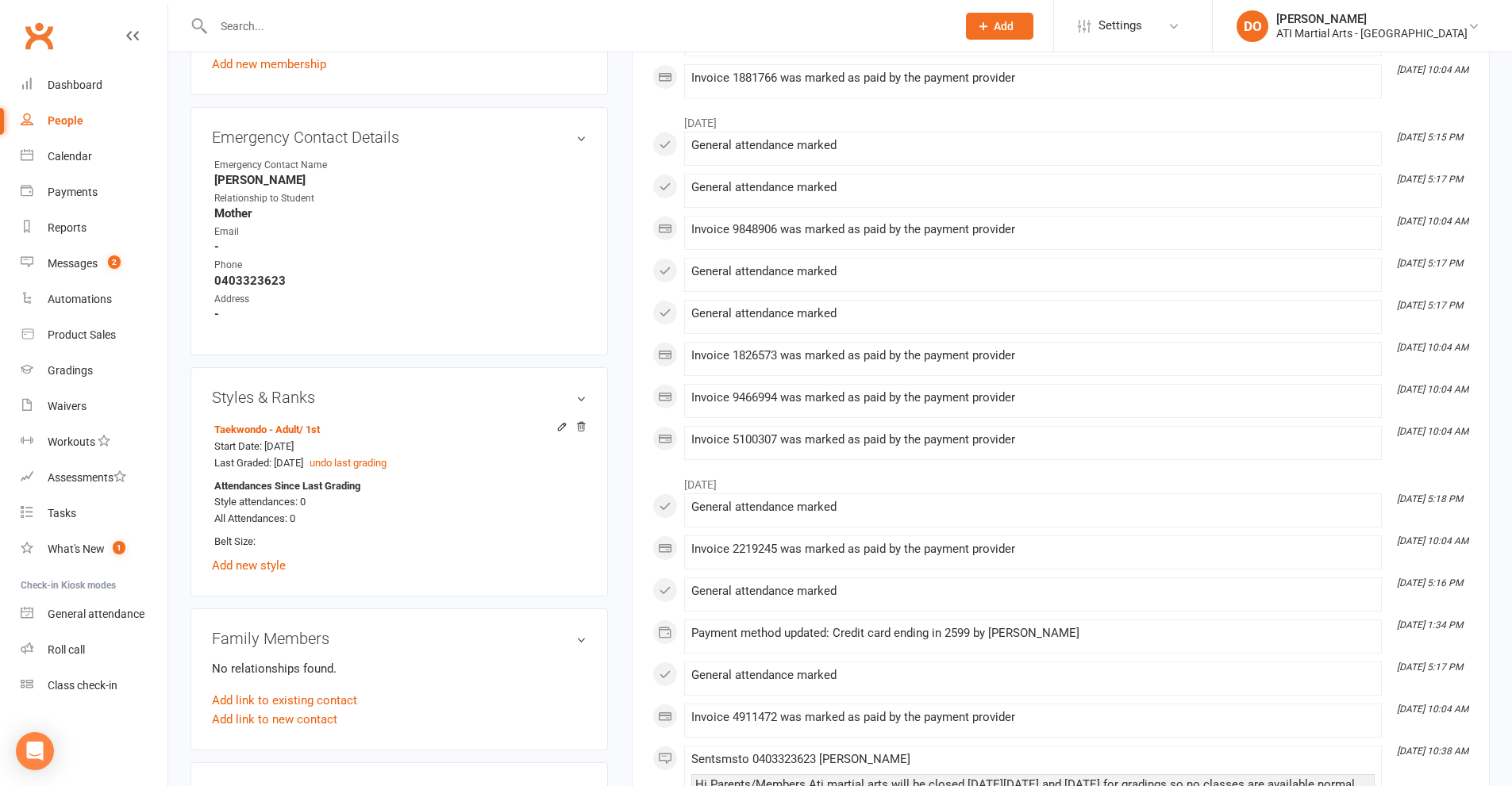
scroll to position [1587, 0]
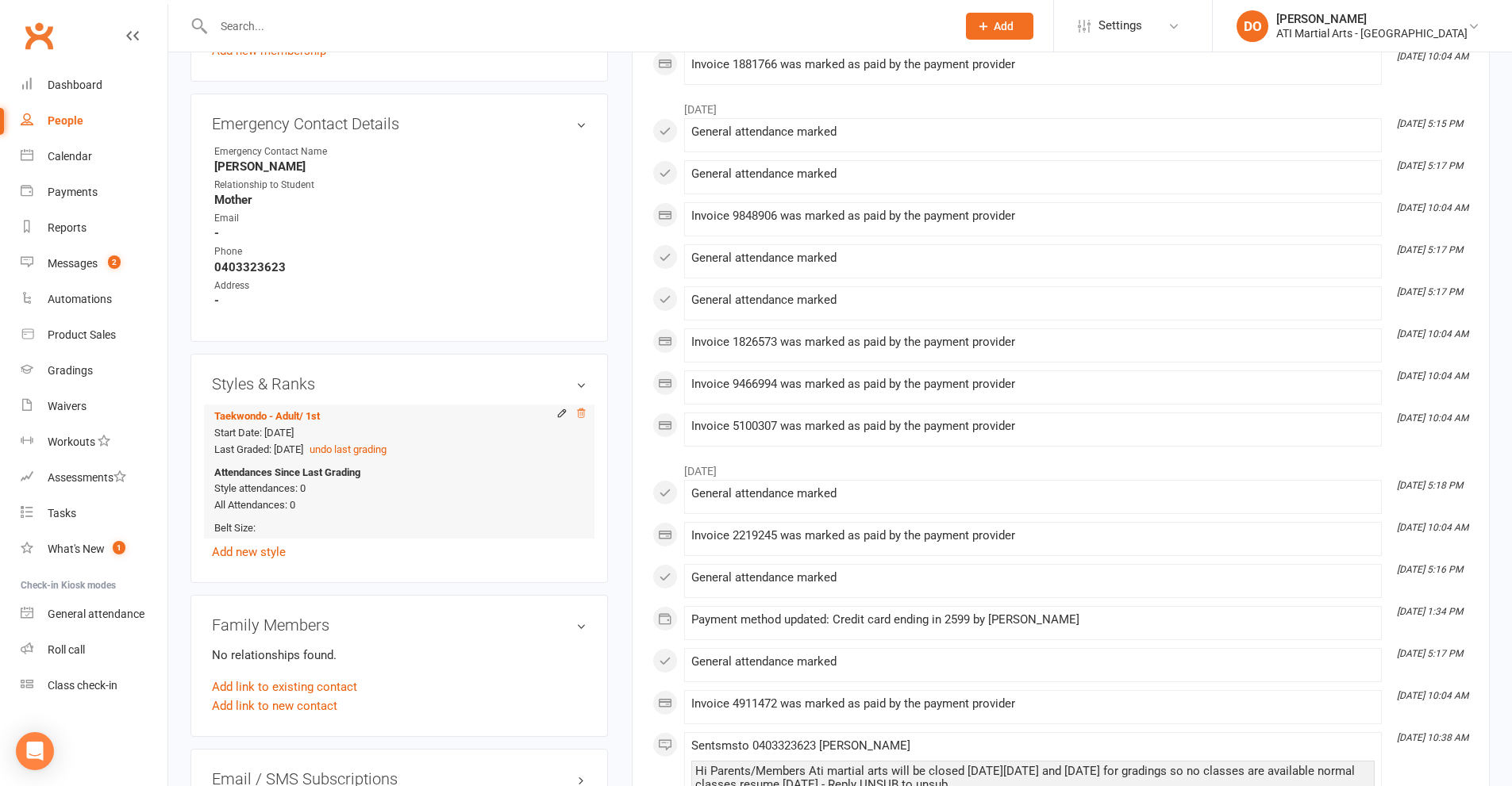
click at [577, 408] on icon at bounding box center [581, 414] width 11 height 11
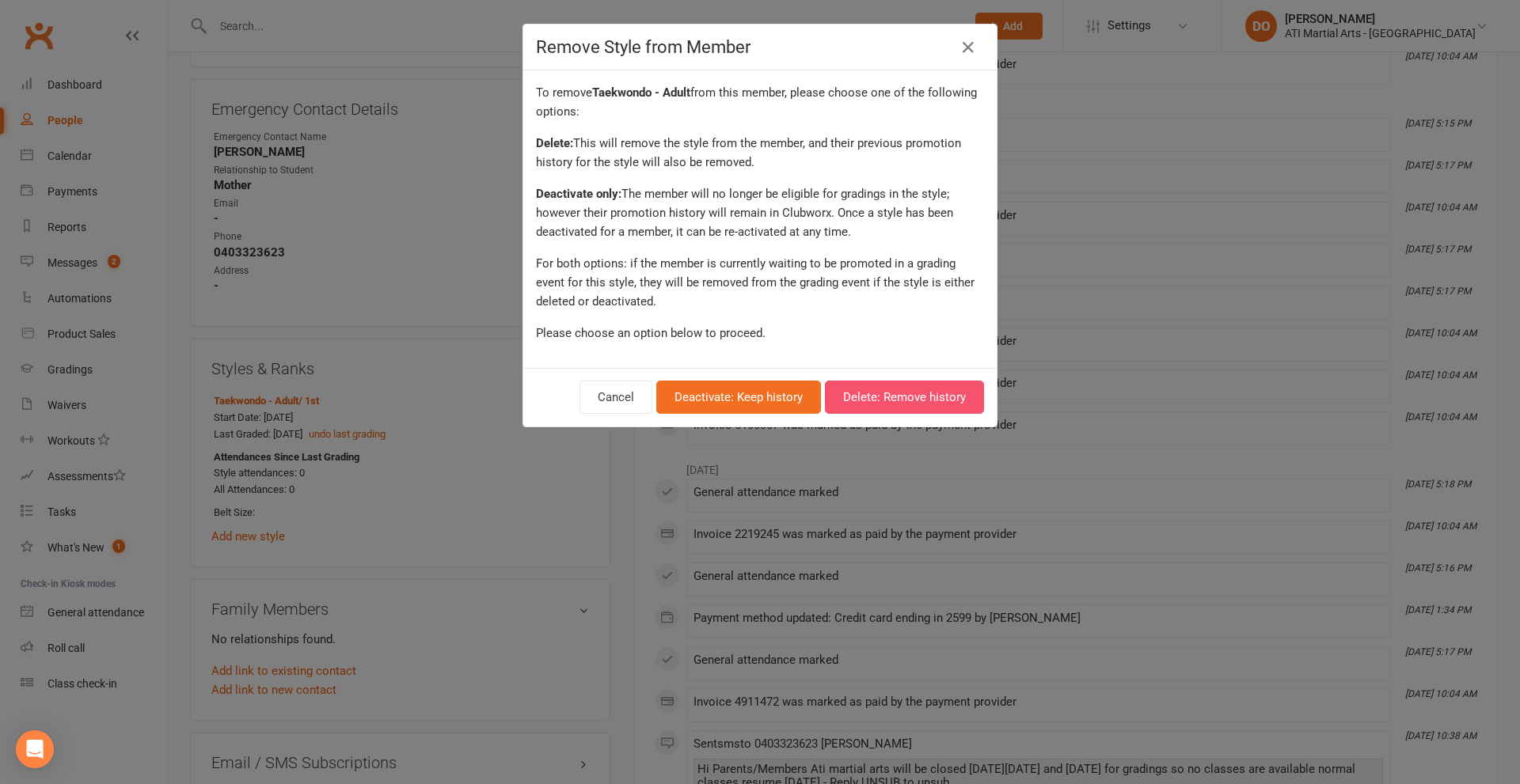
click at [904, 400] on button "Delete: Remove history" at bounding box center [904, 397] width 159 height 33
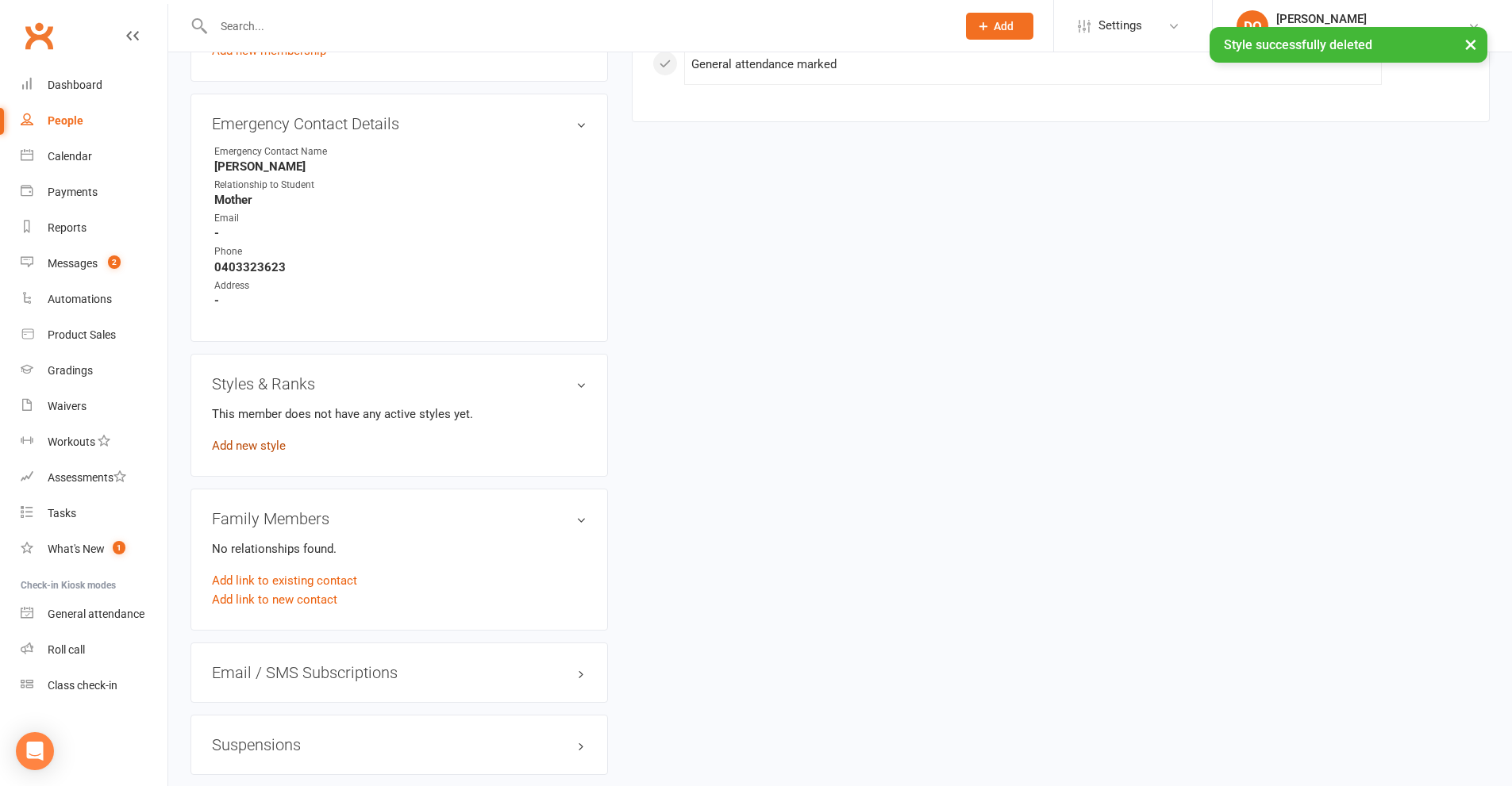
click at [269, 439] on link "Add new style" at bounding box center [249, 446] width 74 height 14
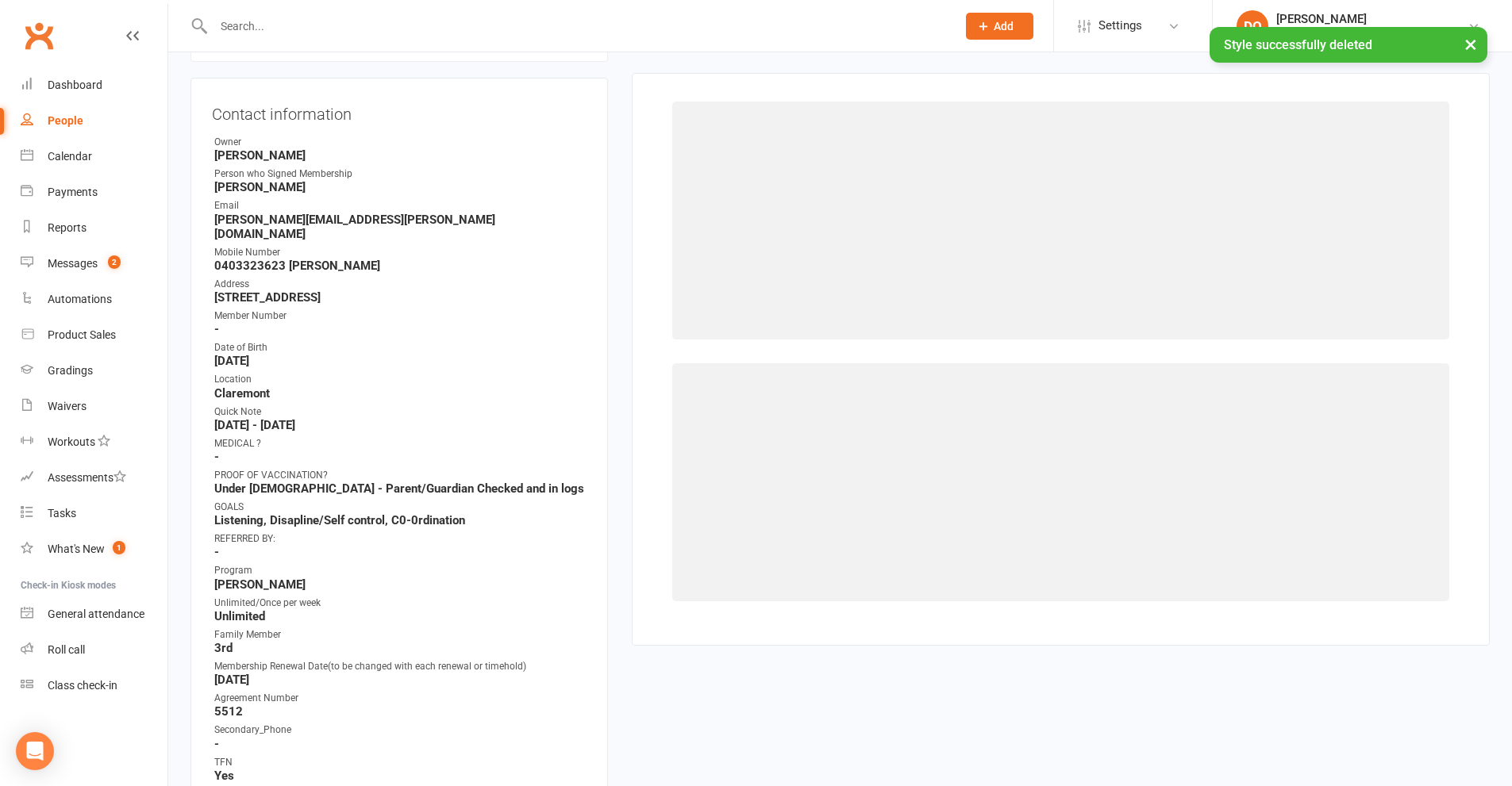
scroll to position [136, 0]
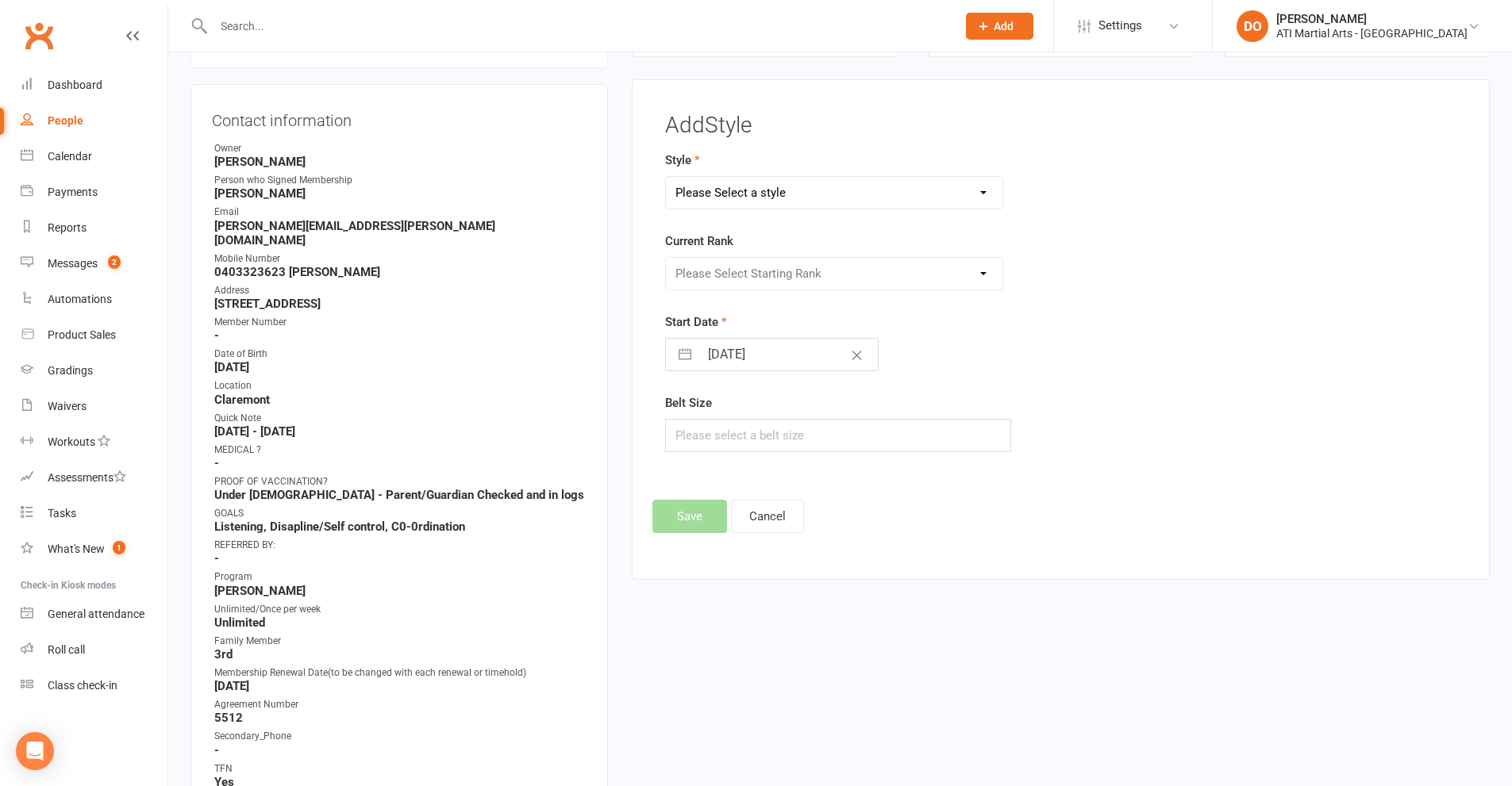
click at [983, 195] on select "Please Select a style BJJ Adults BJJ JUNIORS Cardio Box Kickboxing - Adult Kick…" at bounding box center [834, 193] width 337 height 32
select select "3763"
click at [666, 177] on select "Please Select a style BJJ Adults BJJ JUNIORS Cardio Box Kickboxing - Adult Kick…" at bounding box center [834, 193] width 337 height 32
click at [984, 271] on select "Please Select Starting Rank 10th 9th 8th 7th 6th 5th 4th 3rd 2nd 1st Cho Dan Bo…" at bounding box center [834, 274] width 337 height 32
select select "45129"
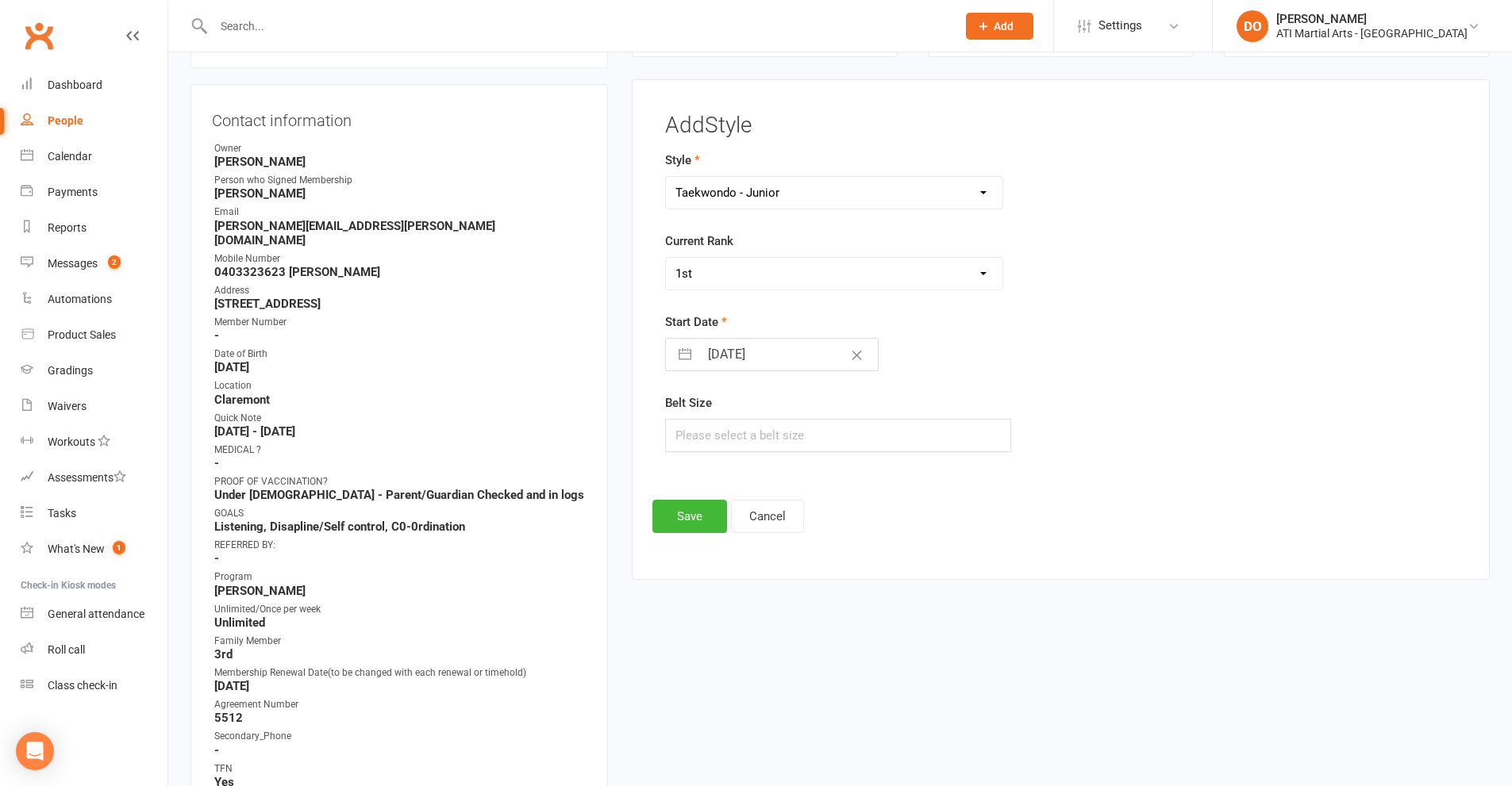
click at [666, 258] on select "Please Select Starting Rank 10th 9th 8th 7th 6th 5th 4th 3rd 2nd 1st Cho Dan Bo…" at bounding box center [834, 274] width 337 height 32
click at [693, 520] on button "Save" at bounding box center [689, 516] width 75 height 33
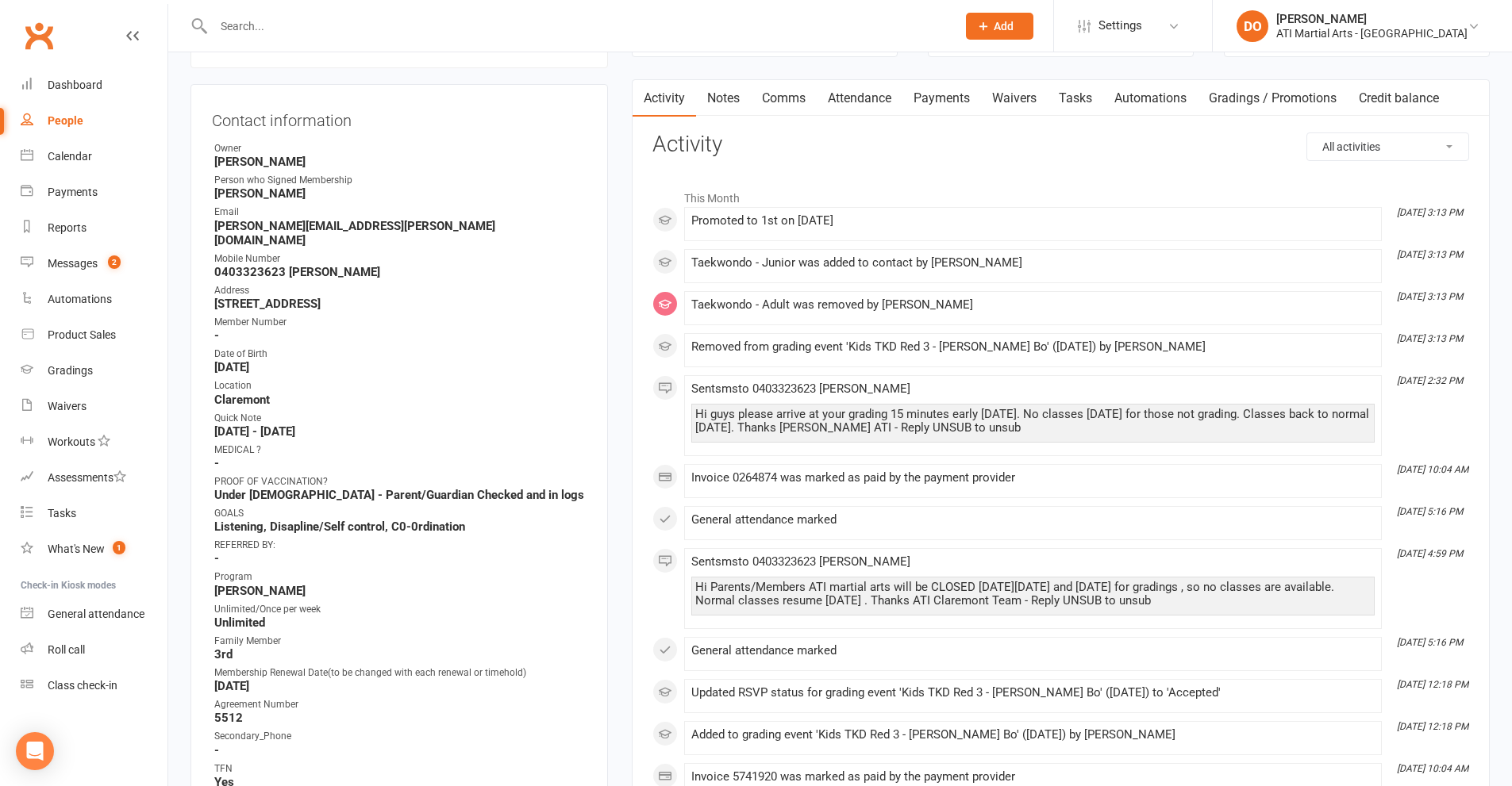
click at [255, 21] on input "text" at bounding box center [576, 26] width 736 height 23
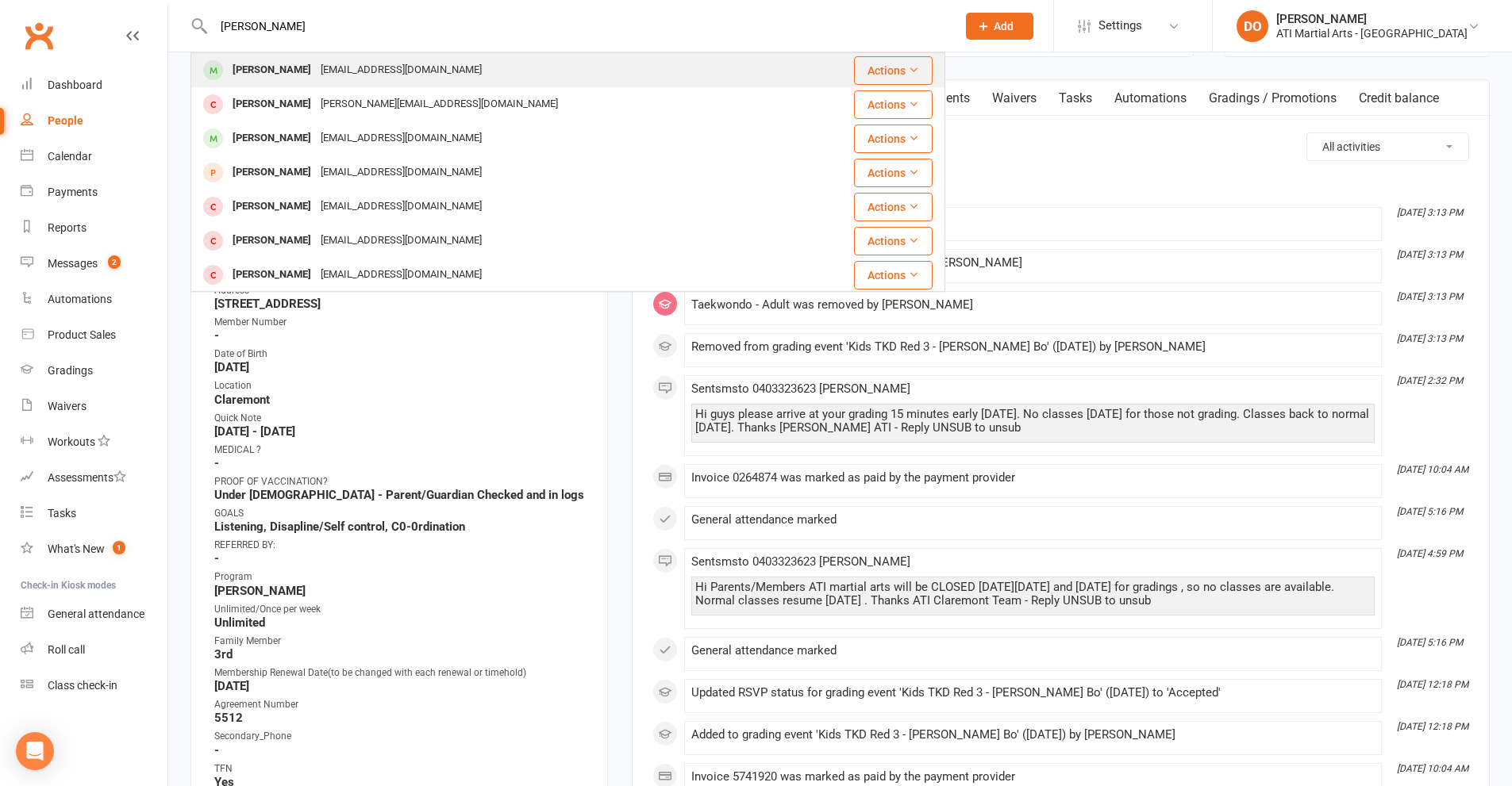
type input "isaac kok"
click at [237, 65] on div "Isaac Kok" at bounding box center [271, 70] width 88 height 23
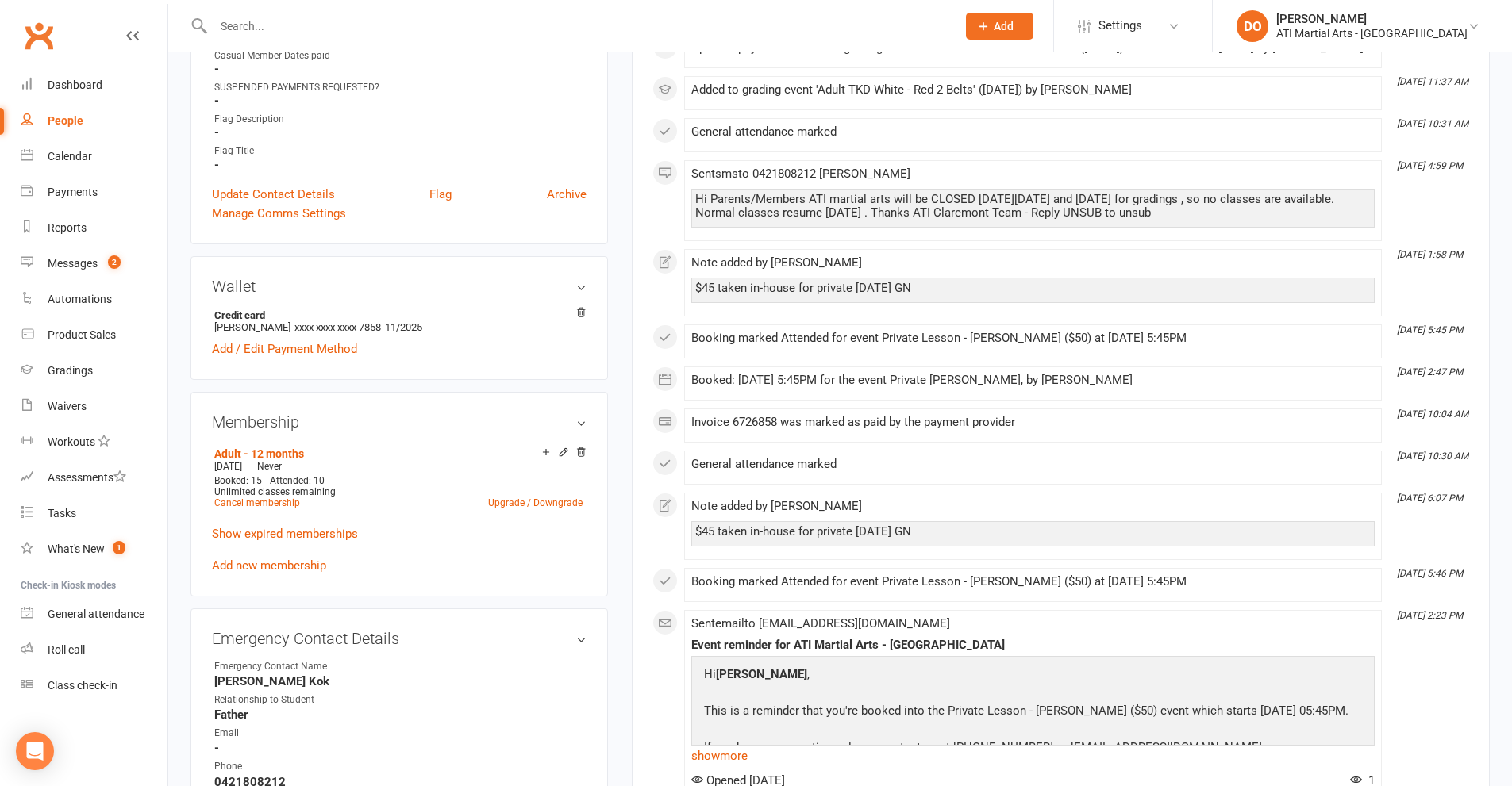
scroll to position [1349, 0]
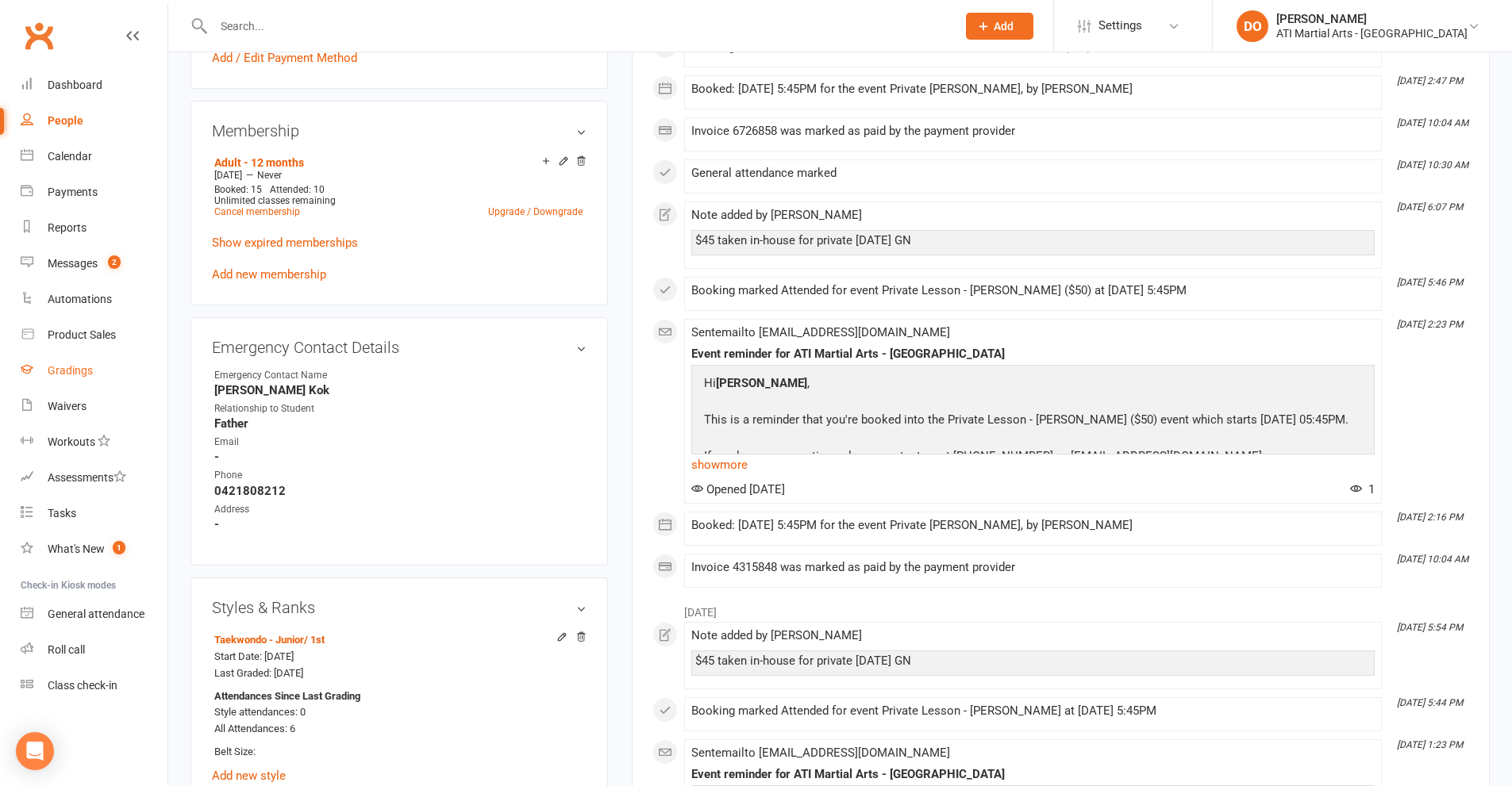
click at [70, 367] on div "Gradings" at bounding box center [70, 370] width 45 height 12
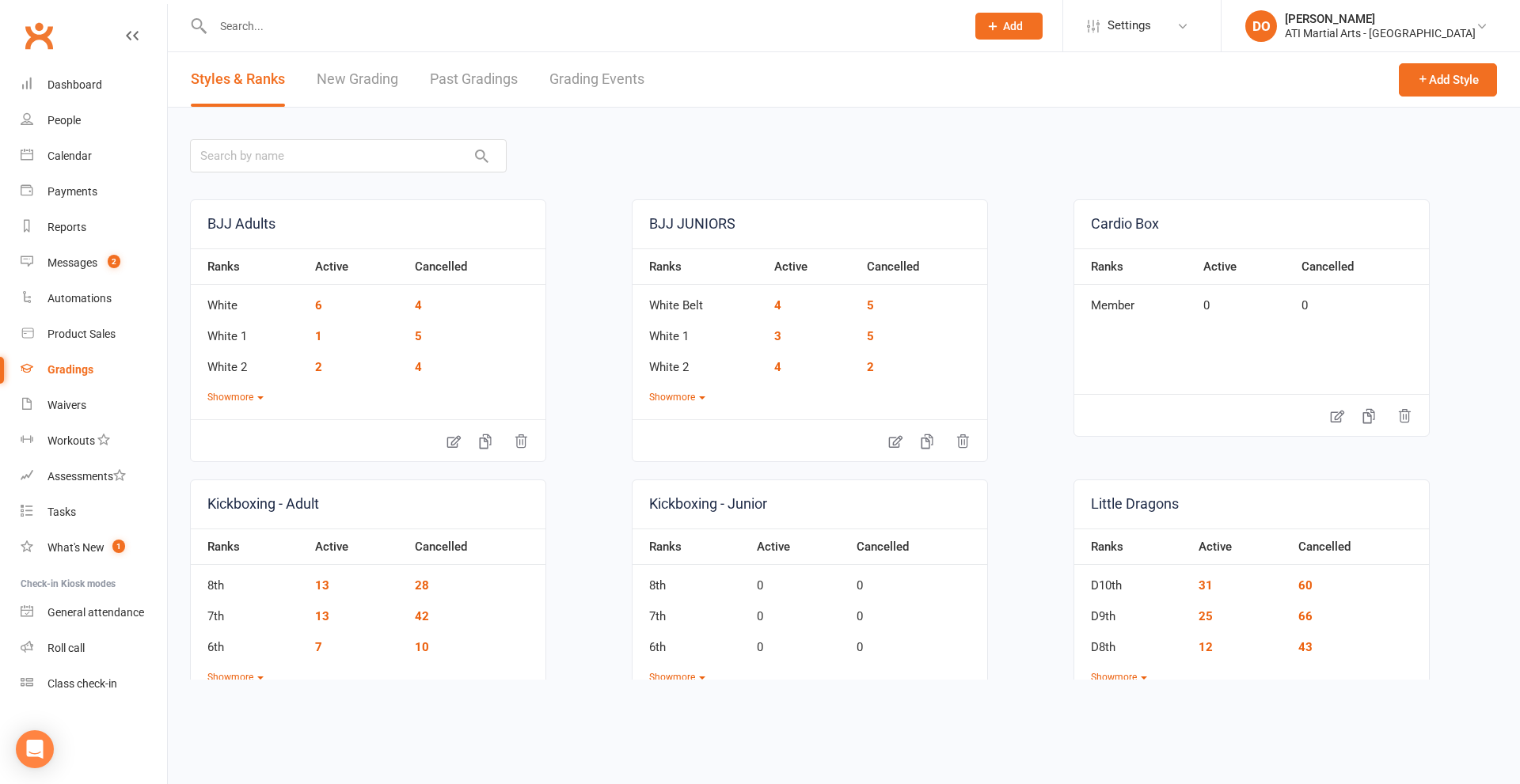
click at [598, 77] on link "Grading Events" at bounding box center [597, 79] width 95 height 55
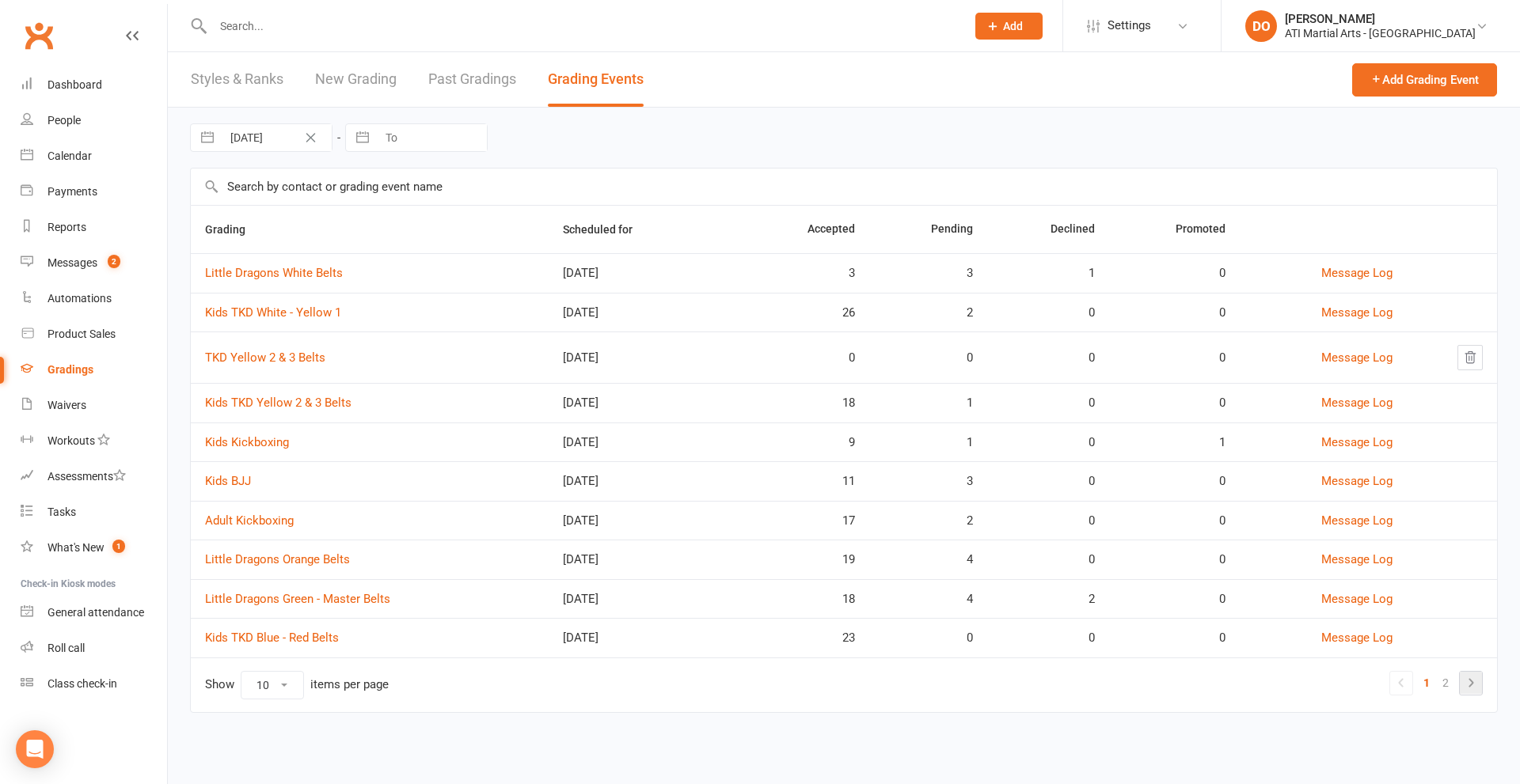
click at [1463, 681] on icon at bounding box center [1471, 683] width 19 height 19
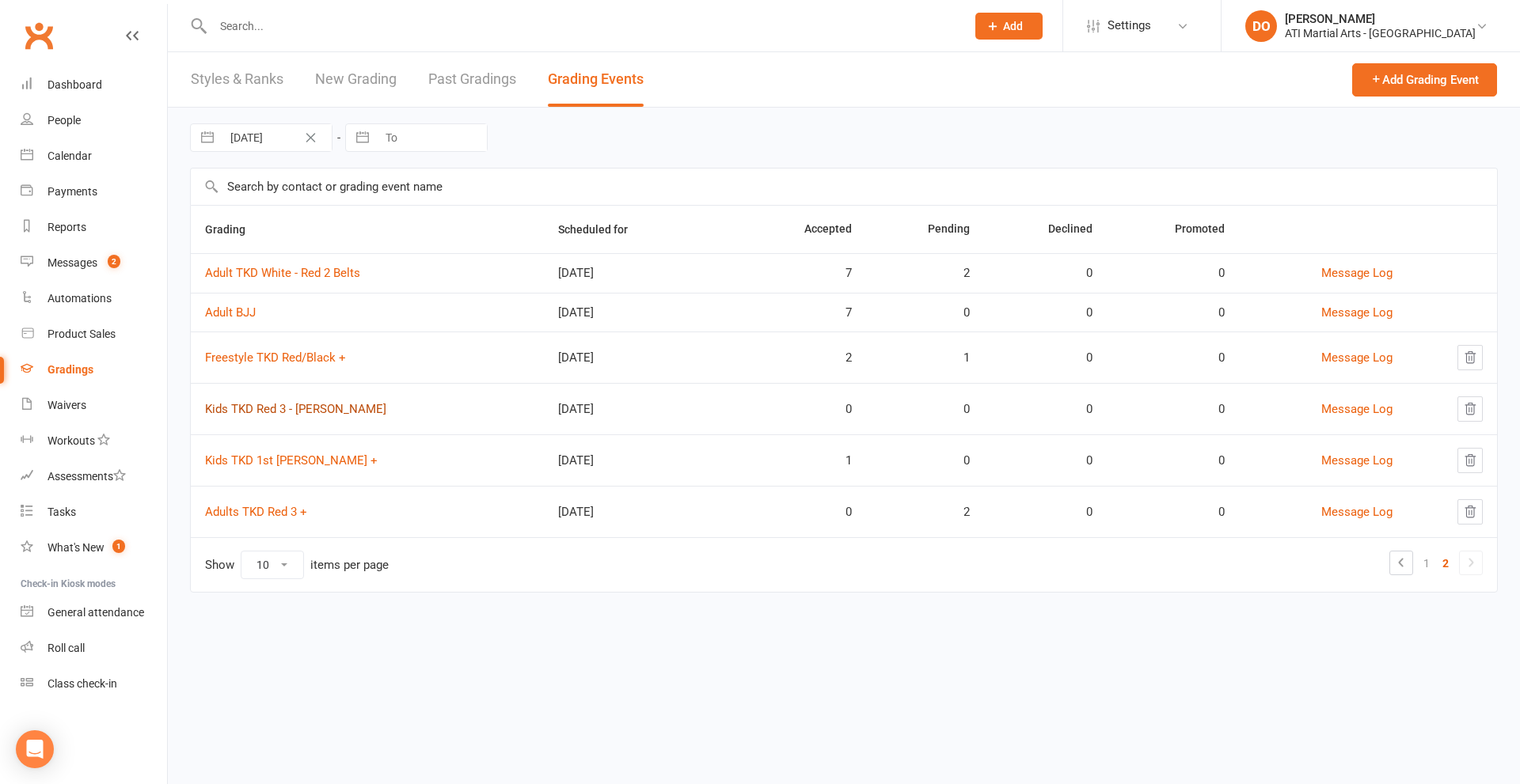
click at [253, 407] on link "Kids TKD Red 3 - Cho Dan Bo" at bounding box center [296, 409] width 181 height 14
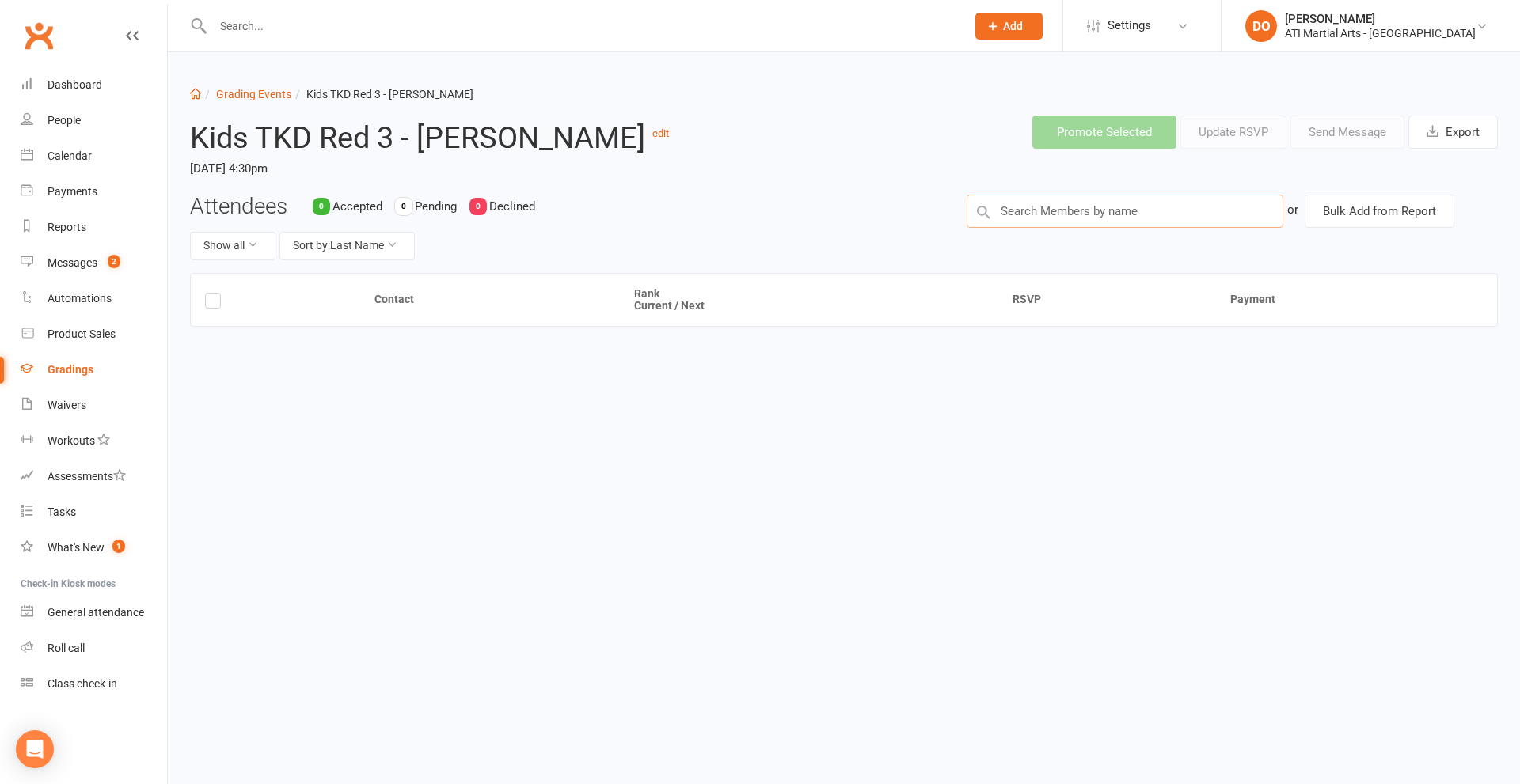
click at [1058, 214] on input "text" at bounding box center [1125, 211] width 317 height 33
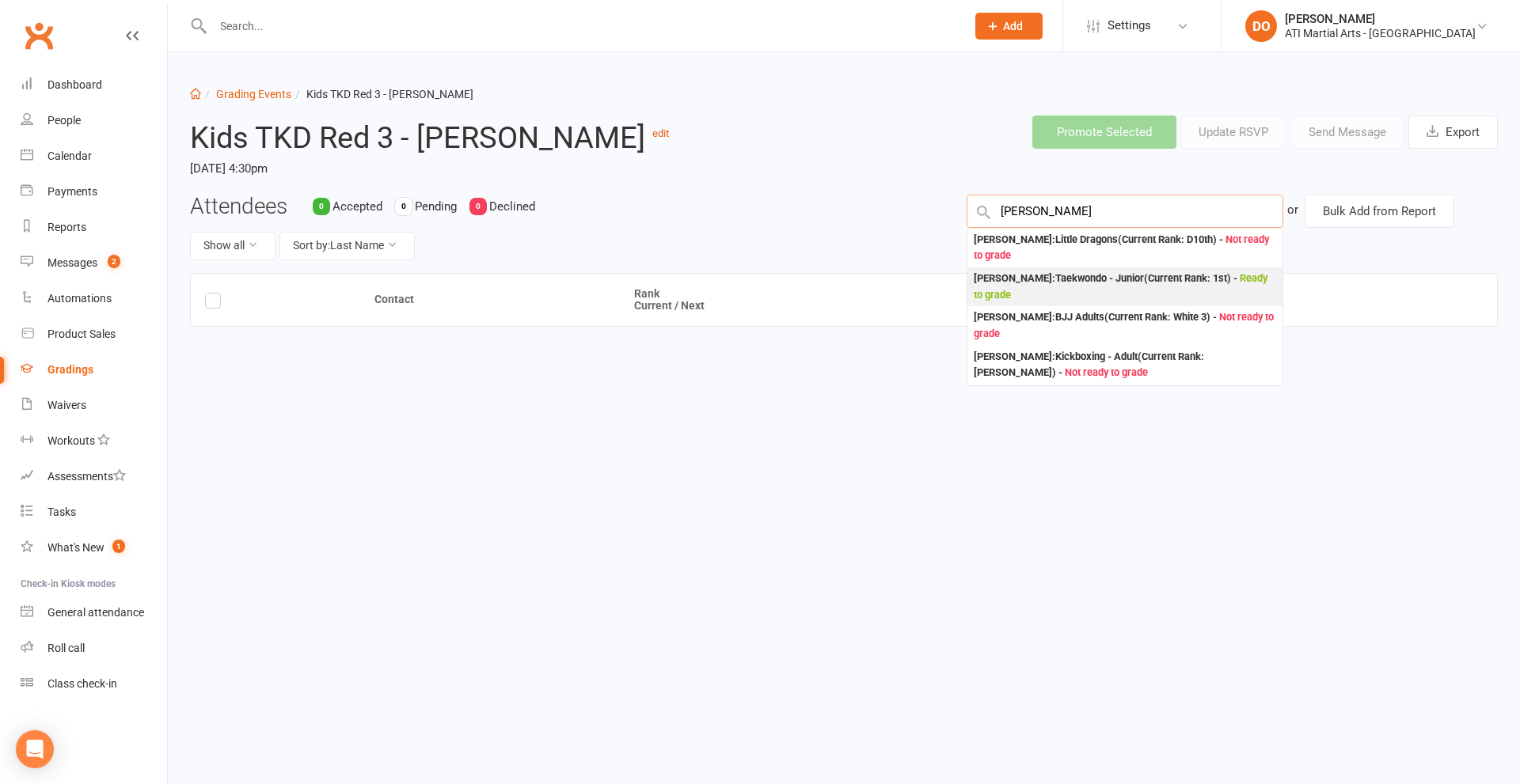
type input "alistair"
click at [1041, 284] on div "Alistair Shadlow : Taekwondo - Junior (Current Rank: 1st ) - Ready to grade" at bounding box center [1124, 286] width 302 height 32
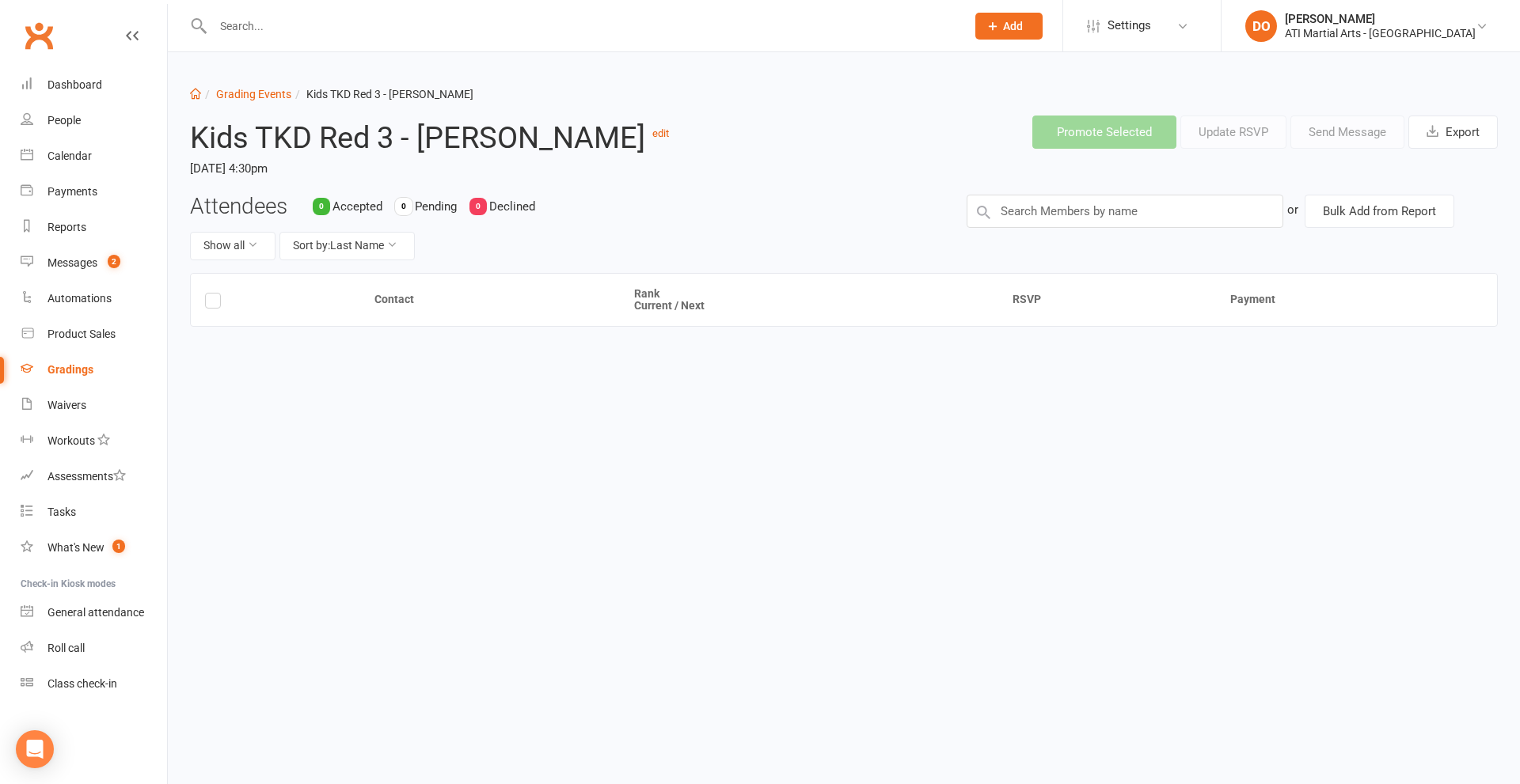
click at [1041, 284] on th "RSVP" at bounding box center [1106, 301] width 218 height 53
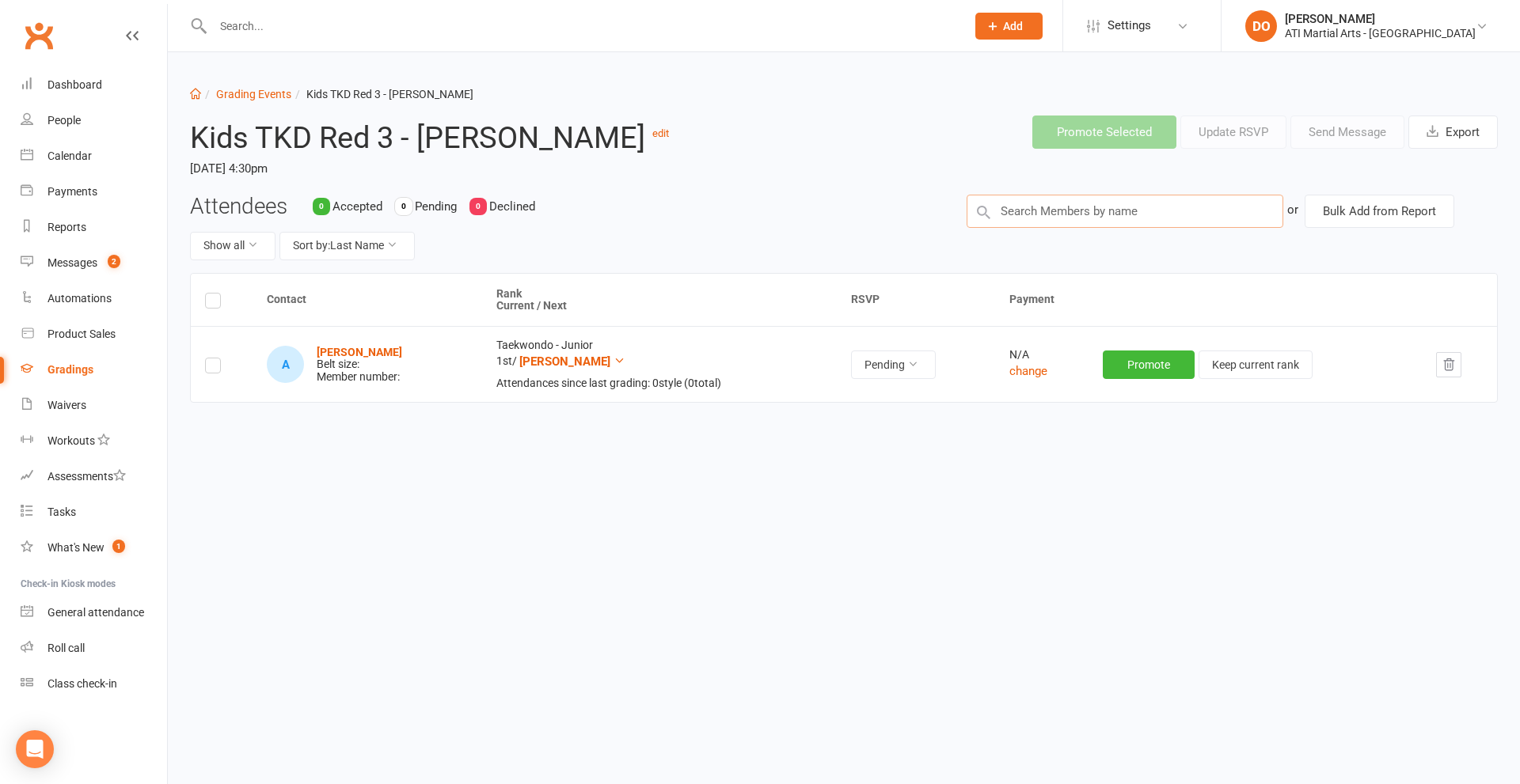
click at [1061, 210] on input "text" at bounding box center [1125, 211] width 317 height 33
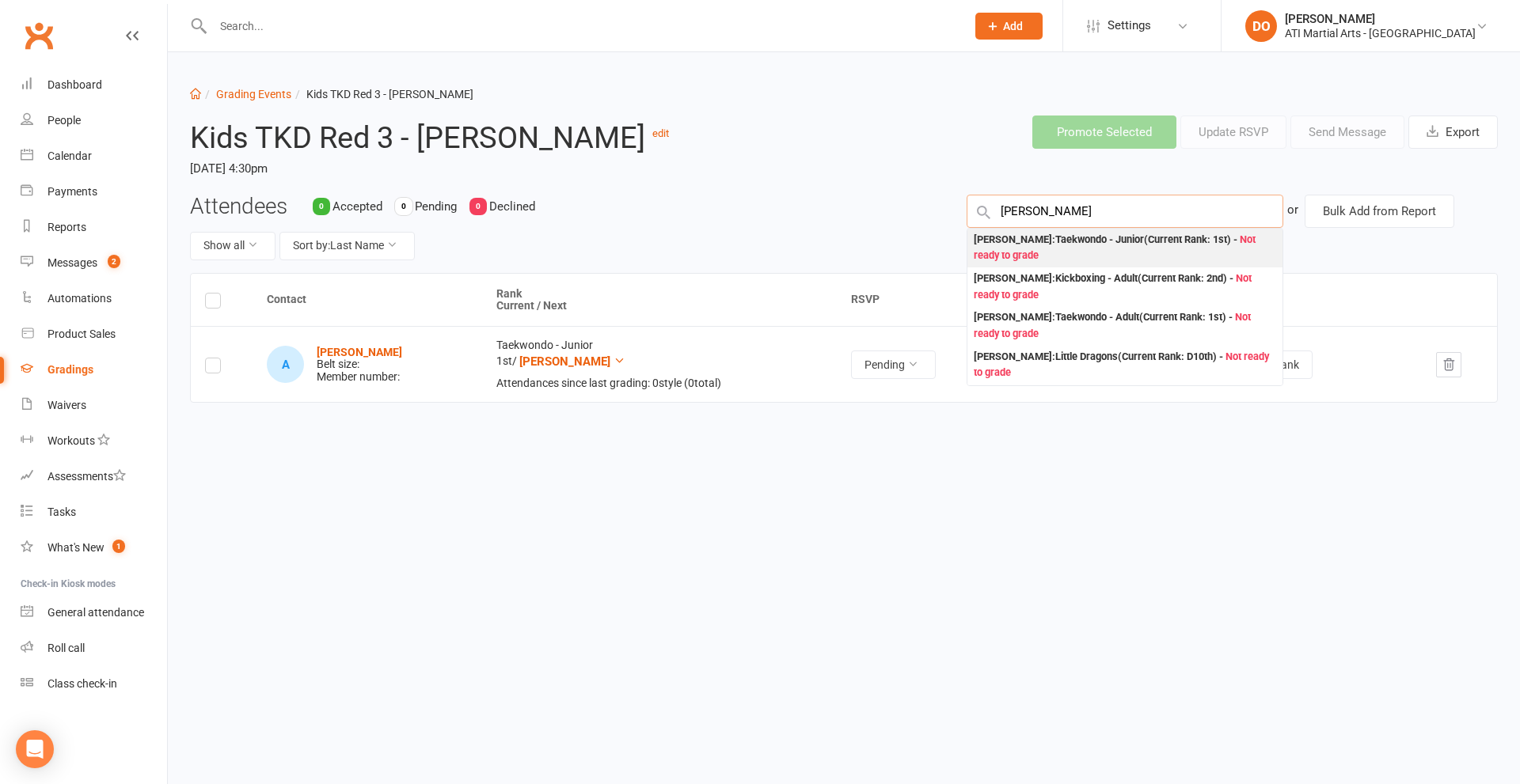
type input "isaac kokj"
click at [1054, 238] on div "Isaac Kok : Taekwondo - Junior (Current Rank: 1st ) - Not ready to grade" at bounding box center [1124, 248] width 302 height 32
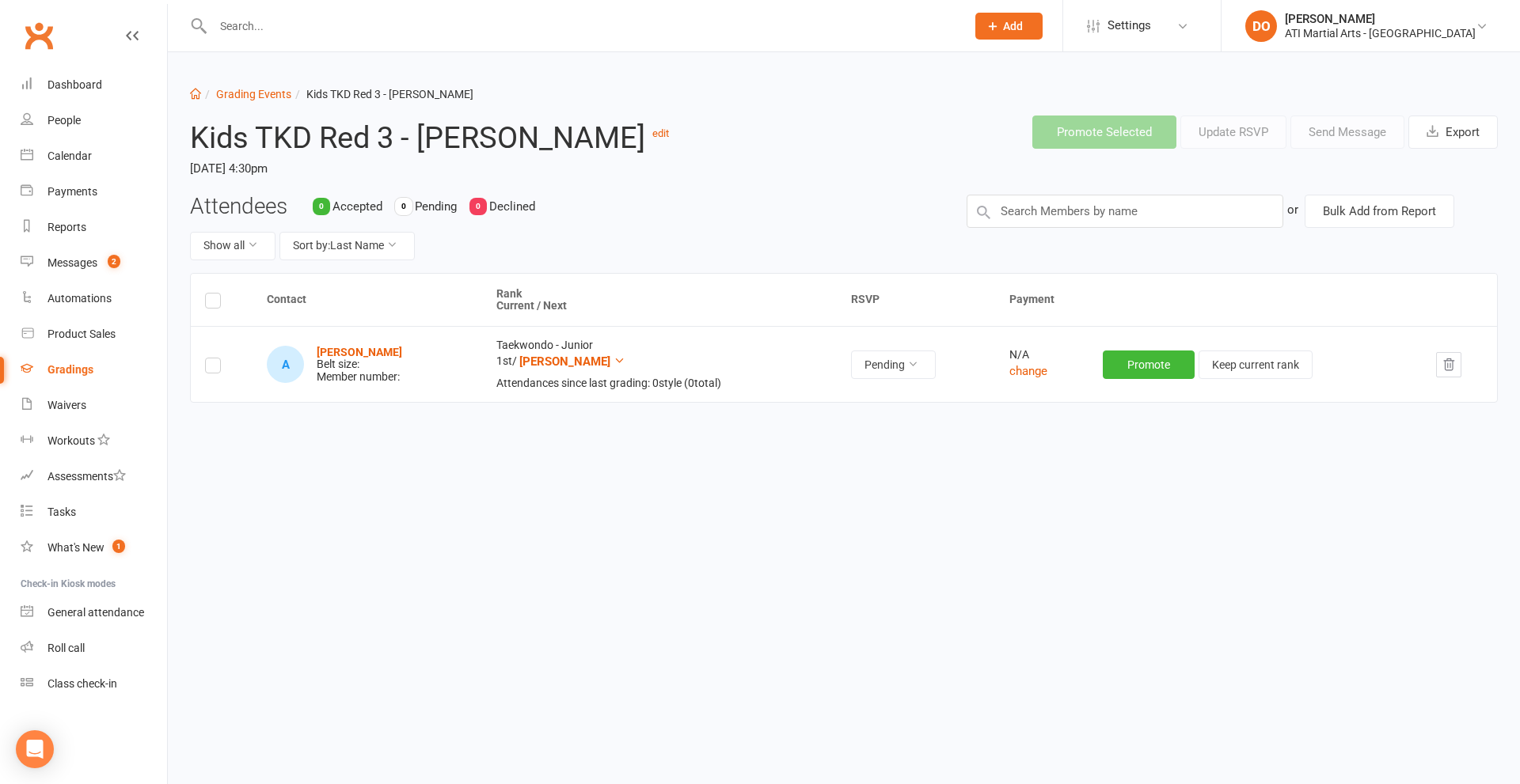
click at [1054, 238] on div "Attendees 0 Accepted 0 Pending 0 Declined Show all Sort by: Last Name or Bulk A…" at bounding box center [843, 234] width 1332 height 78
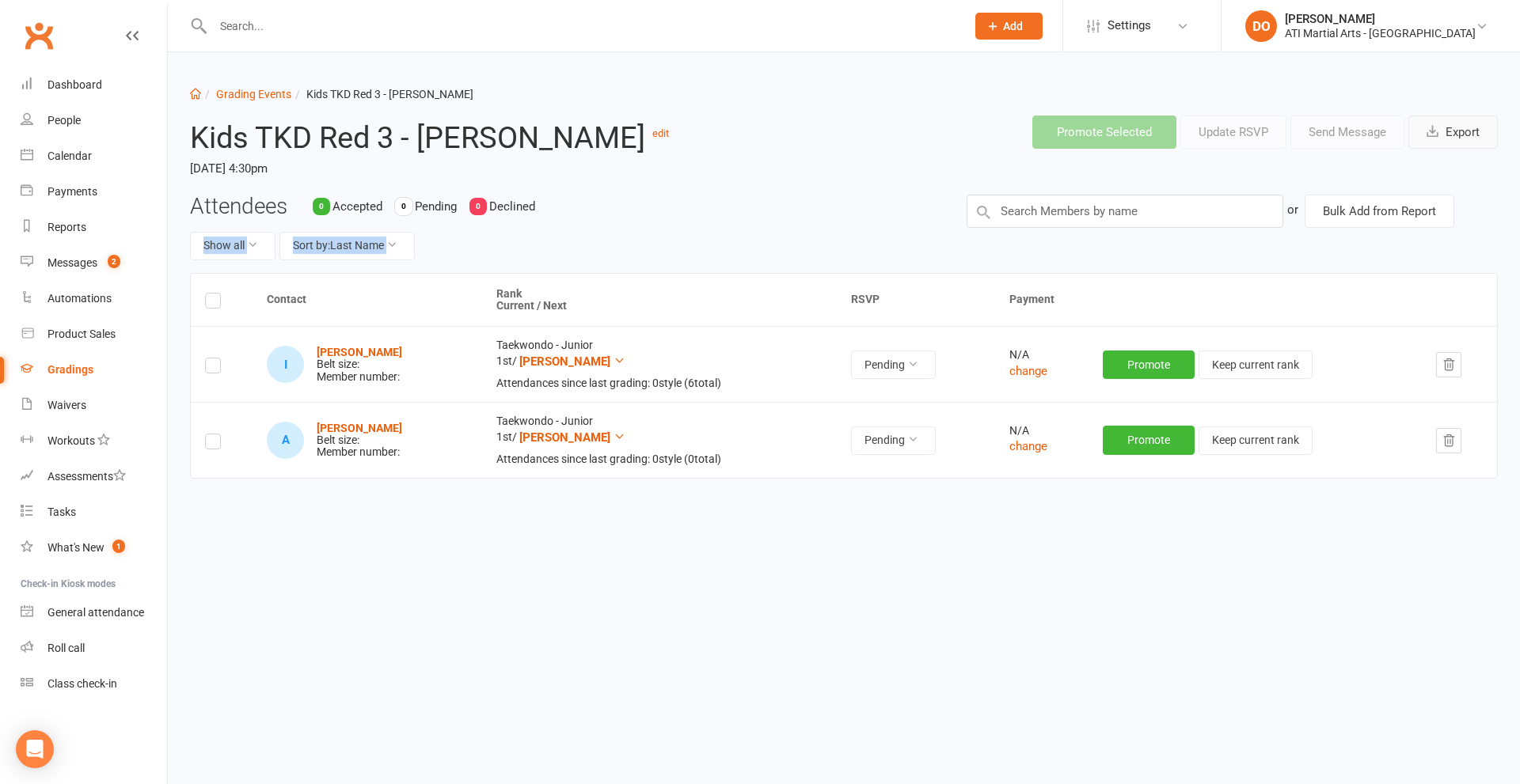
click at [1442, 124] on button "Export" at bounding box center [1452, 132] width 90 height 33
click at [226, 87] on li "Grading Events" at bounding box center [246, 94] width 90 height 17
click at [243, 91] on link "Grading Events" at bounding box center [253, 93] width 75 height 12
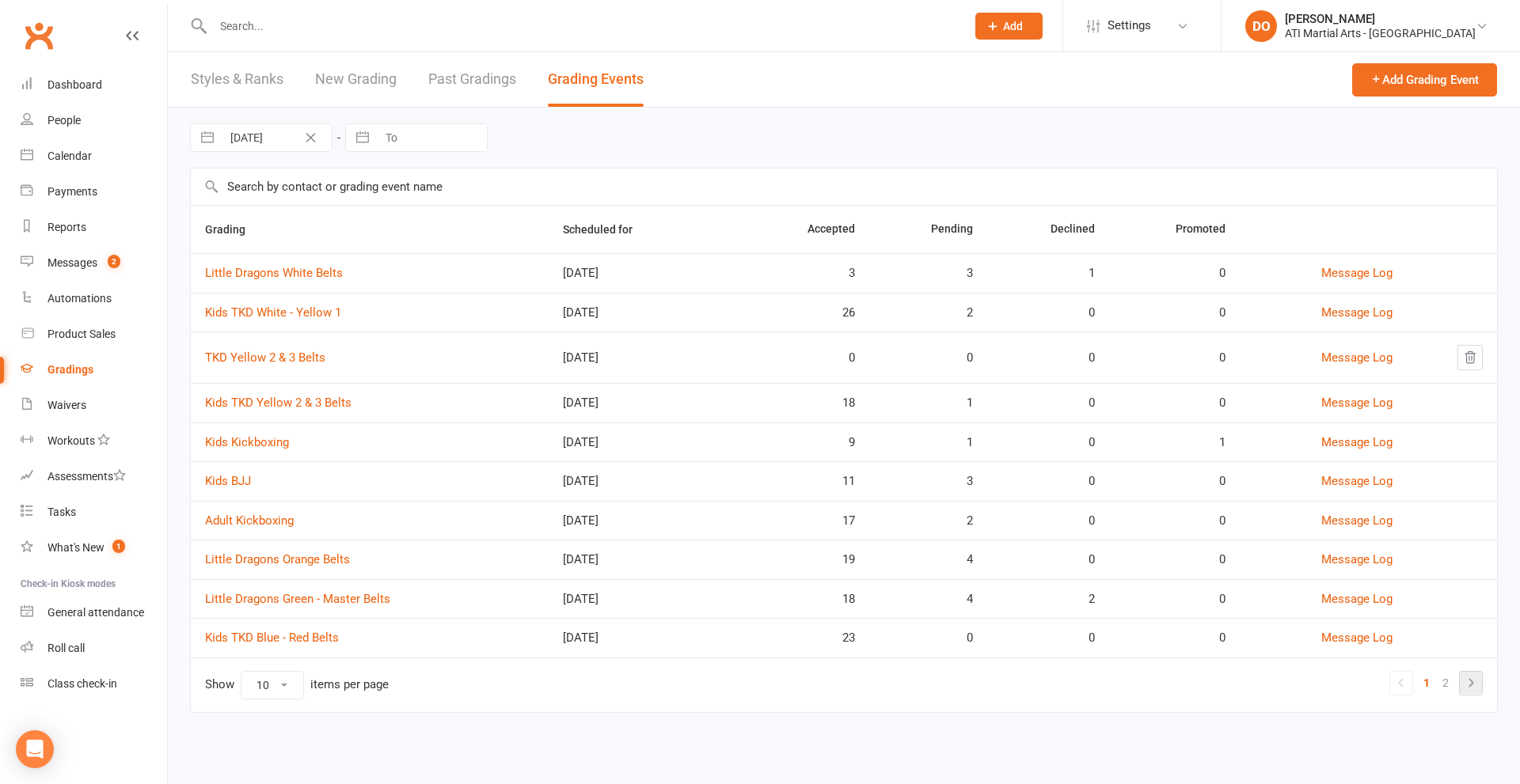
click at [1466, 682] on icon at bounding box center [1471, 683] width 19 height 19
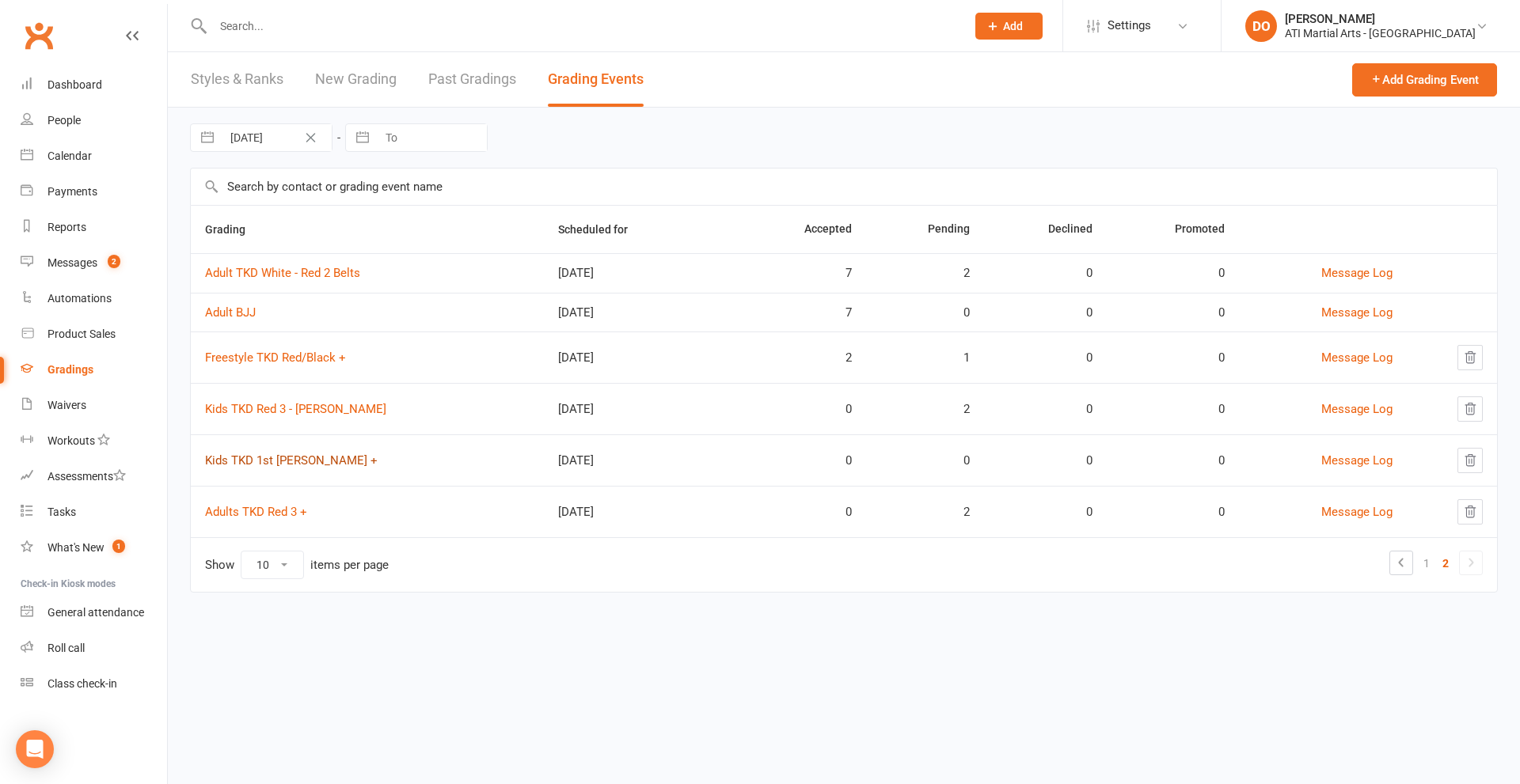
click at [280, 463] on link "Kids TKD 1st Dan +" at bounding box center [291, 460] width 172 height 14
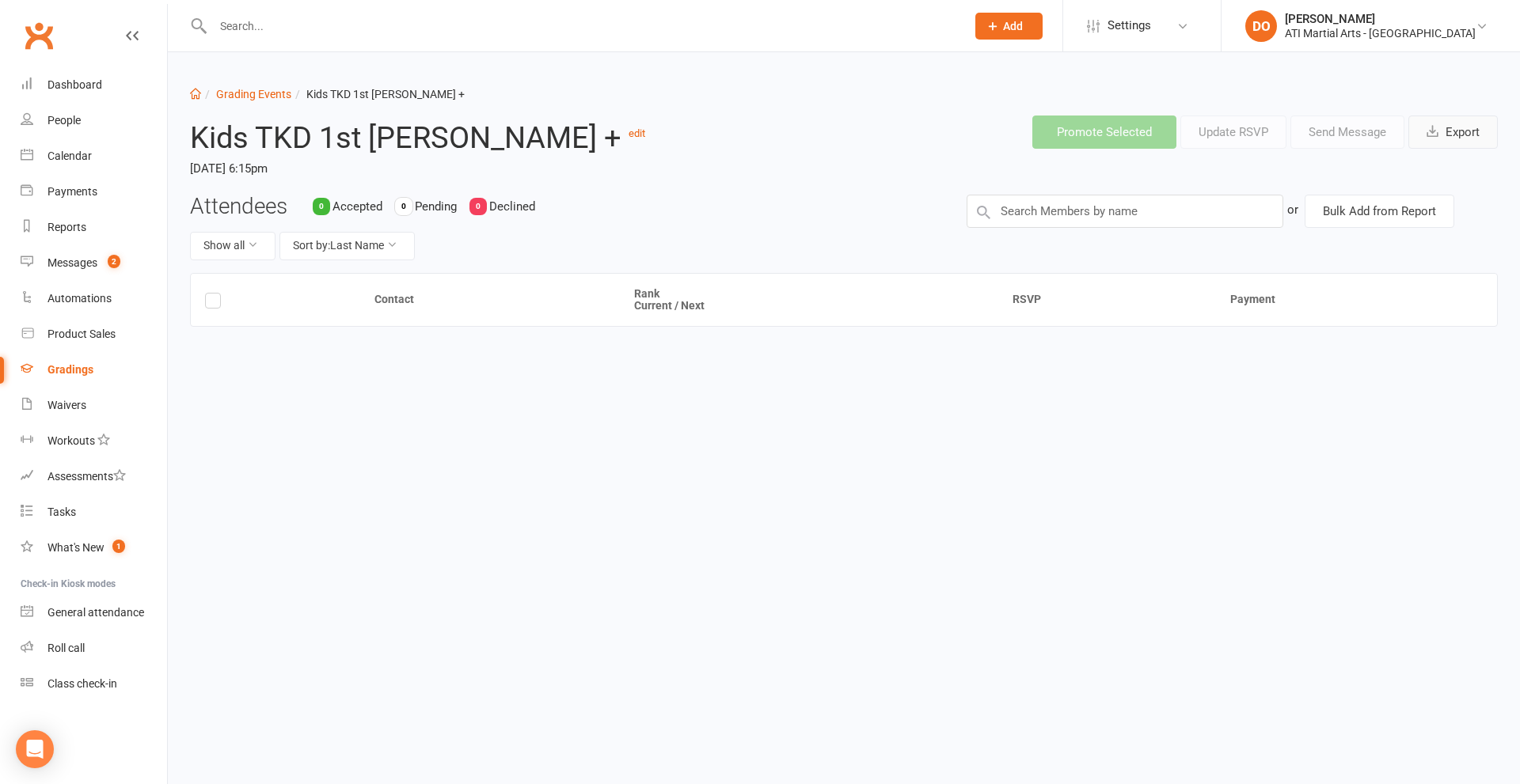
click at [1444, 129] on button "Export" at bounding box center [1452, 132] width 90 height 33
click at [1091, 214] on input "text" at bounding box center [1125, 211] width 317 height 33
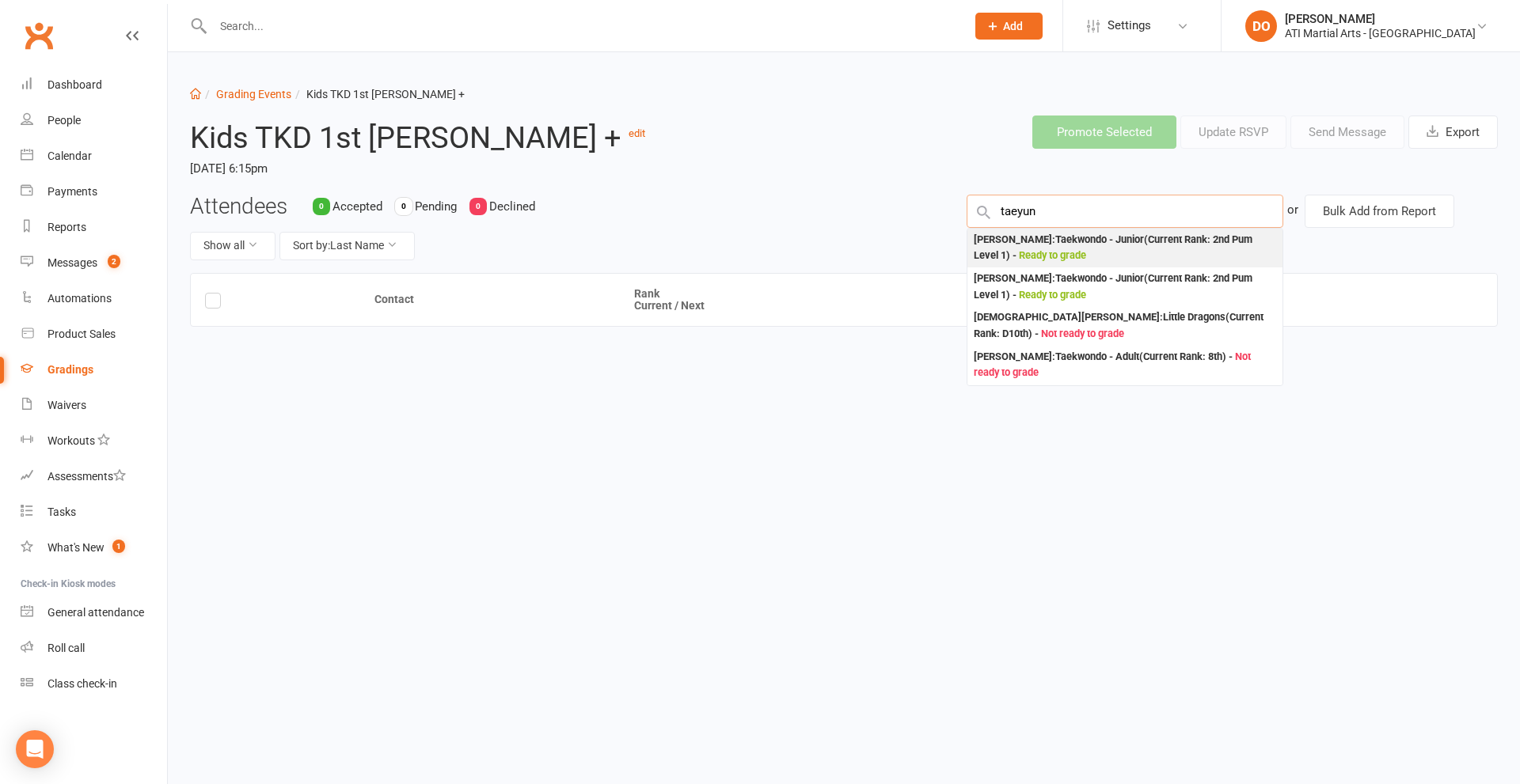
type input "taeyun"
click at [1035, 246] on div "Taeyun Kim : Taekwondo - Junior (Current Rank: 2nd Pum Level 1 ) - Ready to gra…" at bounding box center [1124, 248] width 302 height 32
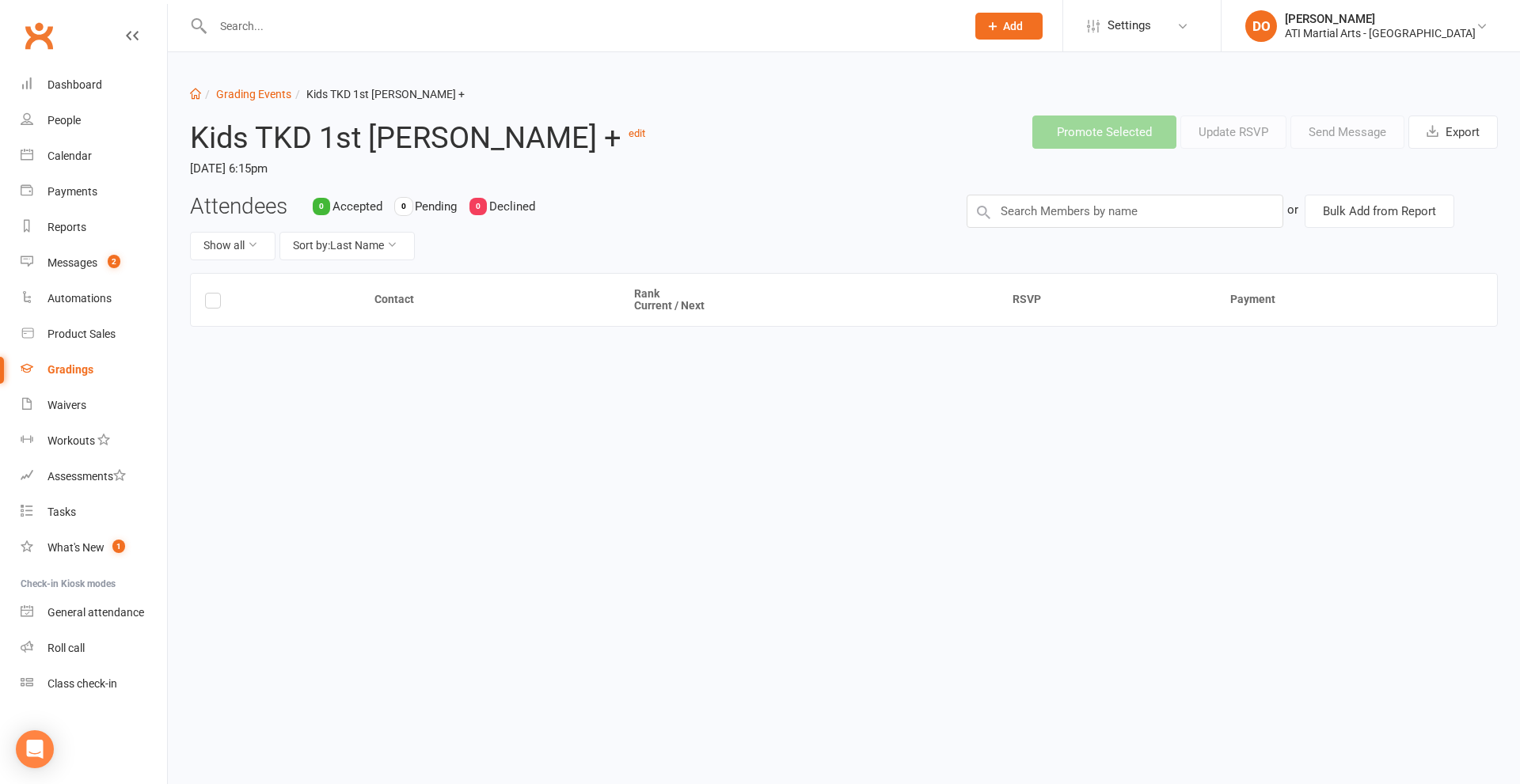
click at [1035, 246] on div "Attendees 0 Accepted 0 Pending 0 Declined Show all Sort by: Last Name or Bulk A…" at bounding box center [843, 234] width 1332 height 78
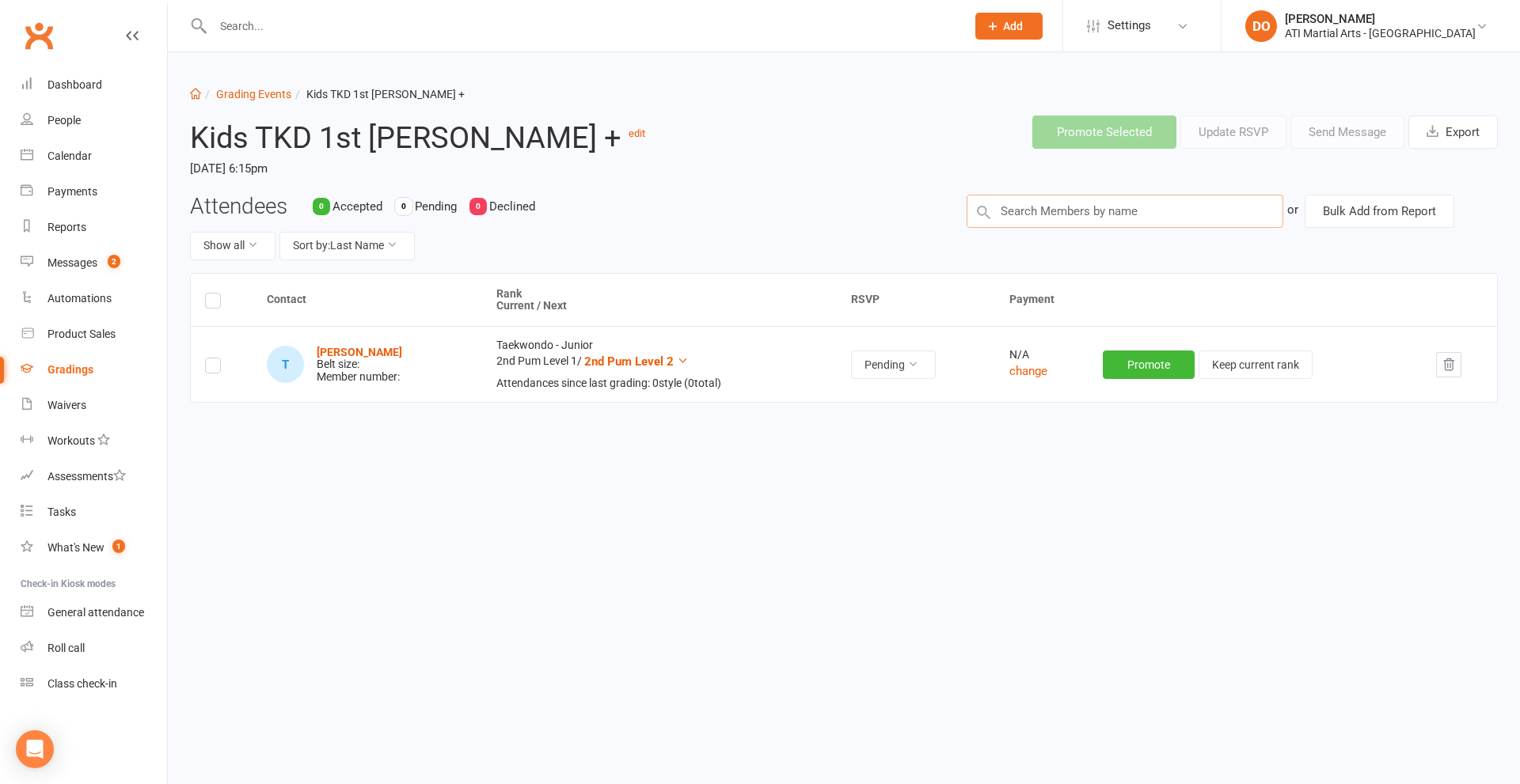
click at [1038, 218] on input "text" at bounding box center [1125, 211] width 317 height 33
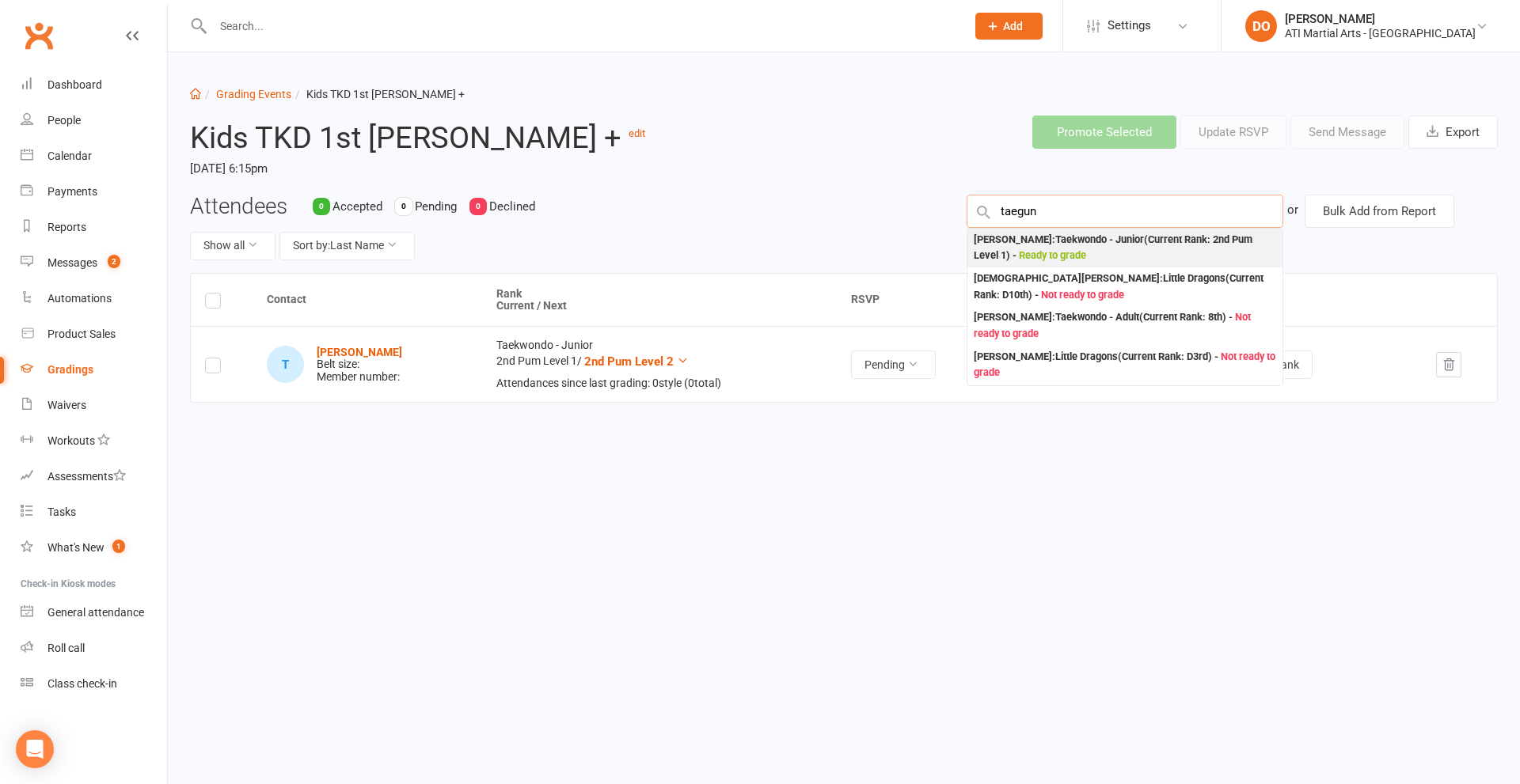
type input "taegun"
click at [1019, 252] on span "Ready to grade" at bounding box center [1052, 255] width 67 height 12
click at [1018, 252] on div "Attendees 0 Accepted 0 Pending 0 Declined Show all Sort by: Last Name Taegun Ki…" at bounding box center [843, 234] width 1332 height 78
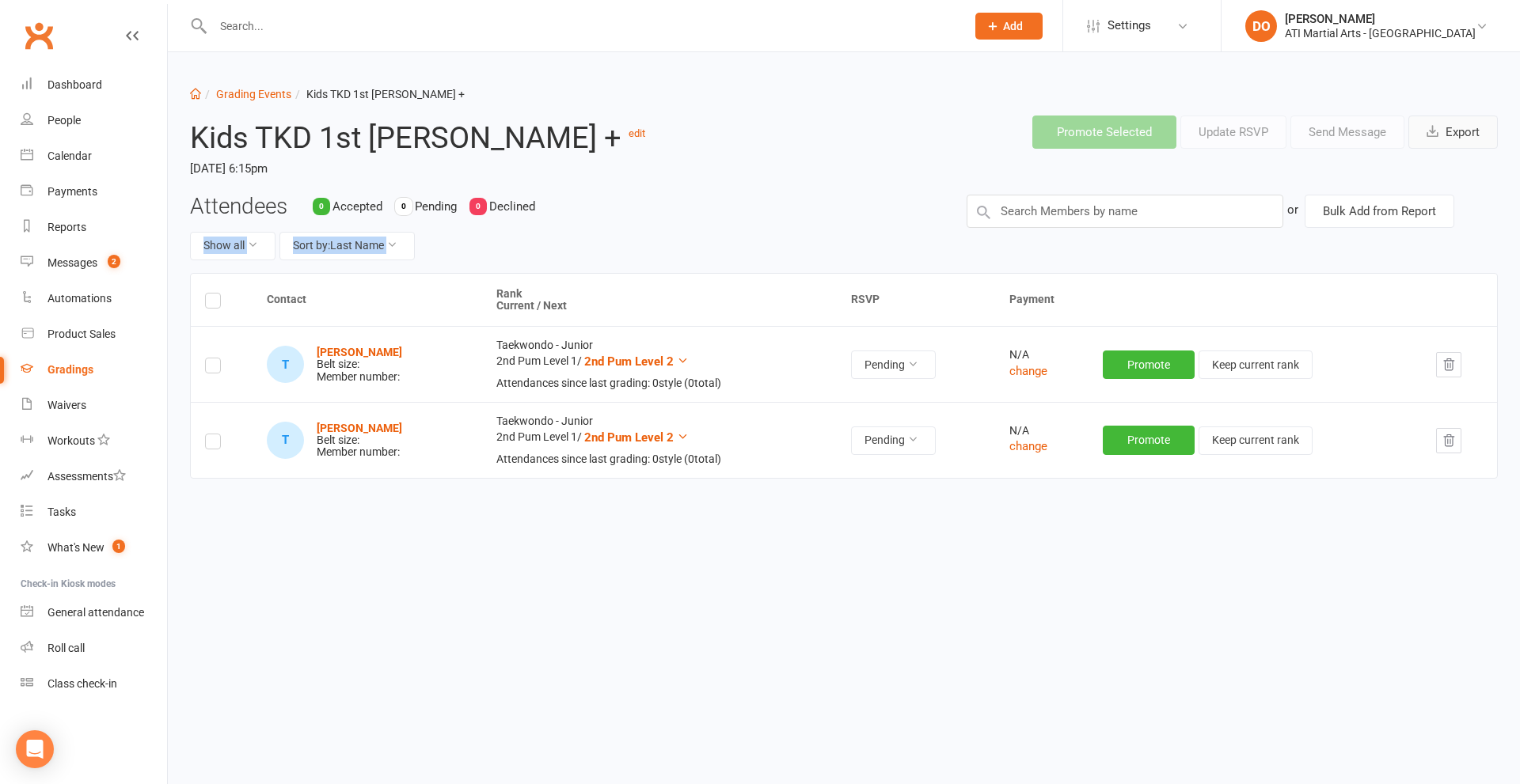
click at [1452, 130] on button "Export" at bounding box center [1452, 132] width 90 height 33
click at [1485, 23] on icon at bounding box center [1481, 25] width 12 height 12
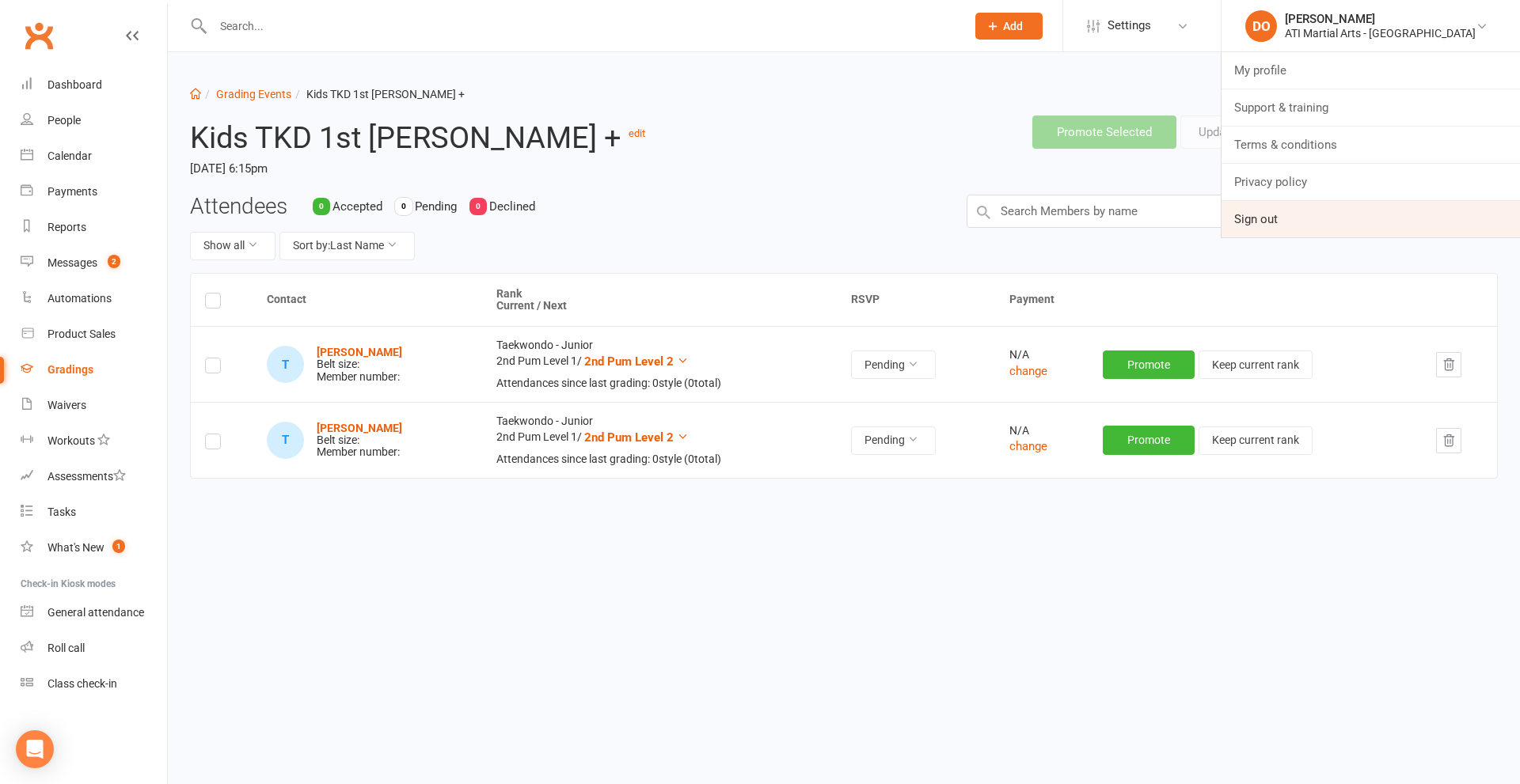
click at [1334, 215] on link "Sign out" at bounding box center [1370, 219] width 299 height 37
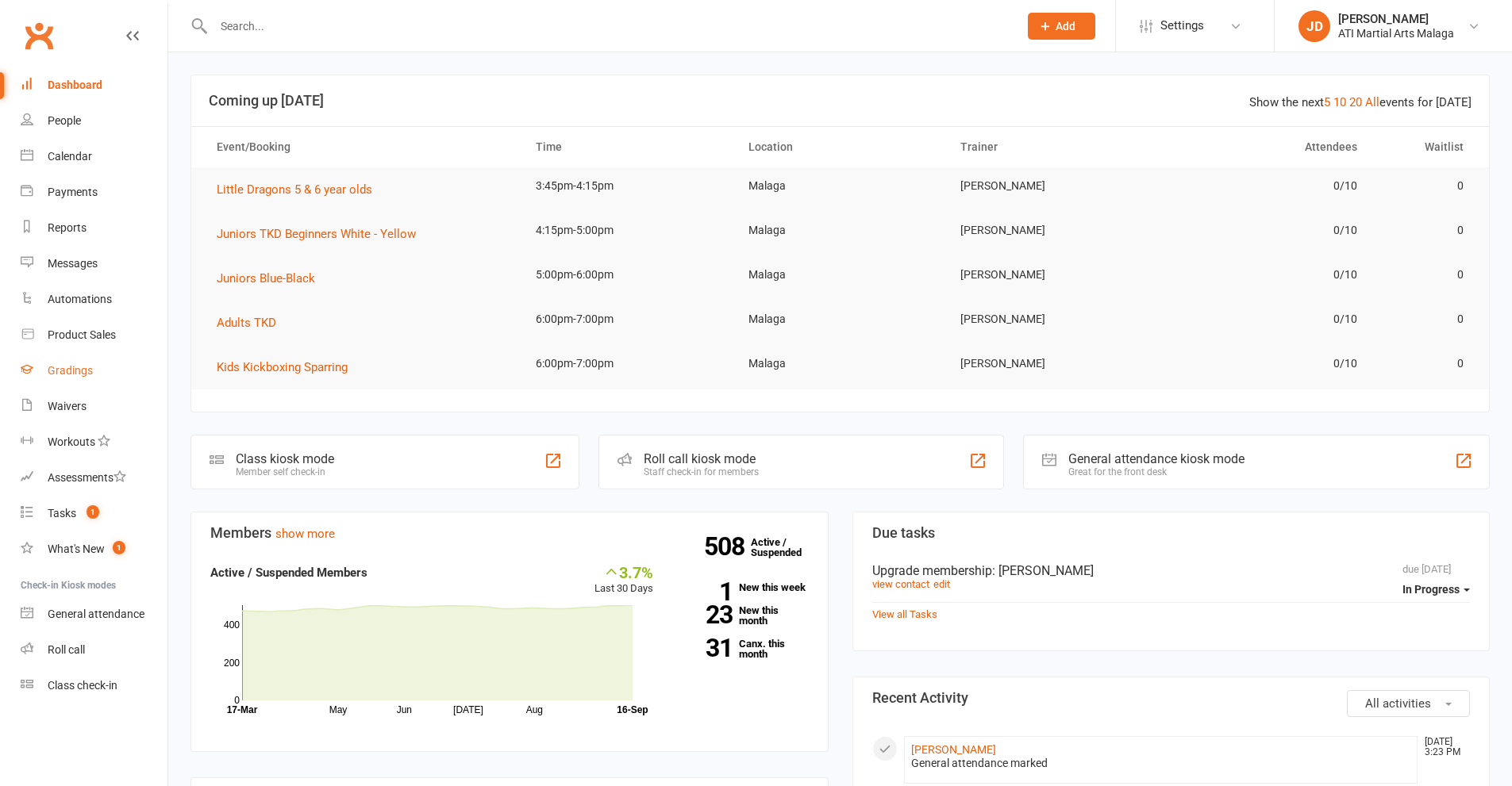
click at [70, 371] on div "Gradings" at bounding box center [70, 370] width 45 height 12
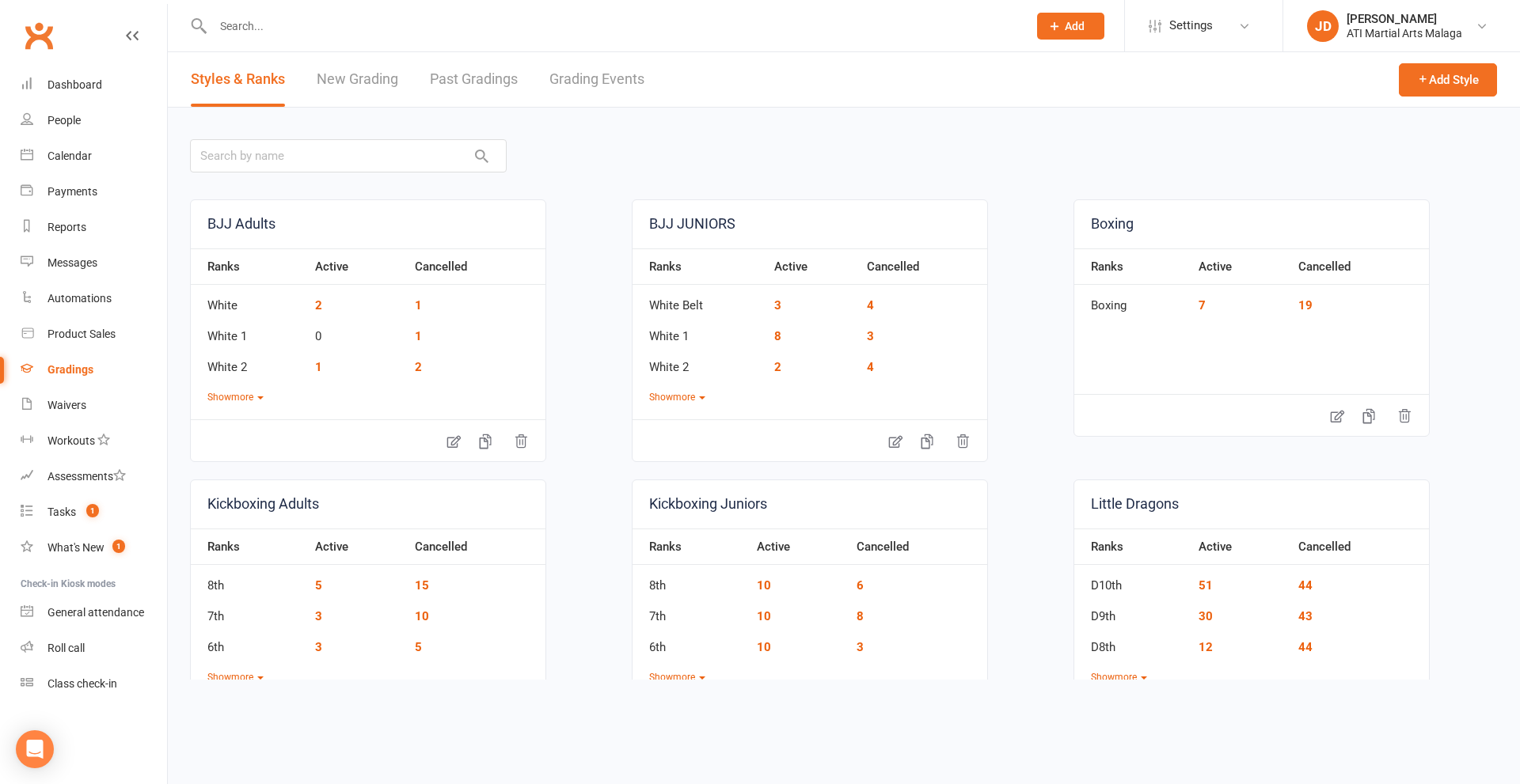
click at [594, 72] on link "Grading Events" at bounding box center [597, 79] width 95 height 55
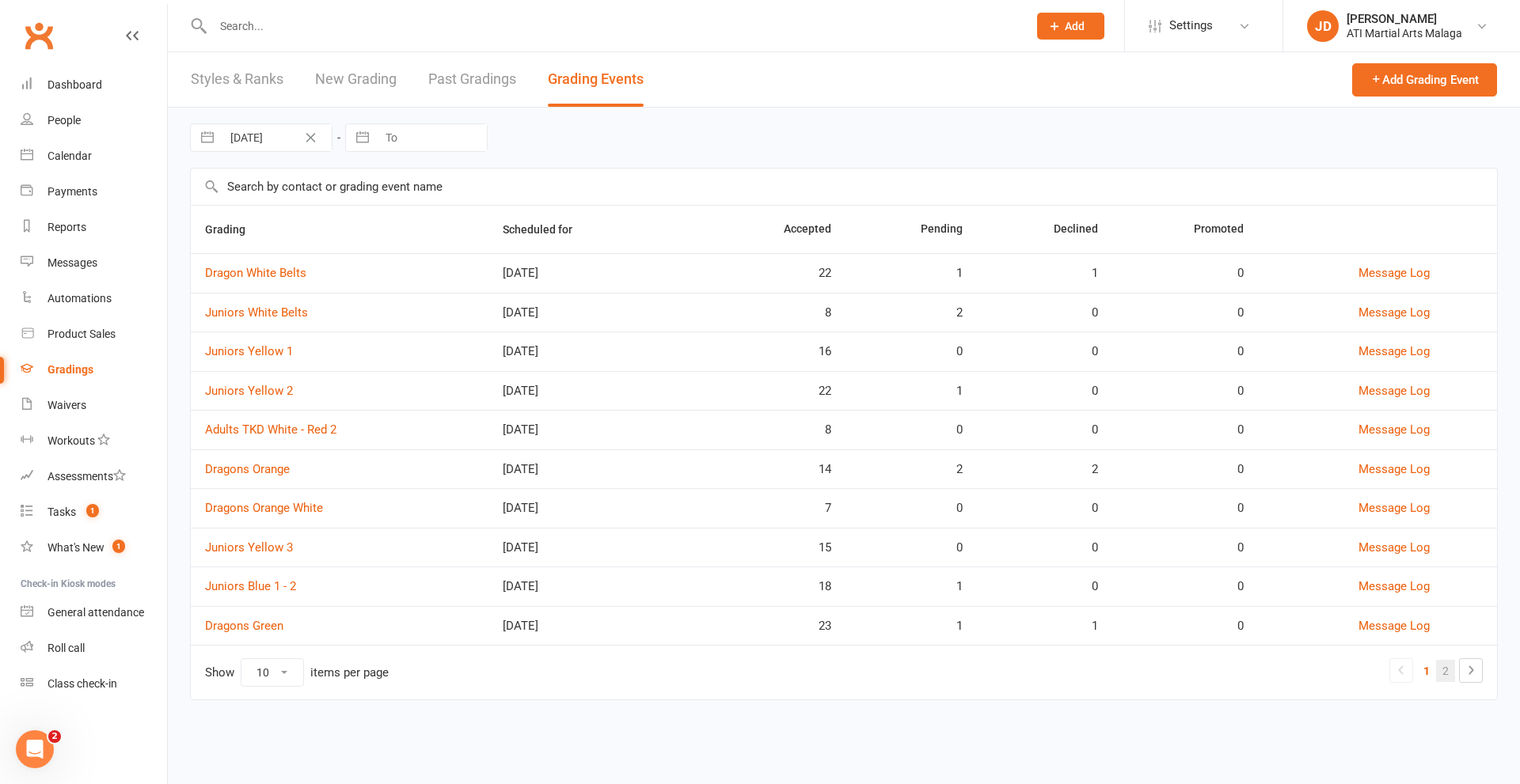
click at [1449, 673] on link "2" at bounding box center [1446, 672] width 19 height 23
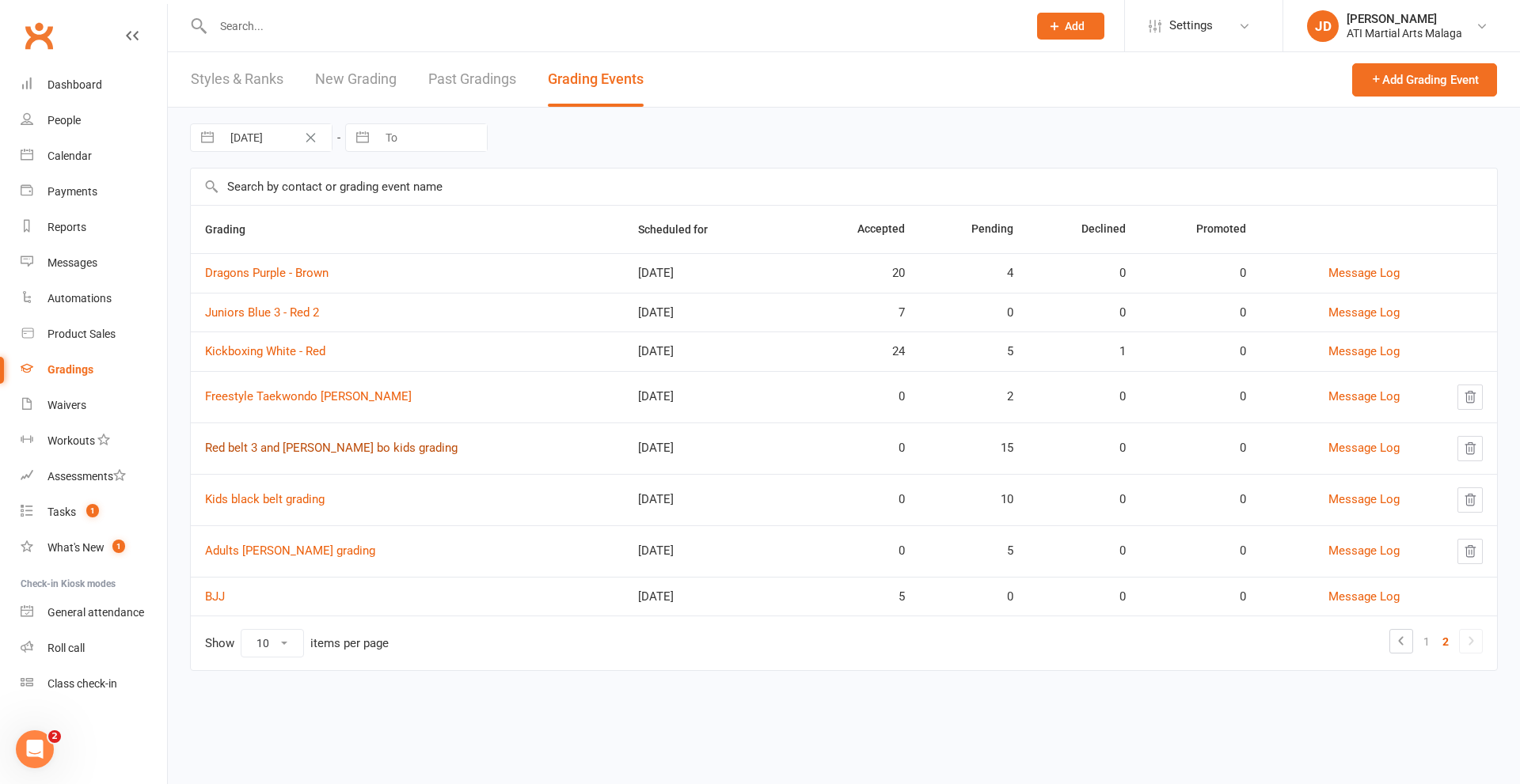
click at [268, 448] on link "Red belt 3 and [PERSON_NAME] bo kids grading" at bounding box center [332, 448] width 253 height 14
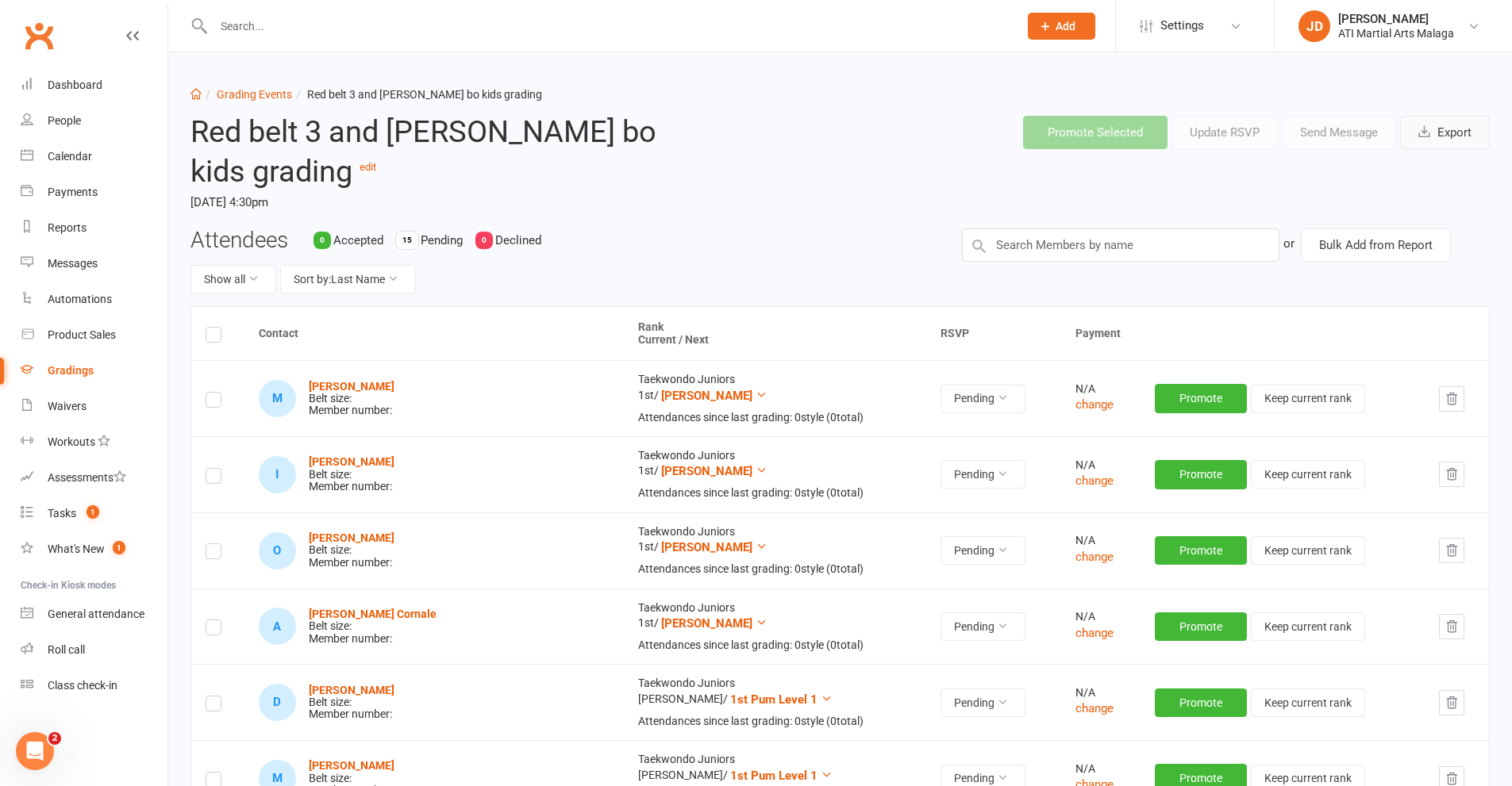
click at [1451, 132] on button "Export" at bounding box center [1445, 132] width 90 height 33
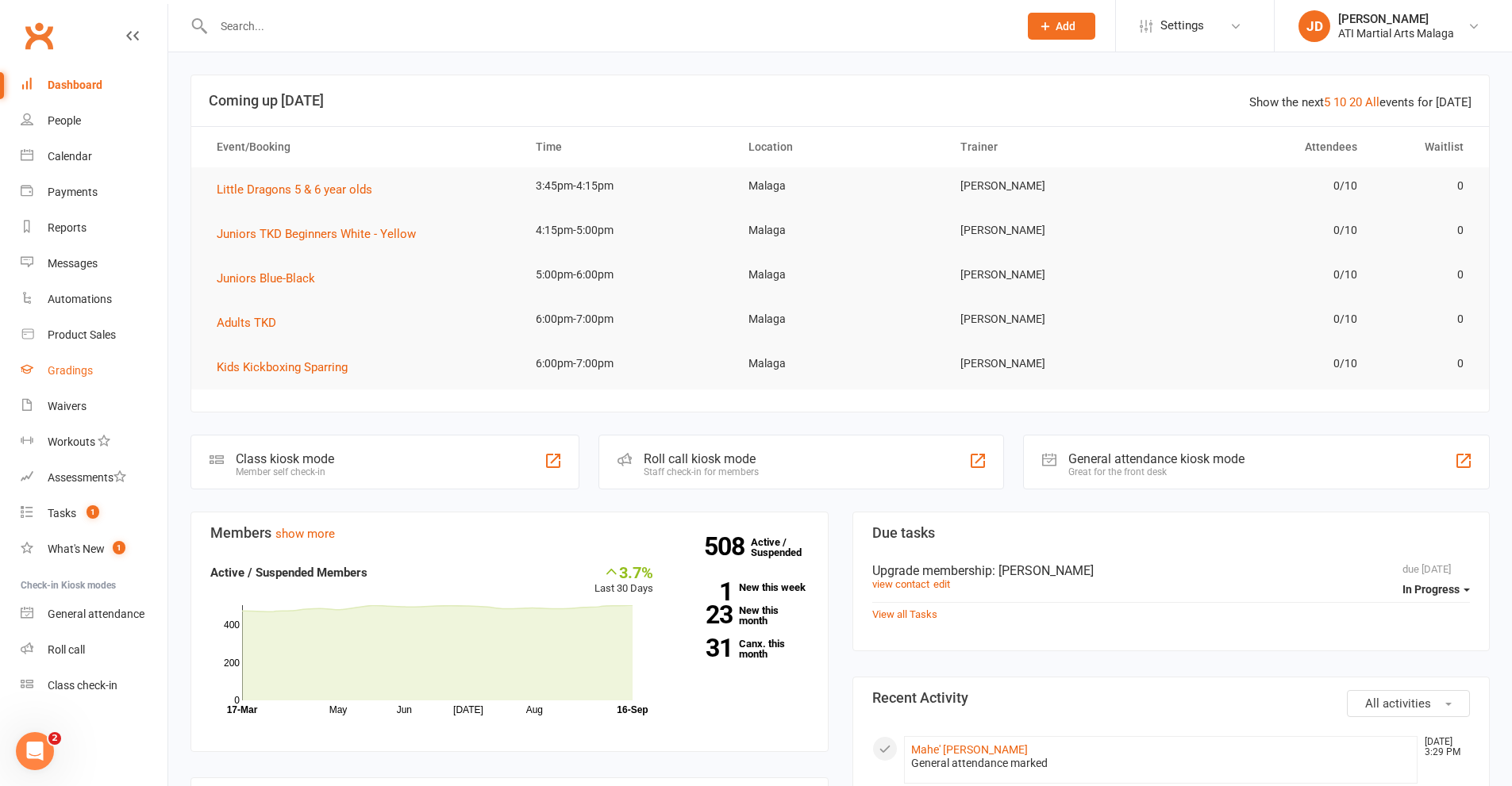
click at [70, 369] on div "Gradings" at bounding box center [70, 370] width 45 height 12
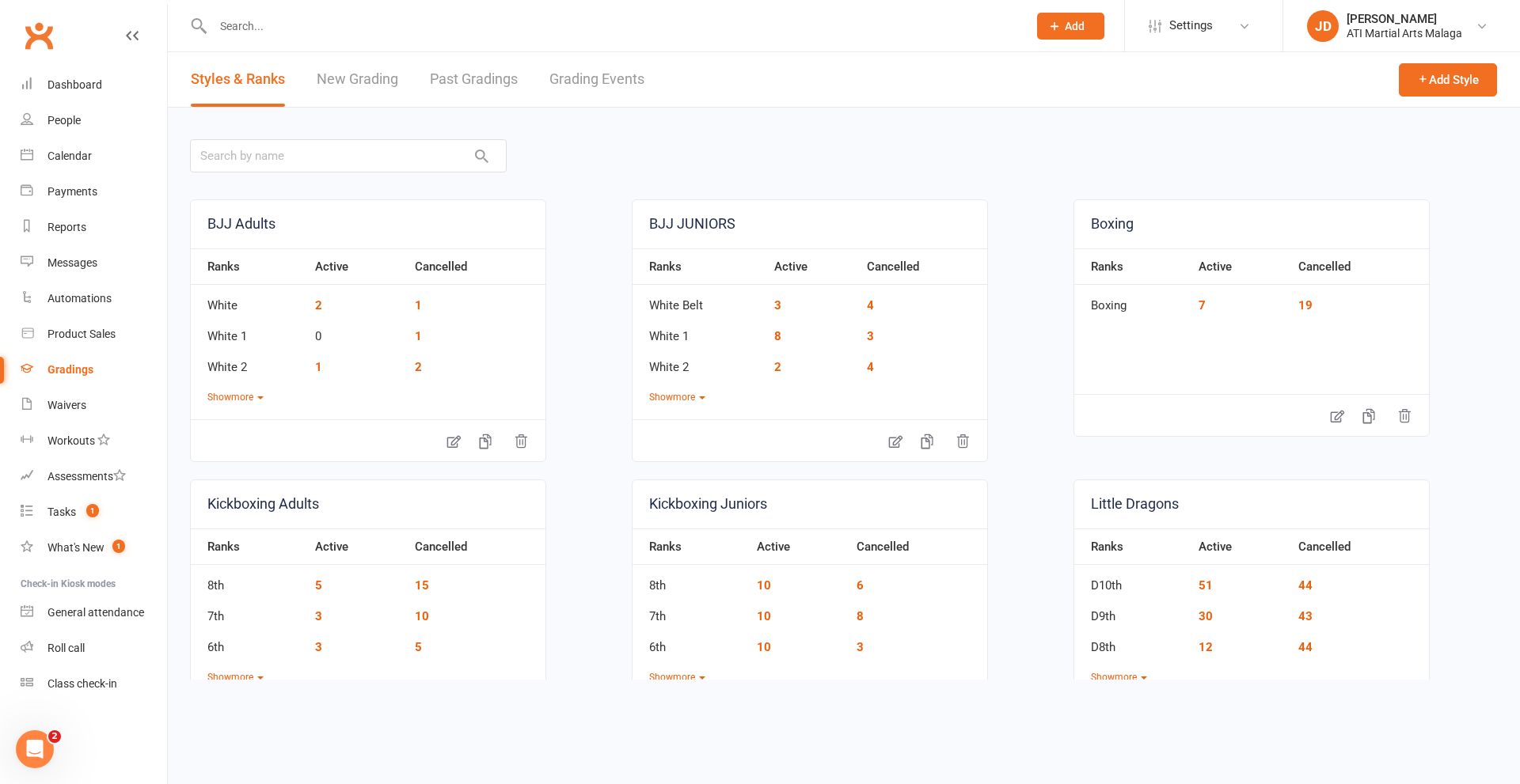
click at [570, 78] on link "Grading Events" at bounding box center [597, 79] width 95 height 55
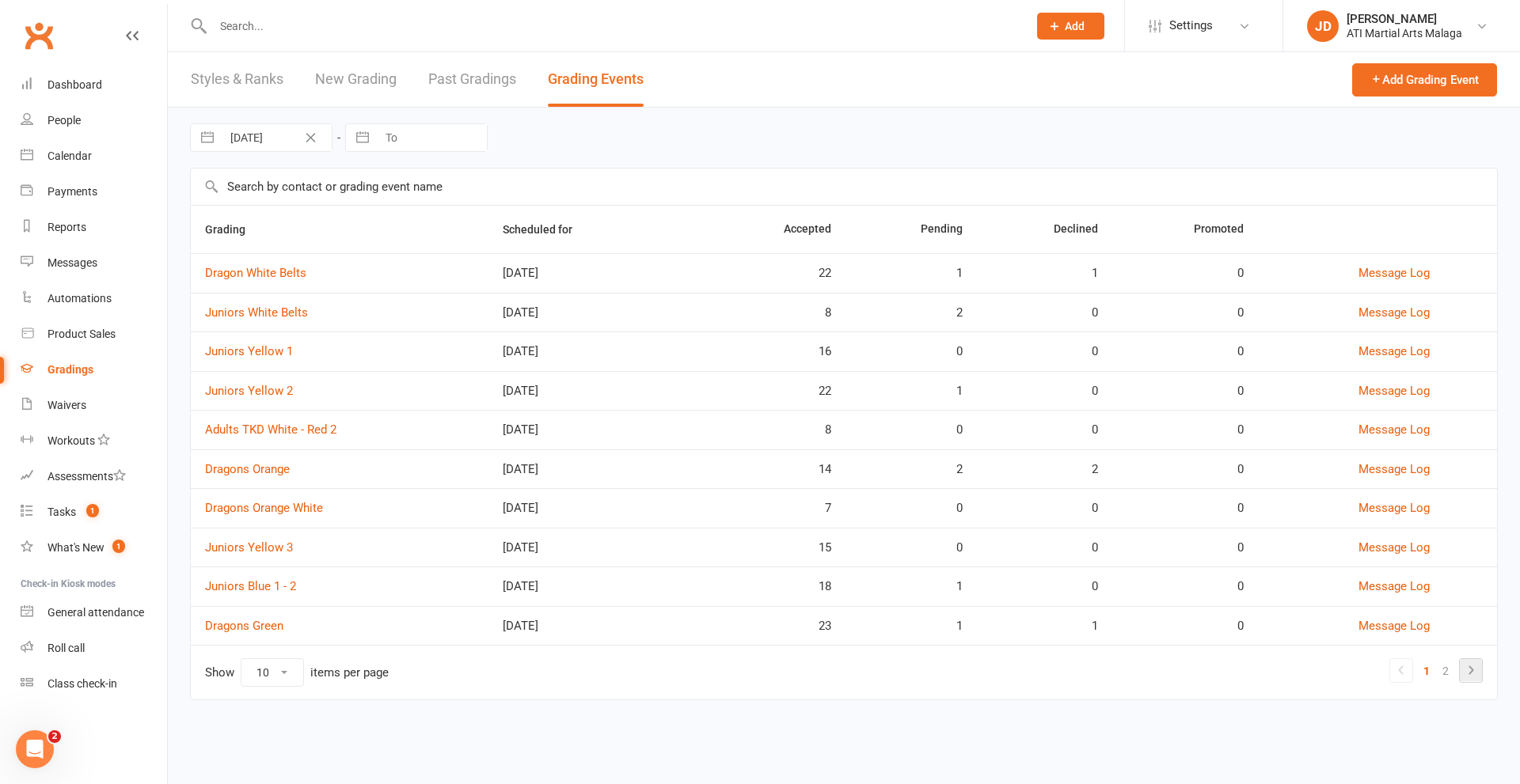
click at [1470, 665] on icon at bounding box center [1471, 670] width 19 height 19
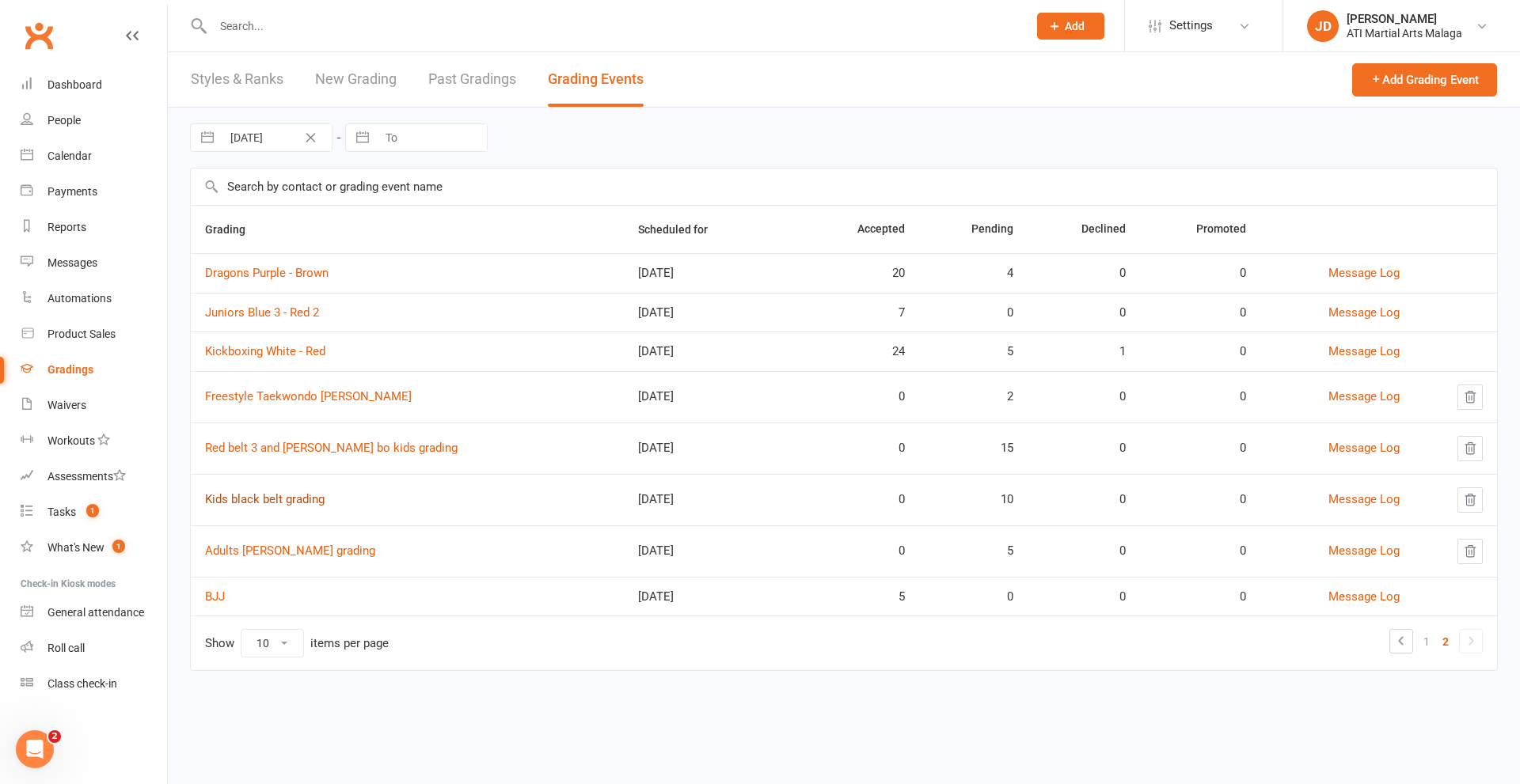
click at [239, 499] on link "Kids black belt grading" at bounding box center [265, 498] width 120 height 14
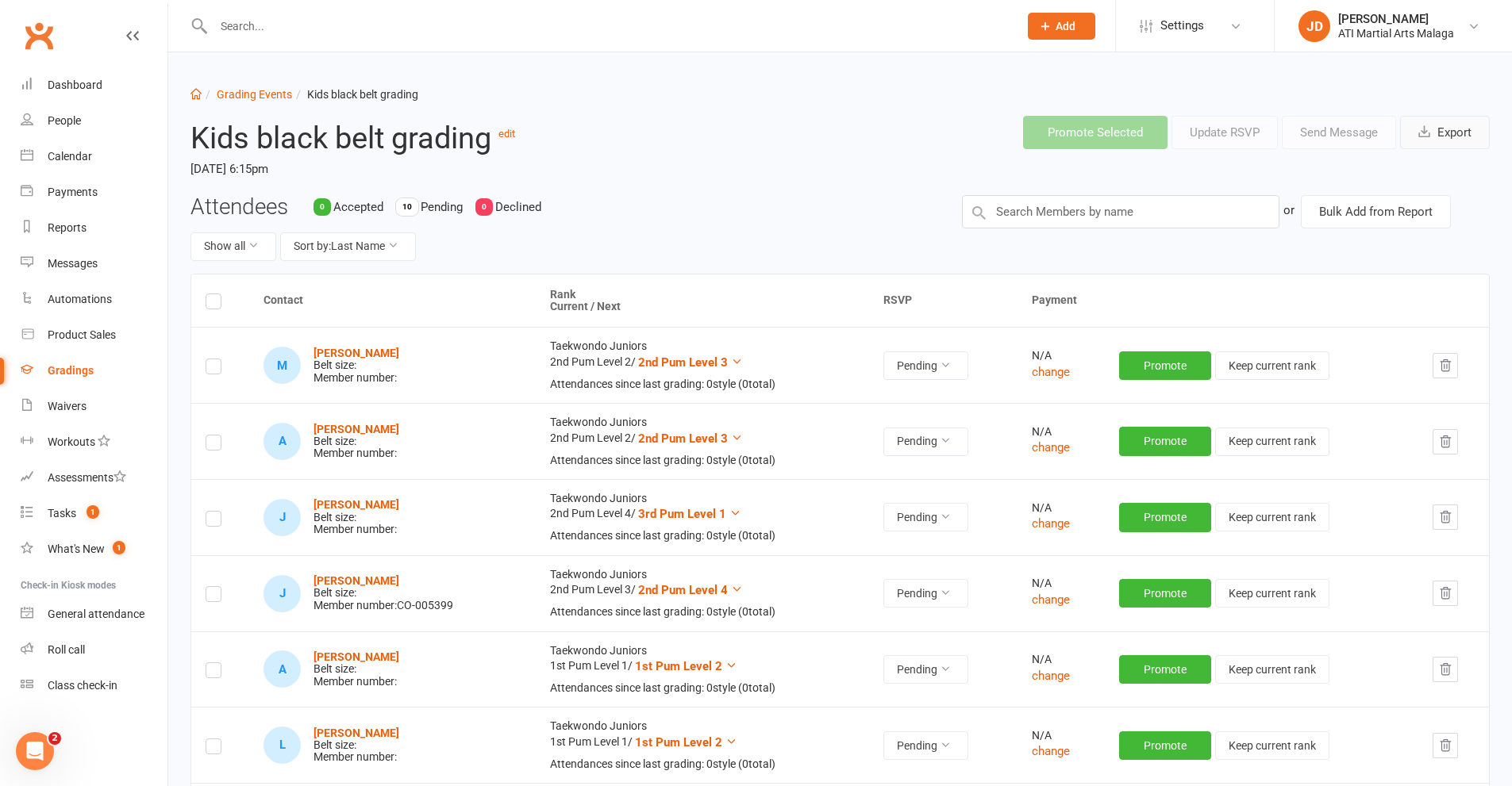
click at [1452, 130] on button "Export" at bounding box center [1445, 132] width 90 height 33
